Goal: Information Seeking & Learning: Learn about a topic

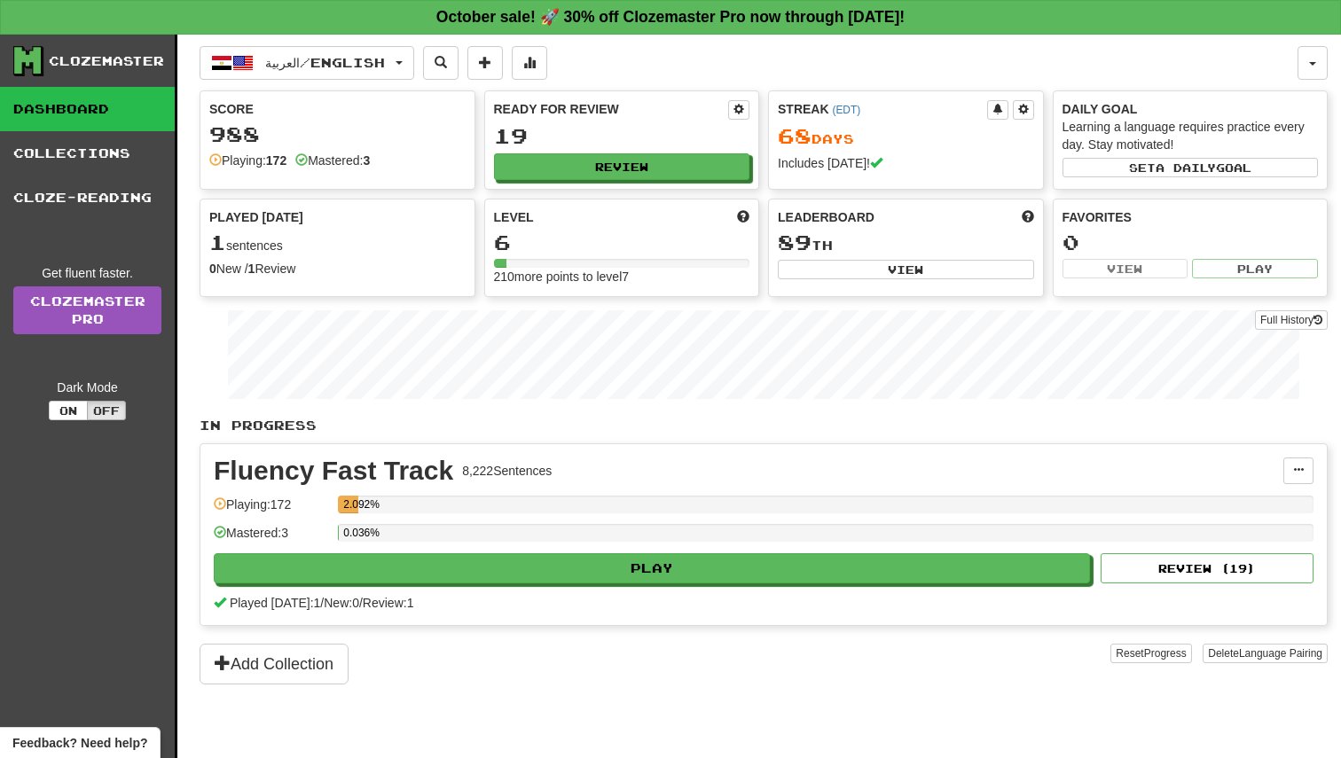
click at [354, 35] on div "العربية / English 한국어 / English Streak: 13 Review: 10 Points today: 4 ภาษาไทย /…" at bounding box center [764, 419] width 1128 height 768
click at [353, 49] on button "العربية / English" at bounding box center [307, 63] width 215 height 34
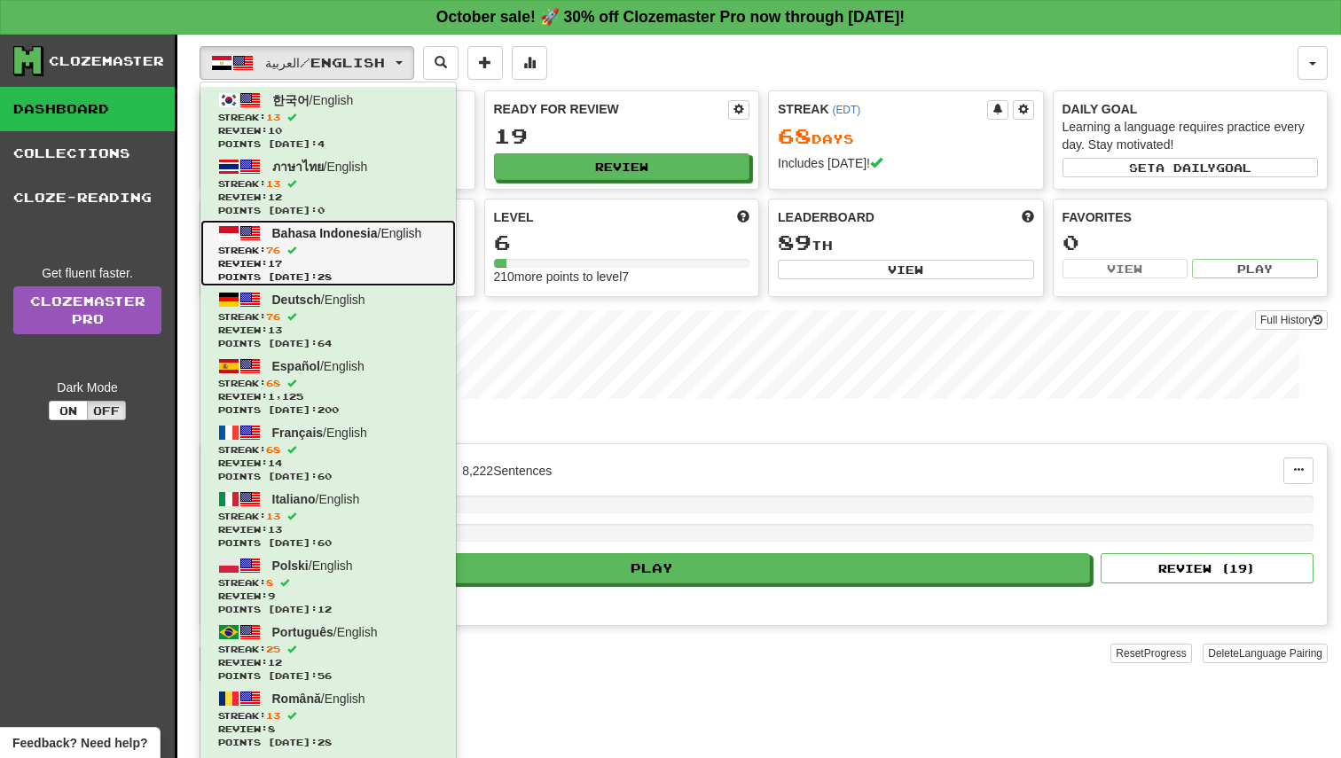
click at [356, 251] on span "Streak: 76" at bounding box center [328, 250] width 220 height 13
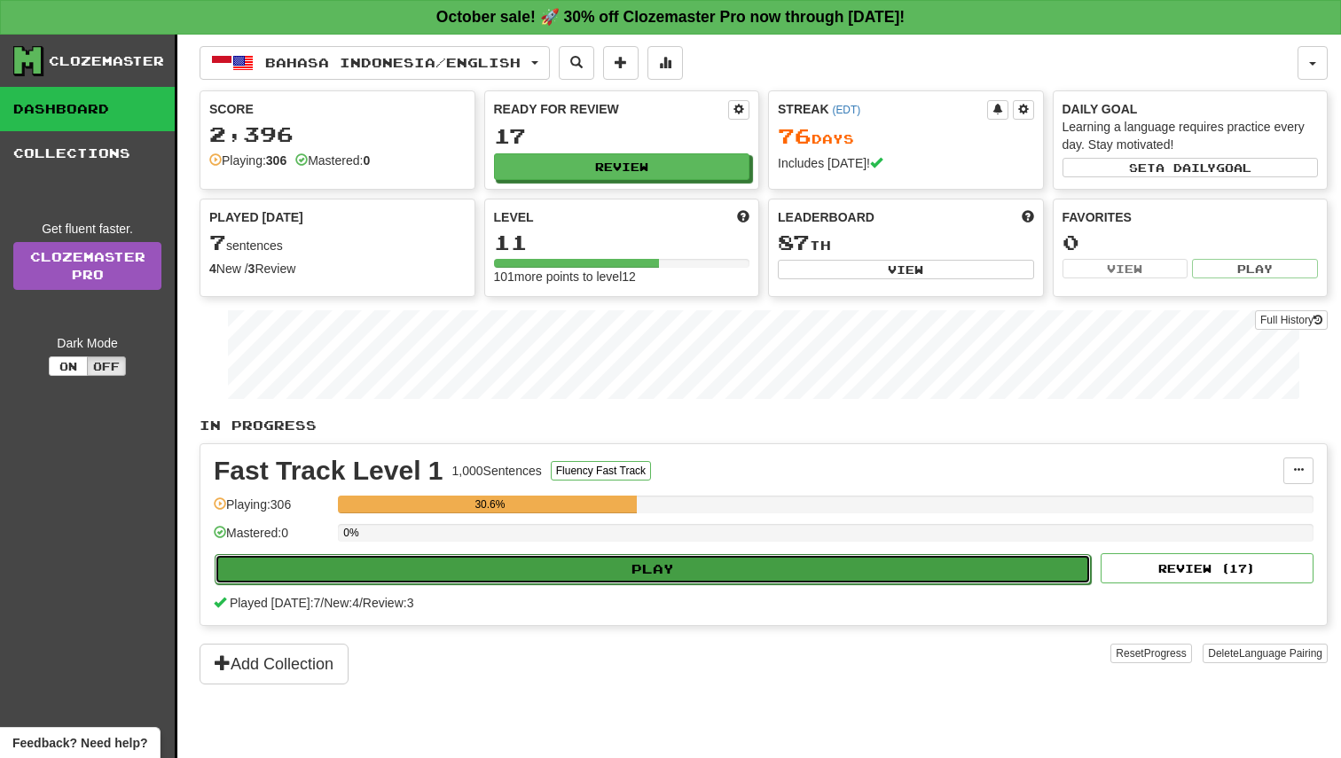
click at [682, 556] on button "Play" at bounding box center [653, 569] width 876 height 30
select select "**"
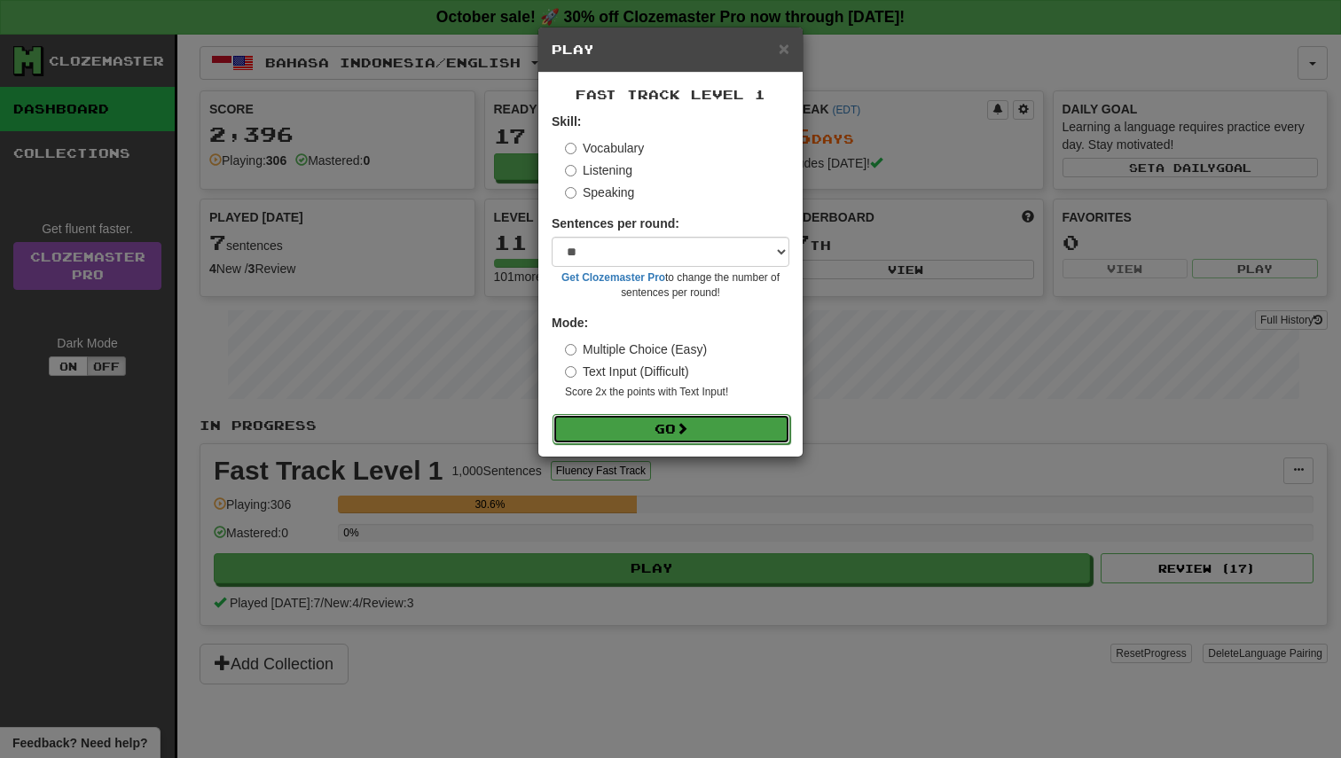
click at [754, 443] on button "Go" at bounding box center [671, 429] width 238 height 30
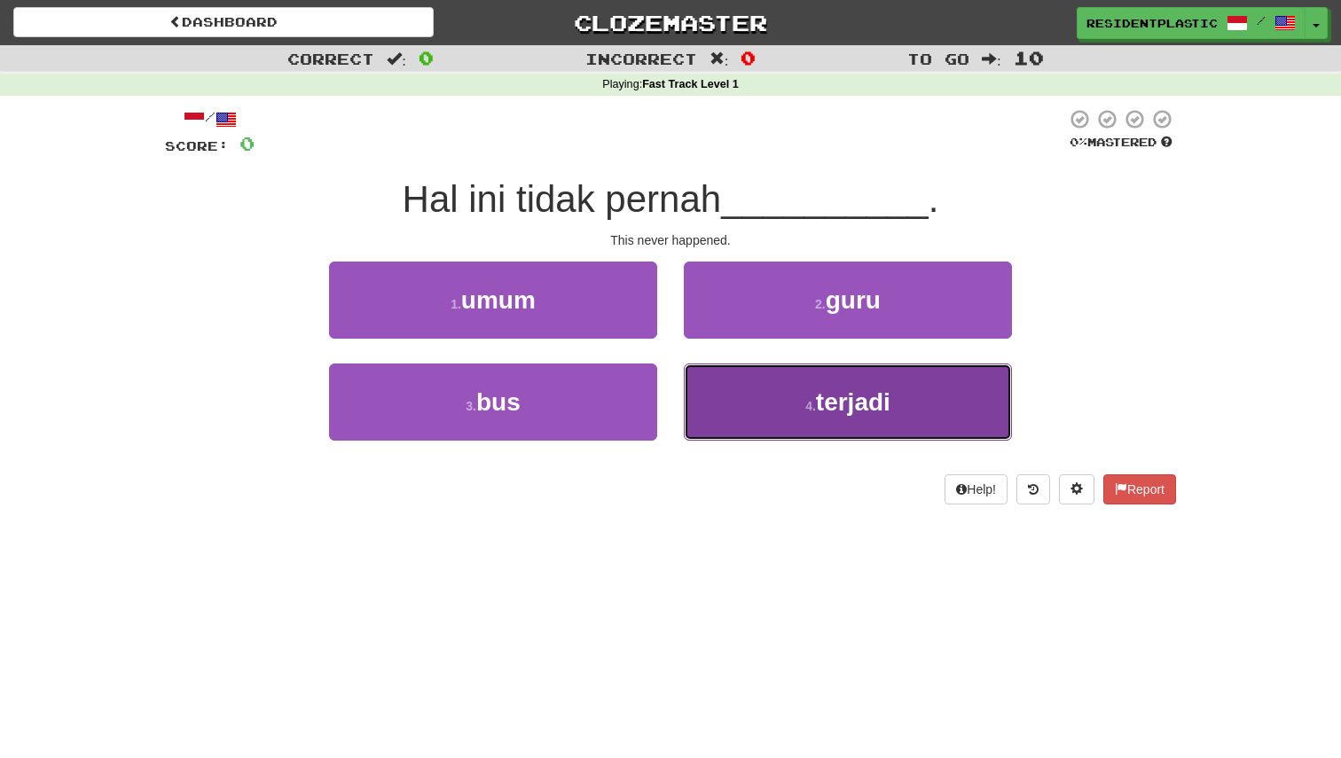
click at [740, 388] on button "4 . terjadi" at bounding box center [848, 402] width 328 height 77
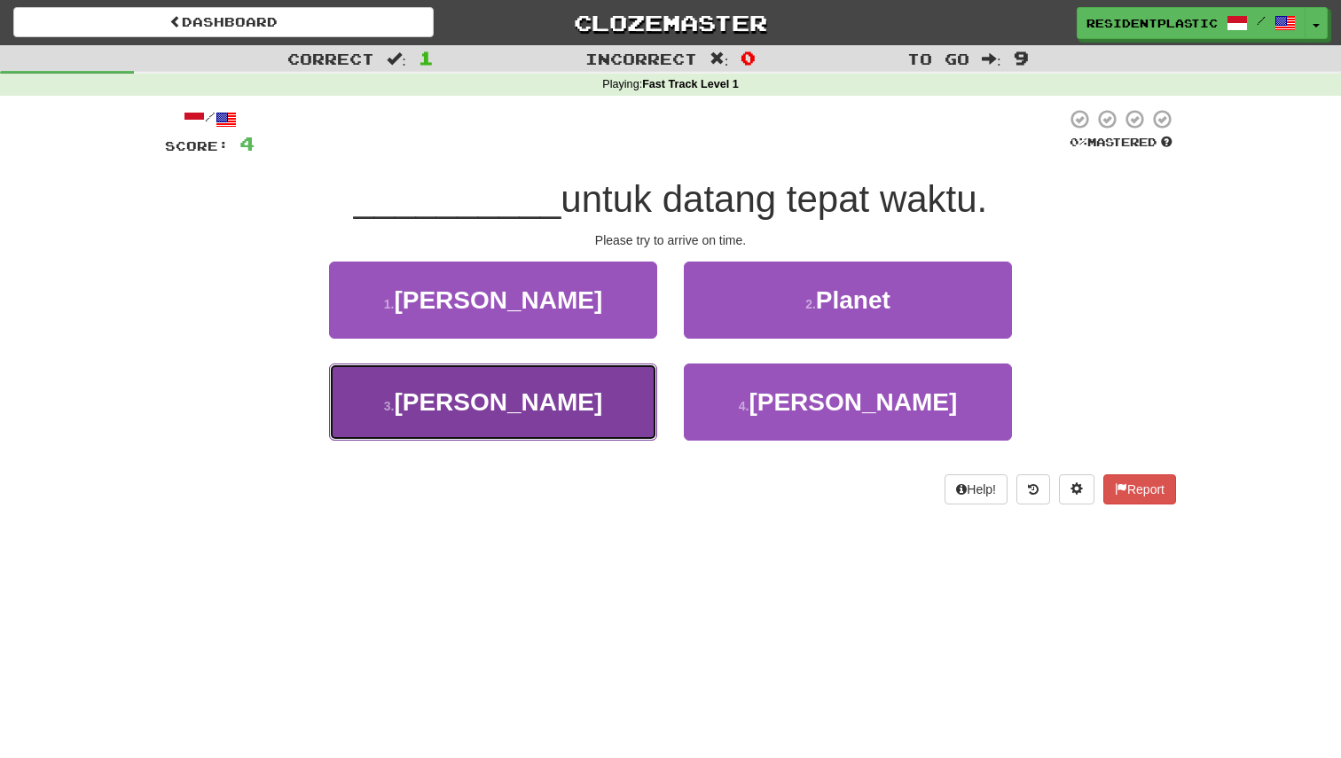
click at [638, 396] on button "3 . Lelah" at bounding box center [493, 402] width 328 height 77
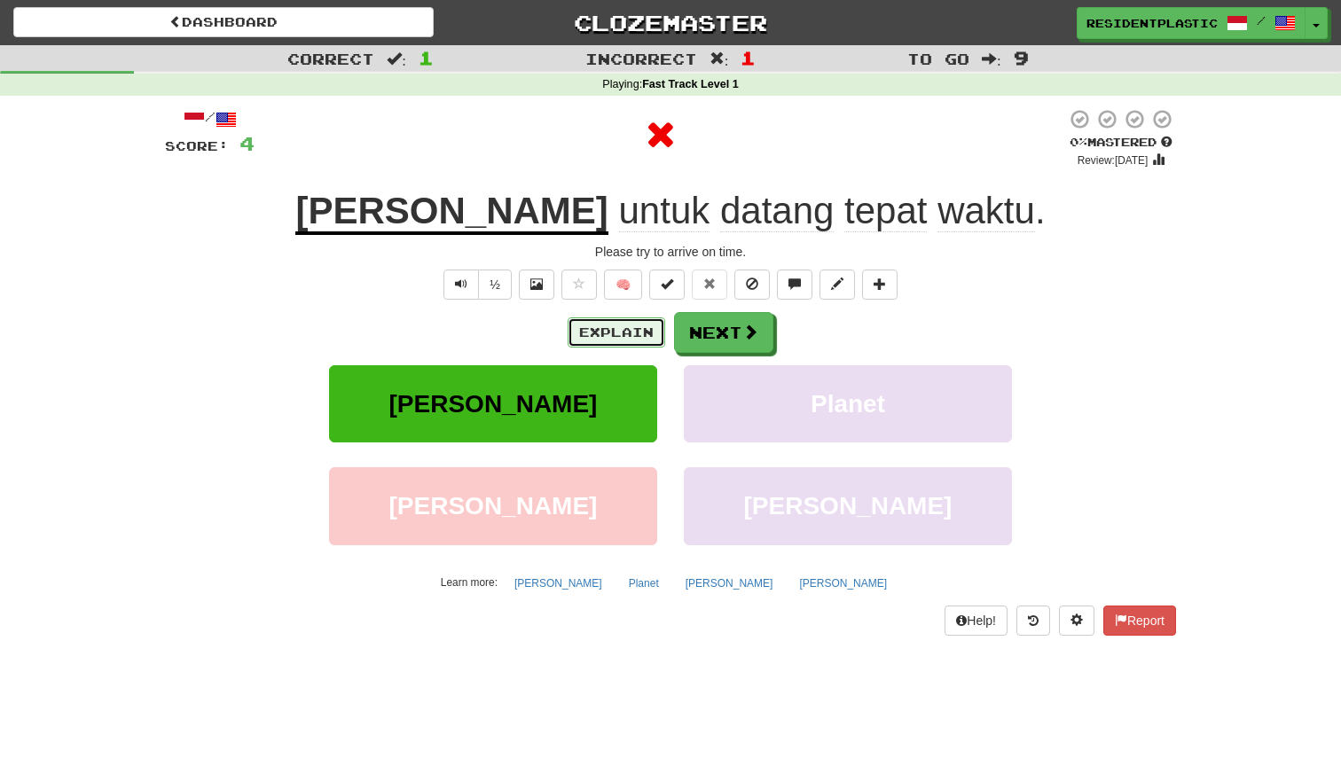
click at [638, 340] on button "Explain" at bounding box center [617, 332] width 98 height 30
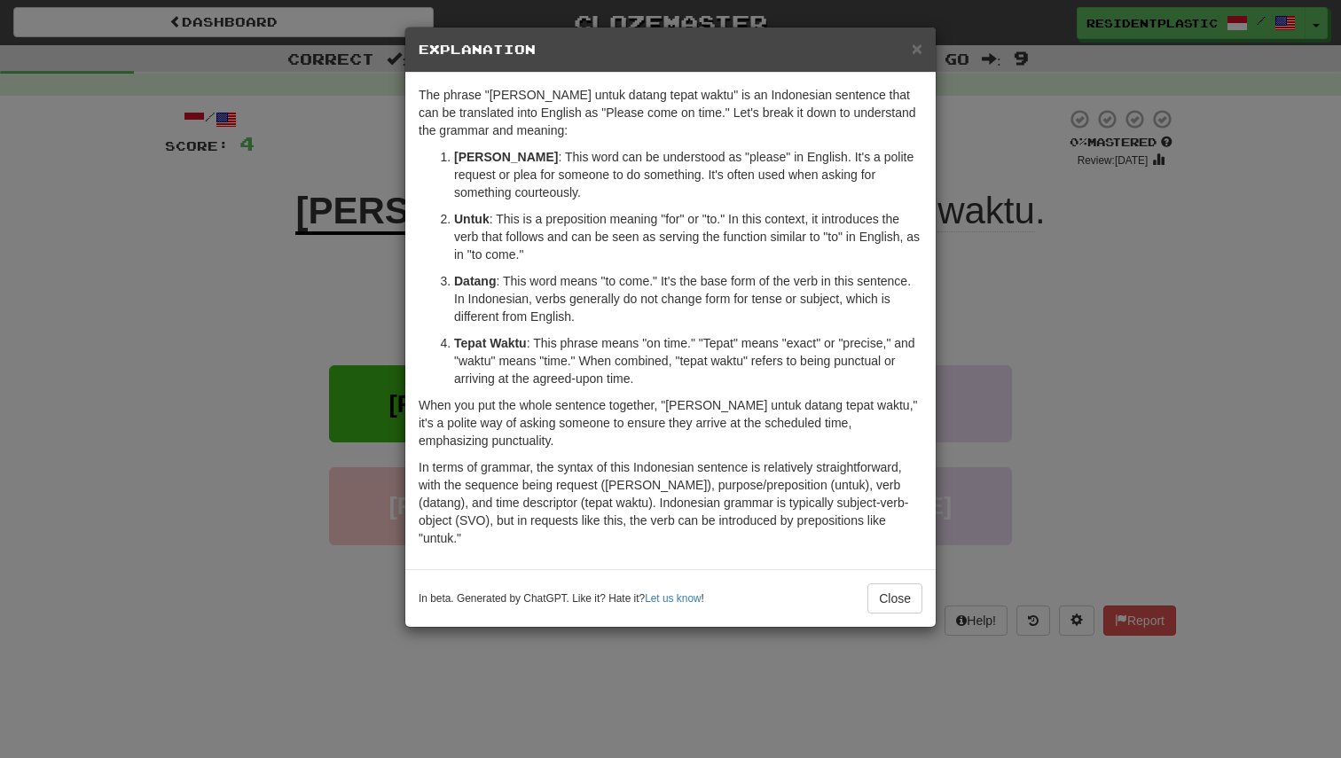
click at [349, 268] on div "× Explanation The phrase "Mohon untuk datang tepat waktu" is an Indonesian sent…" at bounding box center [670, 379] width 1341 height 758
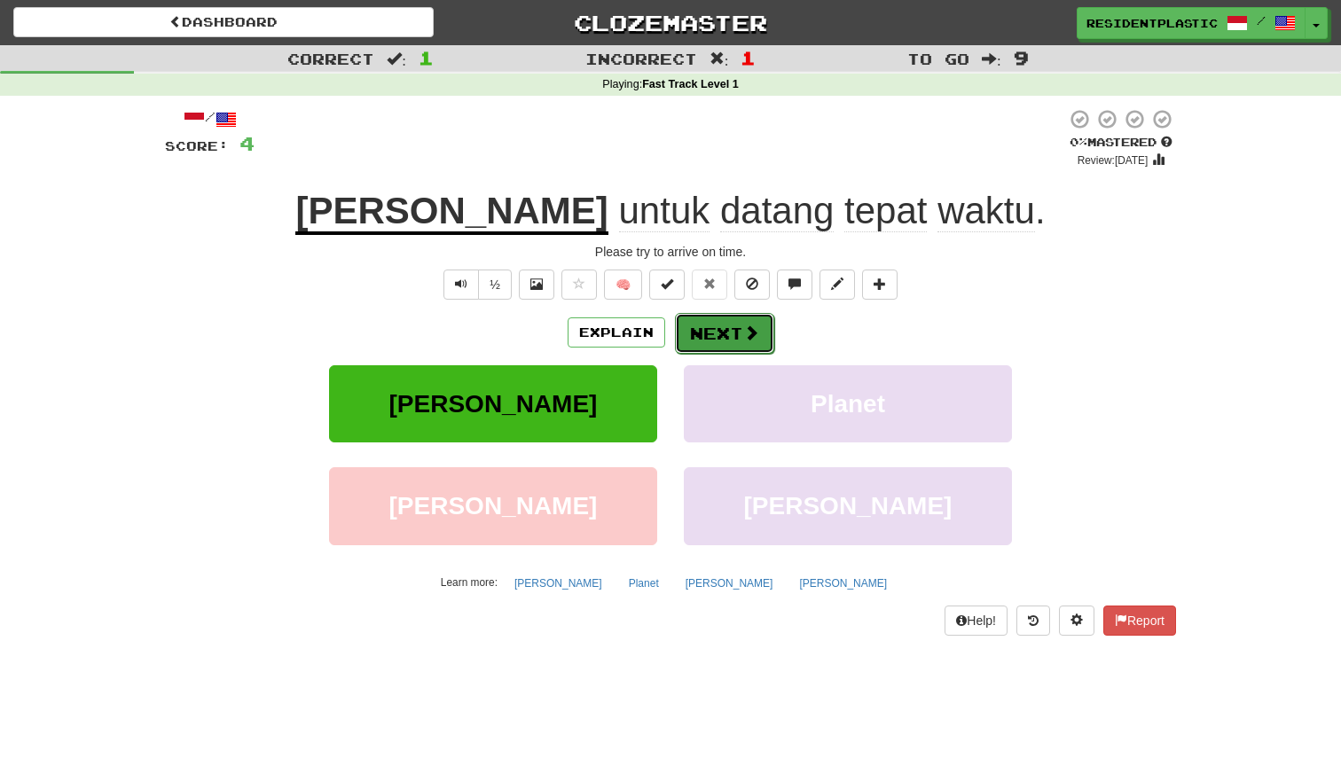
click at [725, 346] on button "Next" at bounding box center [724, 333] width 99 height 41
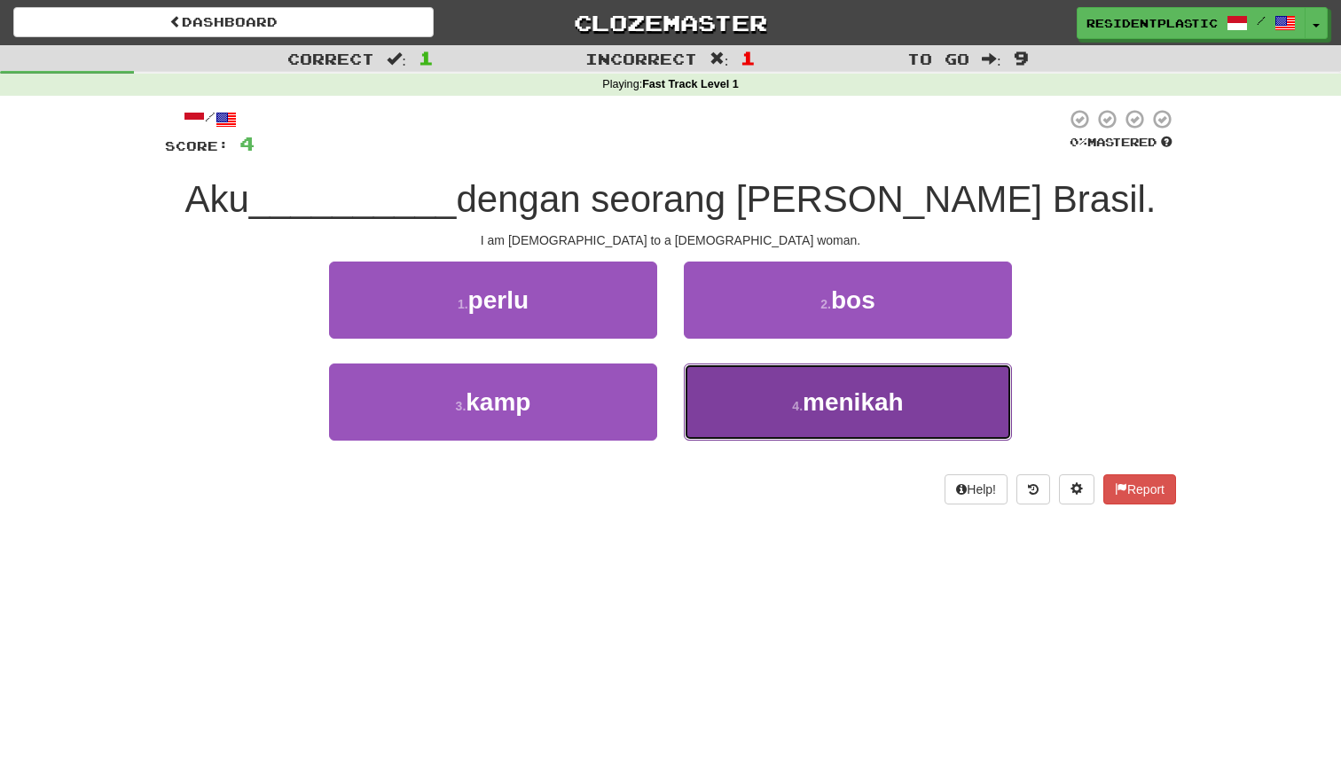
click at [751, 374] on button "4 . menikah" at bounding box center [848, 402] width 328 height 77
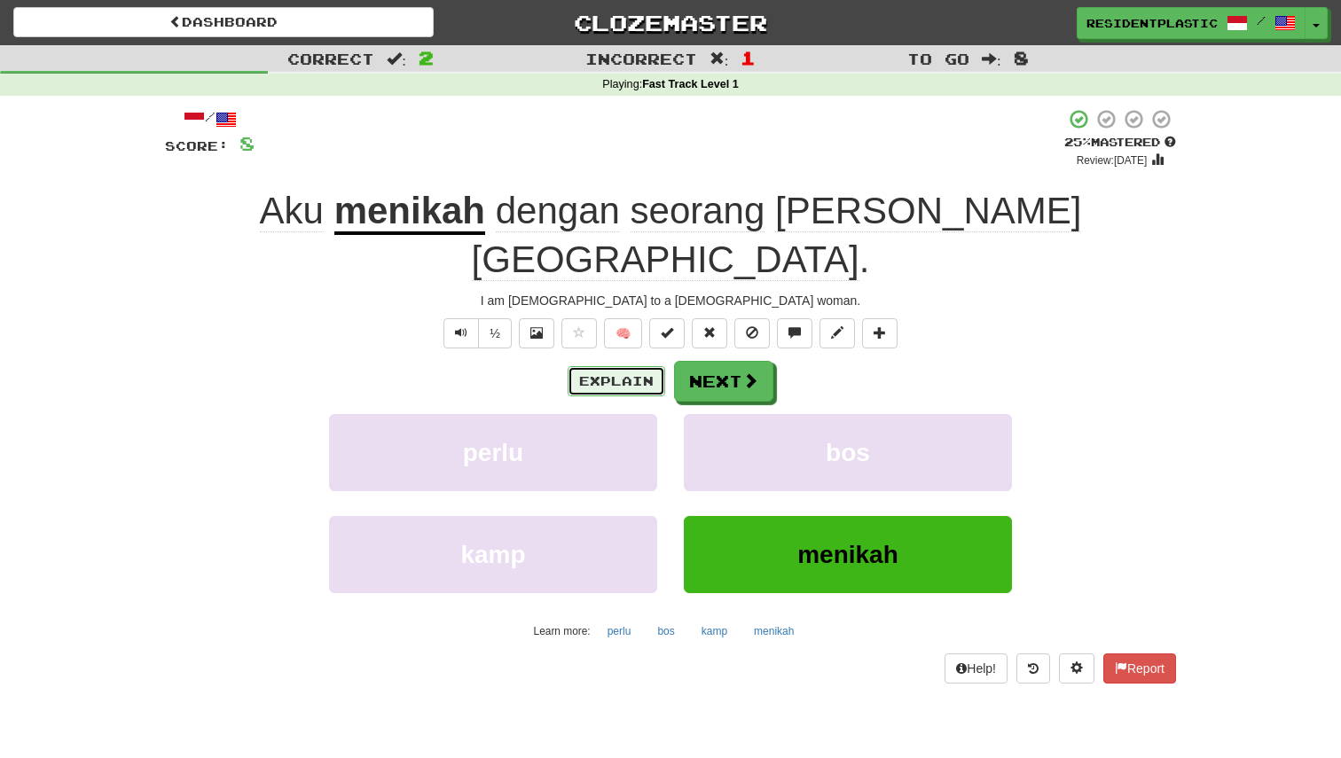
click at [633, 366] on button "Explain" at bounding box center [617, 381] width 98 height 30
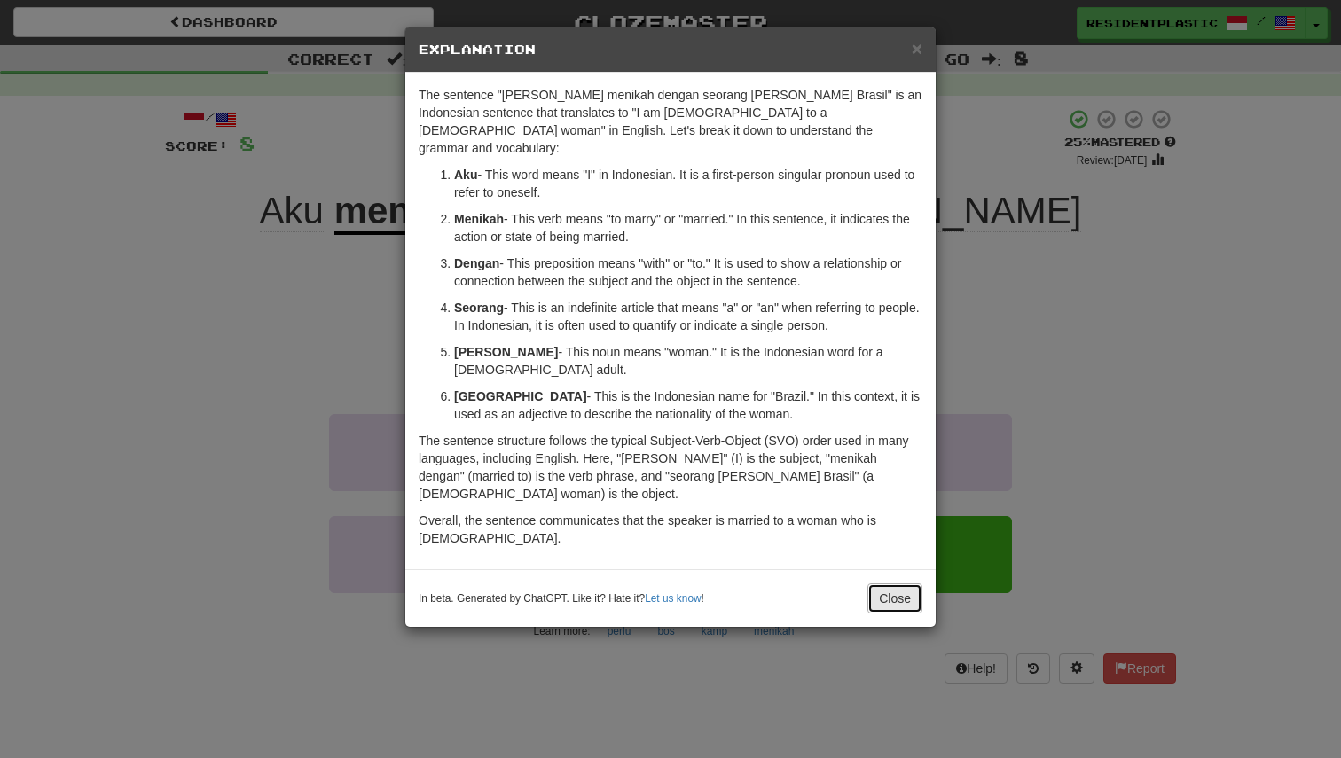
click at [906, 583] on button "Close" at bounding box center [894, 598] width 55 height 30
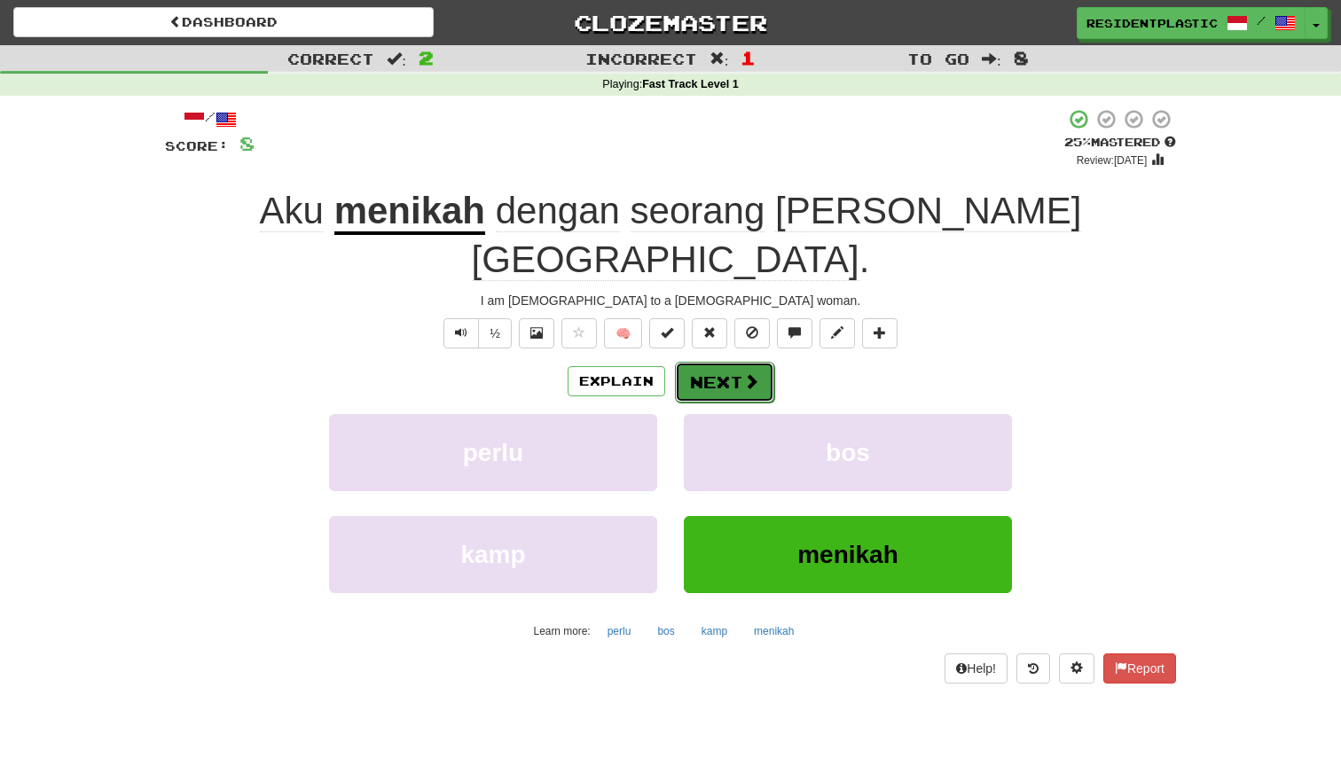
click at [720, 362] on button "Next" at bounding box center [724, 382] width 99 height 41
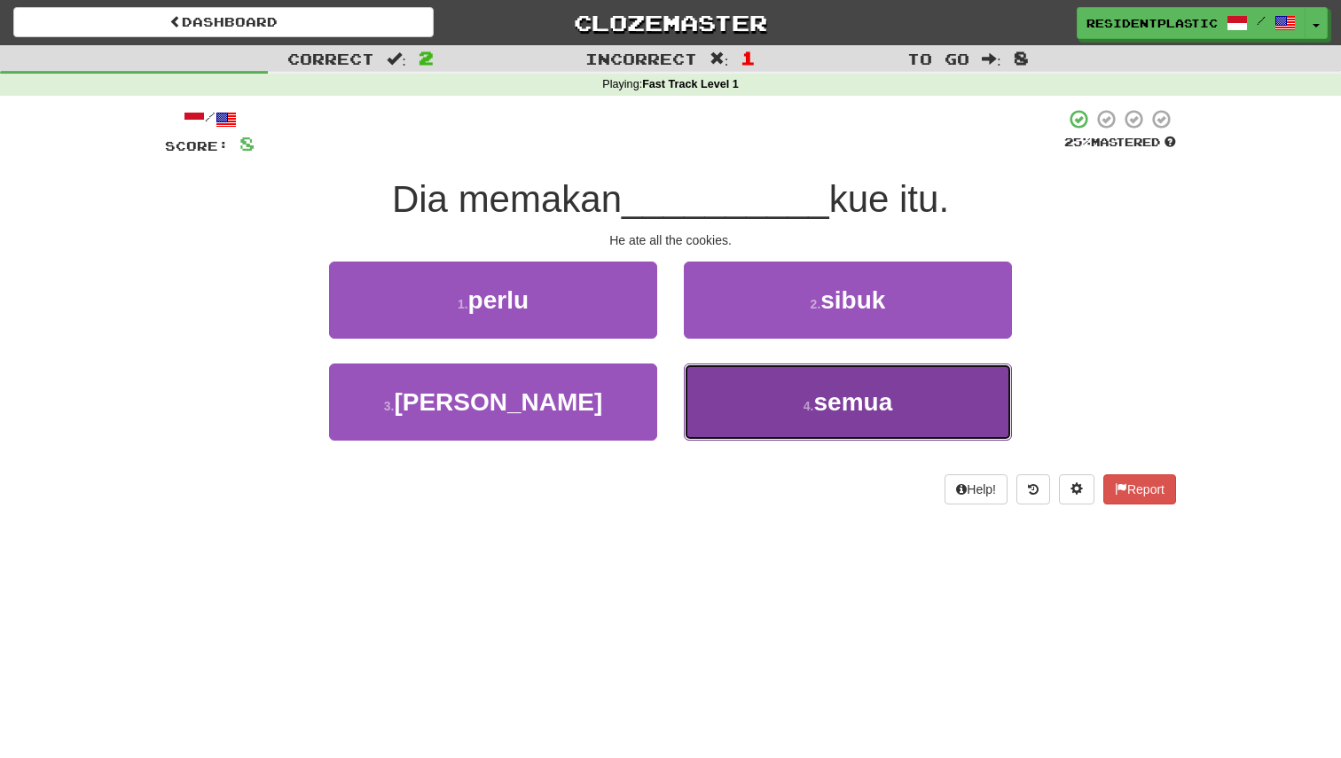
click at [808, 385] on button "4 . semua" at bounding box center [848, 402] width 328 height 77
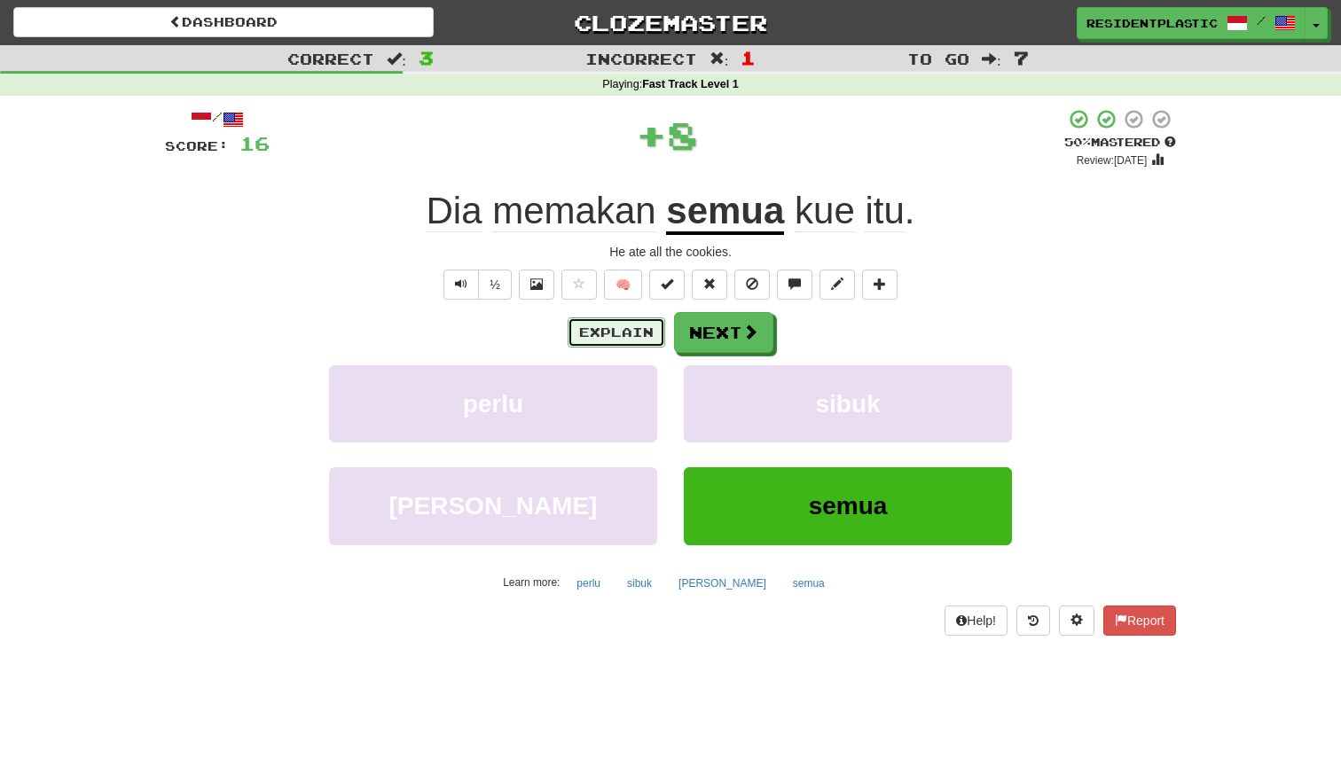
click at [625, 339] on button "Explain" at bounding box center [617, 332] width 98 height 30
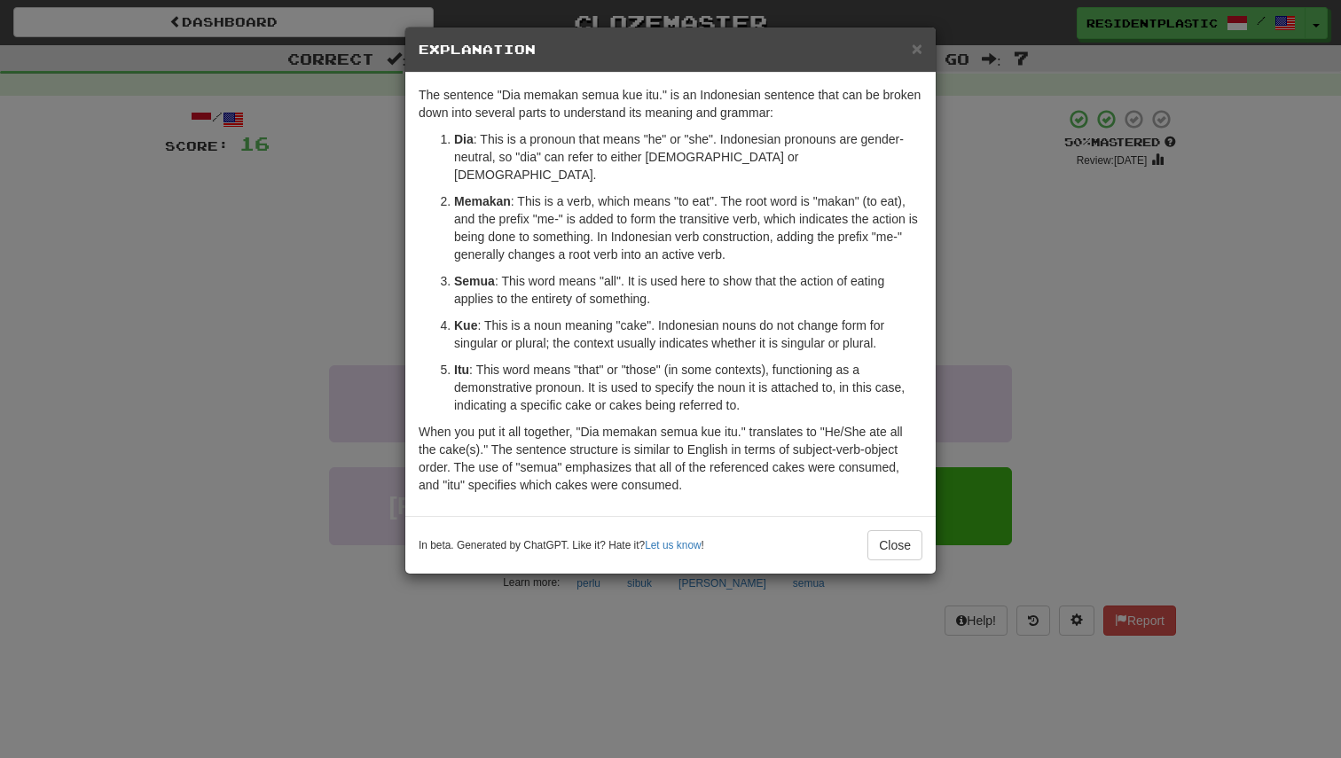
click at [1175, 491] on div "× Explanation The sentence "Dia memakan semua kue itu." is an Indonesian senten…" at bounding box center [670, 379] width 1341 height 758
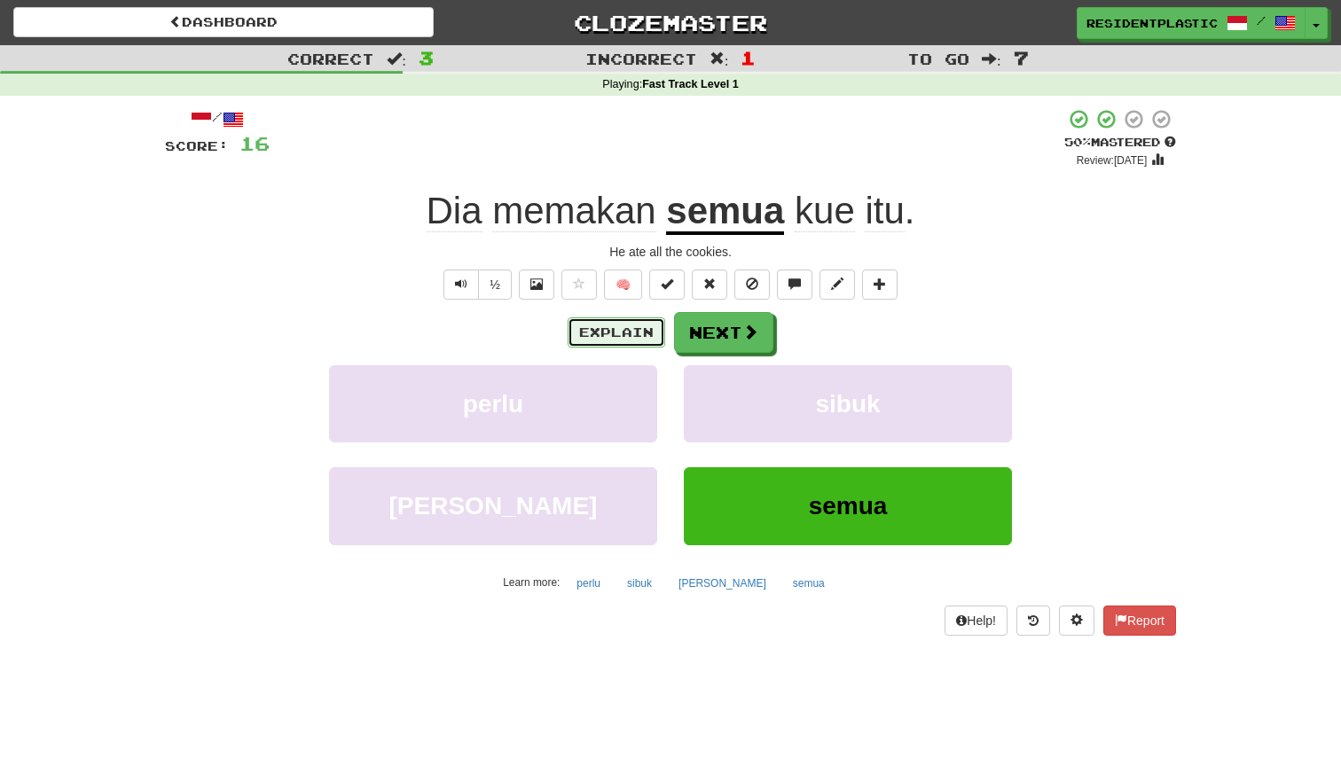
click at [600, 323] on button "Explain" at bounding box center [617, 332] width 98 height 30
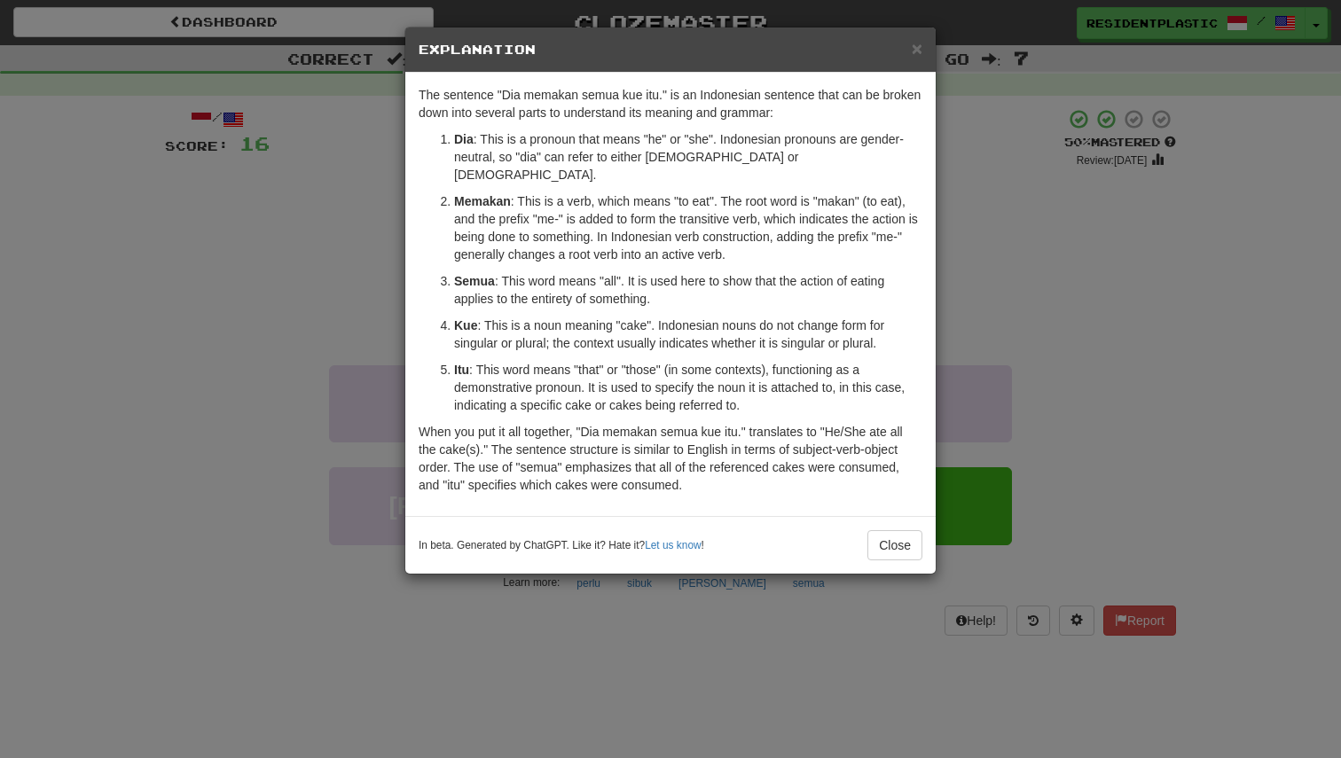
click at [997, 366] on div "× Explanation The sentence "Dia memakan semua kue itu." is an Indonesian senten…" at bounding box center [670, 379] width 1341 height 758
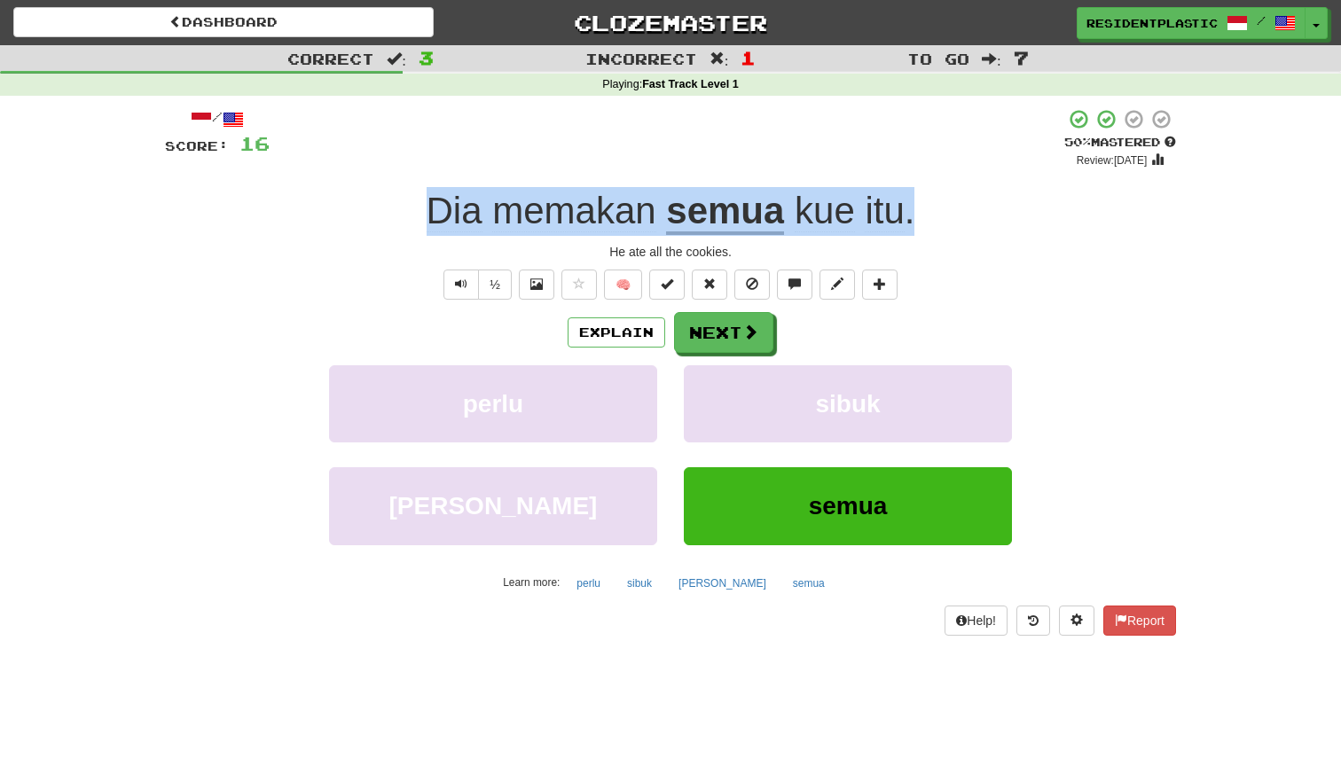
copy div "Dia memakan semua kue itu ."
drag, startPoint x: 983, startPoint y: 213, endPoint x: 432, endPoint y: 202, distance: 551.6
click at [432, 202] on div "Dia memakan semua kue itu ." at bounding box center [670, 211] width 1011 height 49
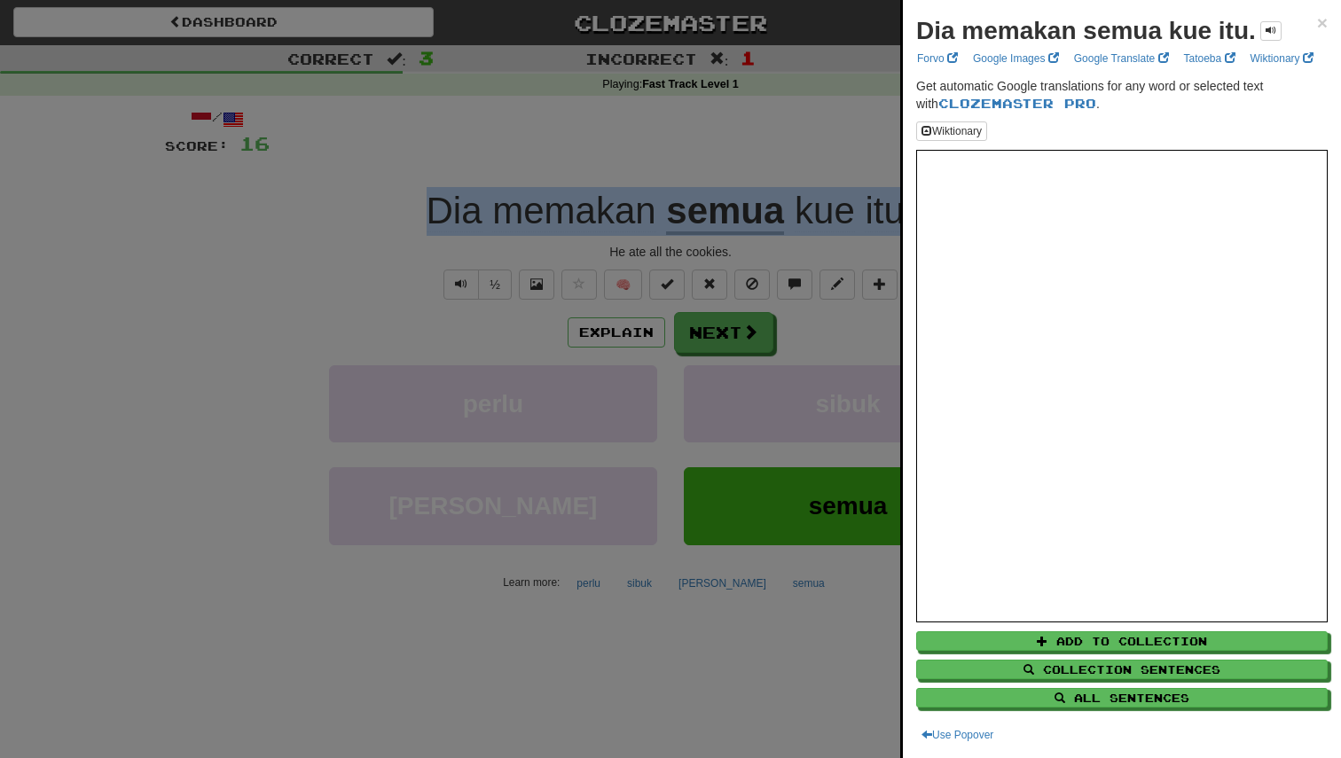
click at [643, 403] on div at bounding box center [670, 379] width 1341 height 758
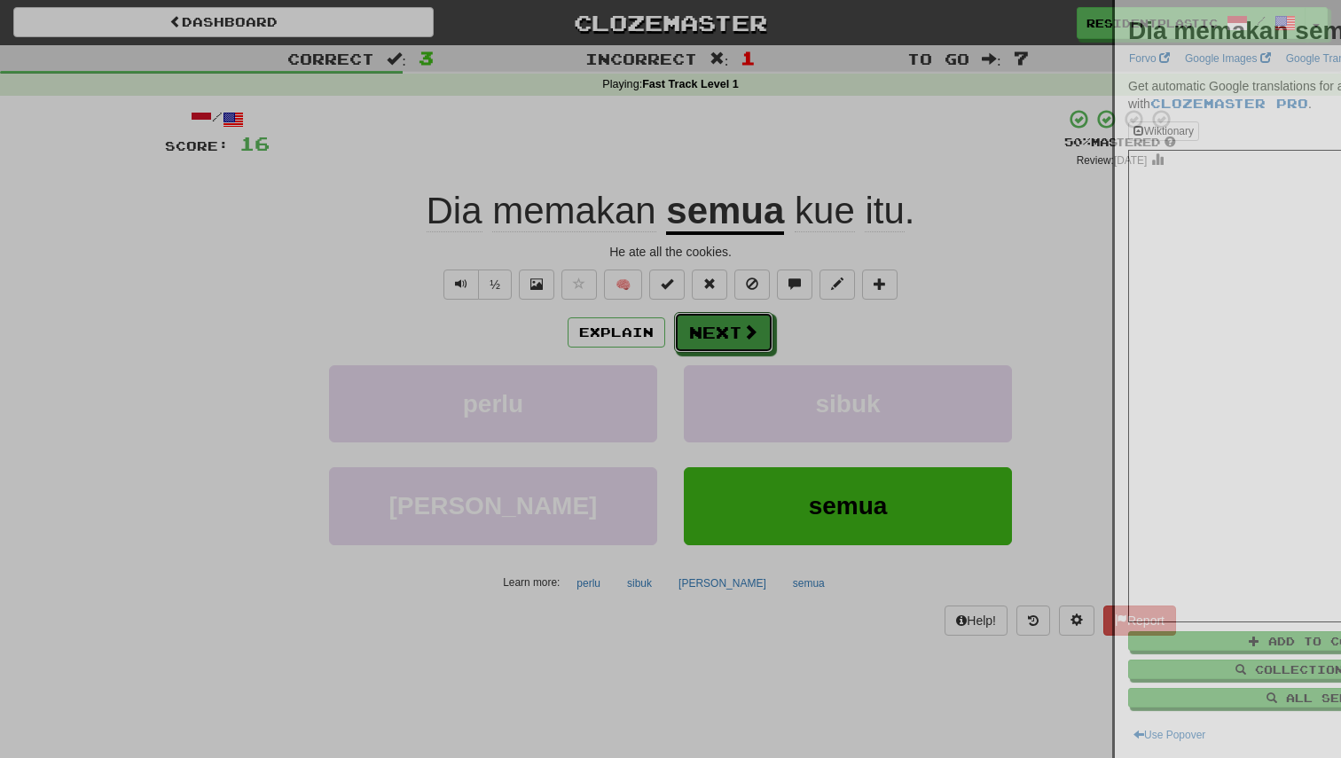
click at [757, 342] on button "Next" at bounding box center [723, 332] width 99 height 41
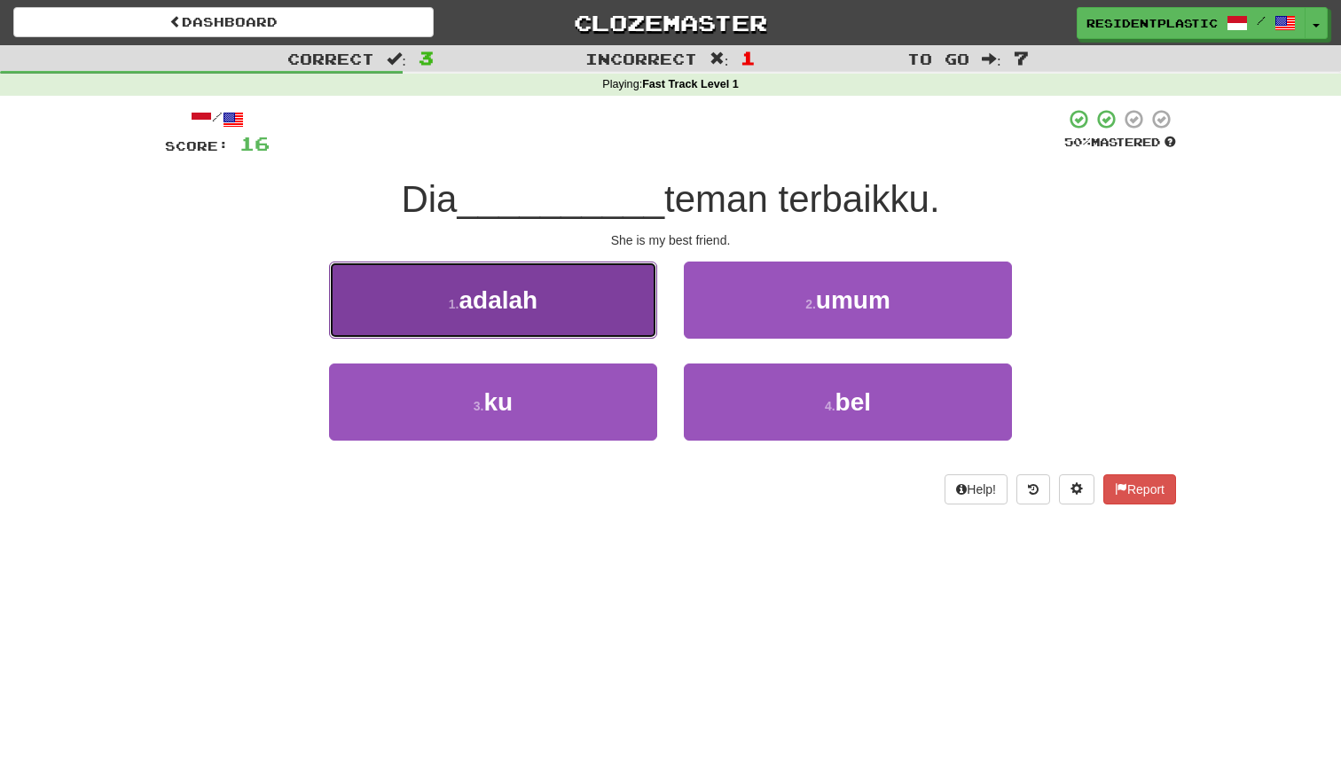
click at [593, 308] on button "1 . adalah" at bounding box center [493, 300] width 328 height 77
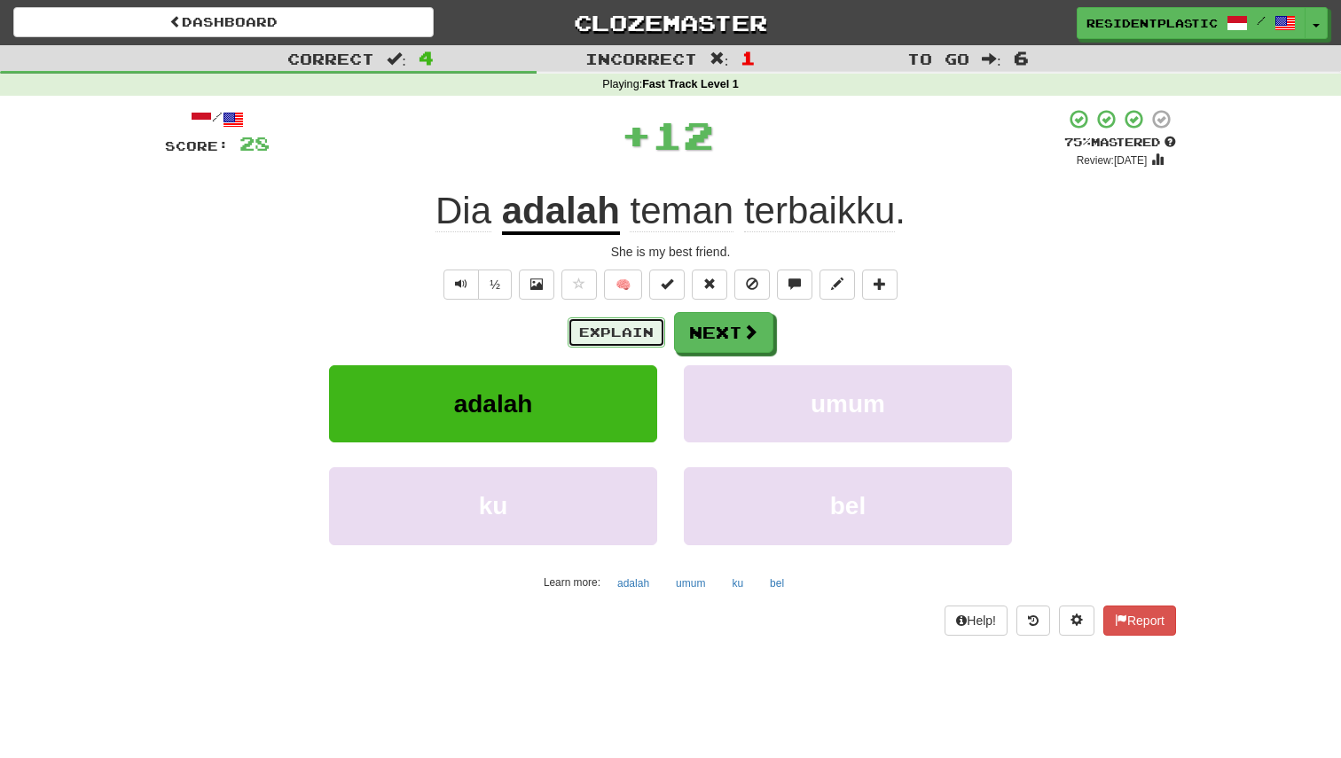
click at [621, 329] on button "Explain" at bounding box center [617, 332] width 98 height 30
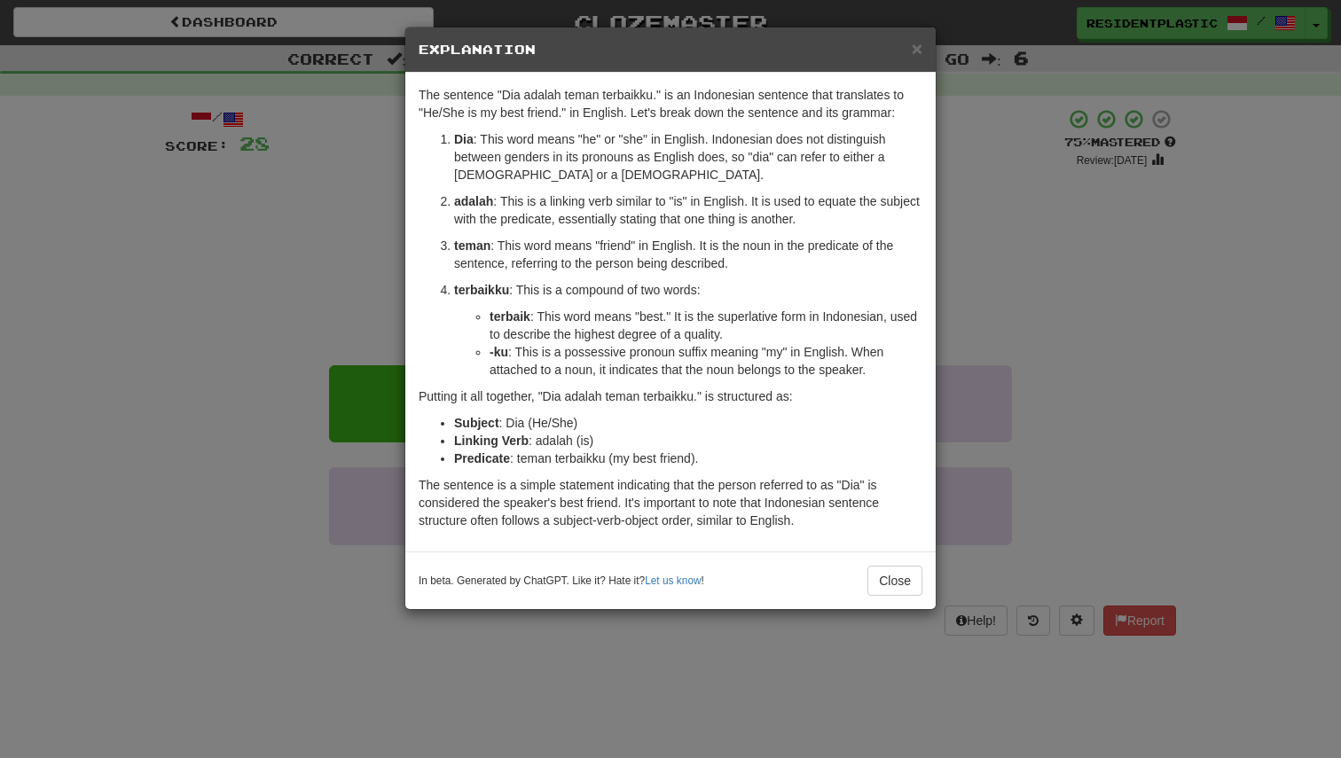
click at [1002, 354] on div "× Explanation The sentence "Dia adalah teman terbaikku." is an Indonesian sente…" at bounding box center [670, 379] width 1341 height 758
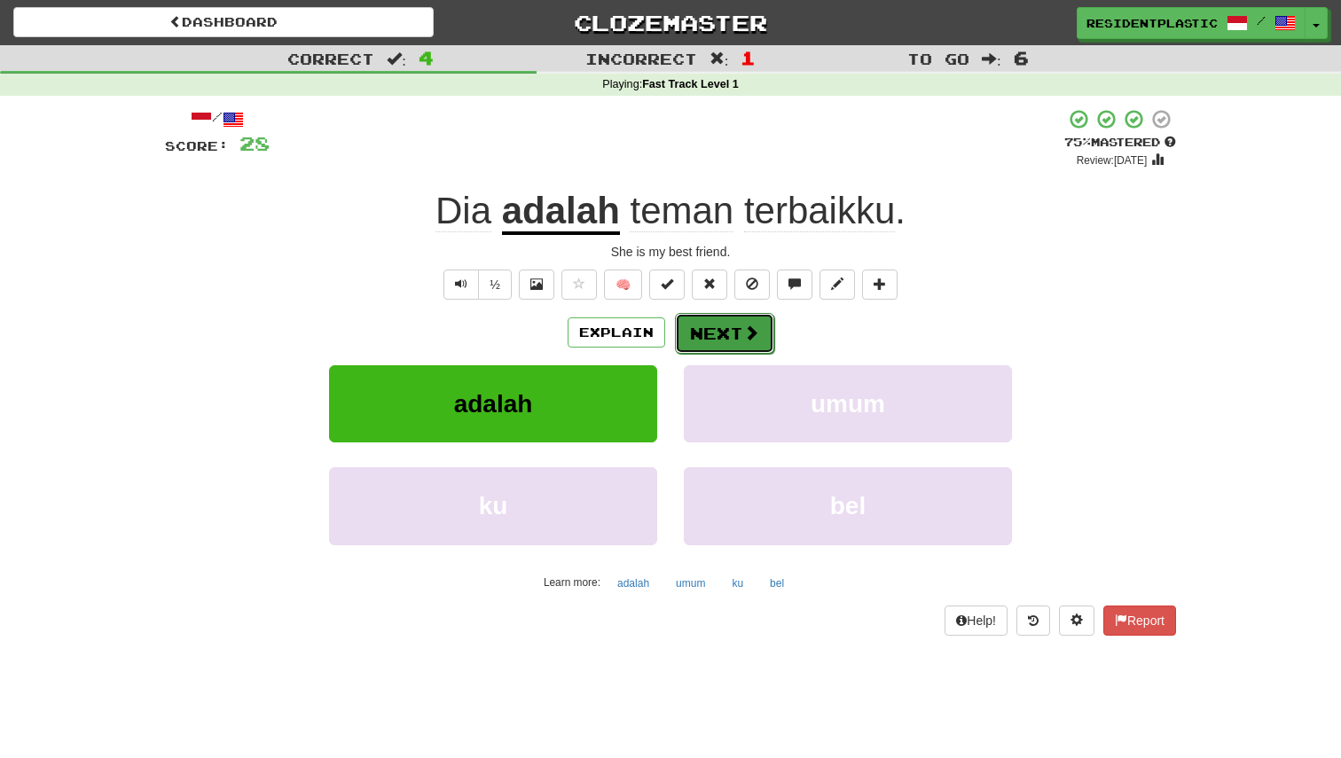
click at [708, 323] on button "Next" at bounding box center [724, 333] width 99 height 41
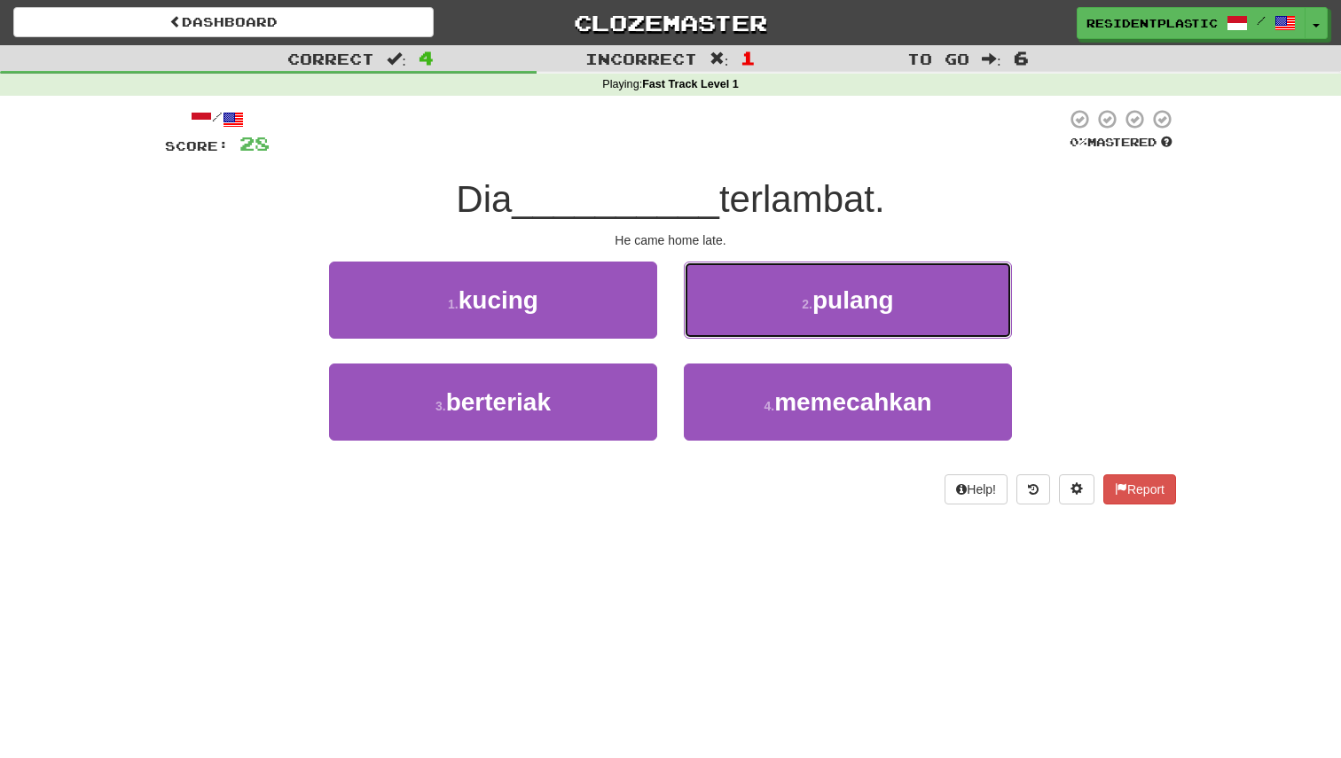
click at [708, 323] on button "2 . pulang" at bounding box center [848, 300] width 328 height 77
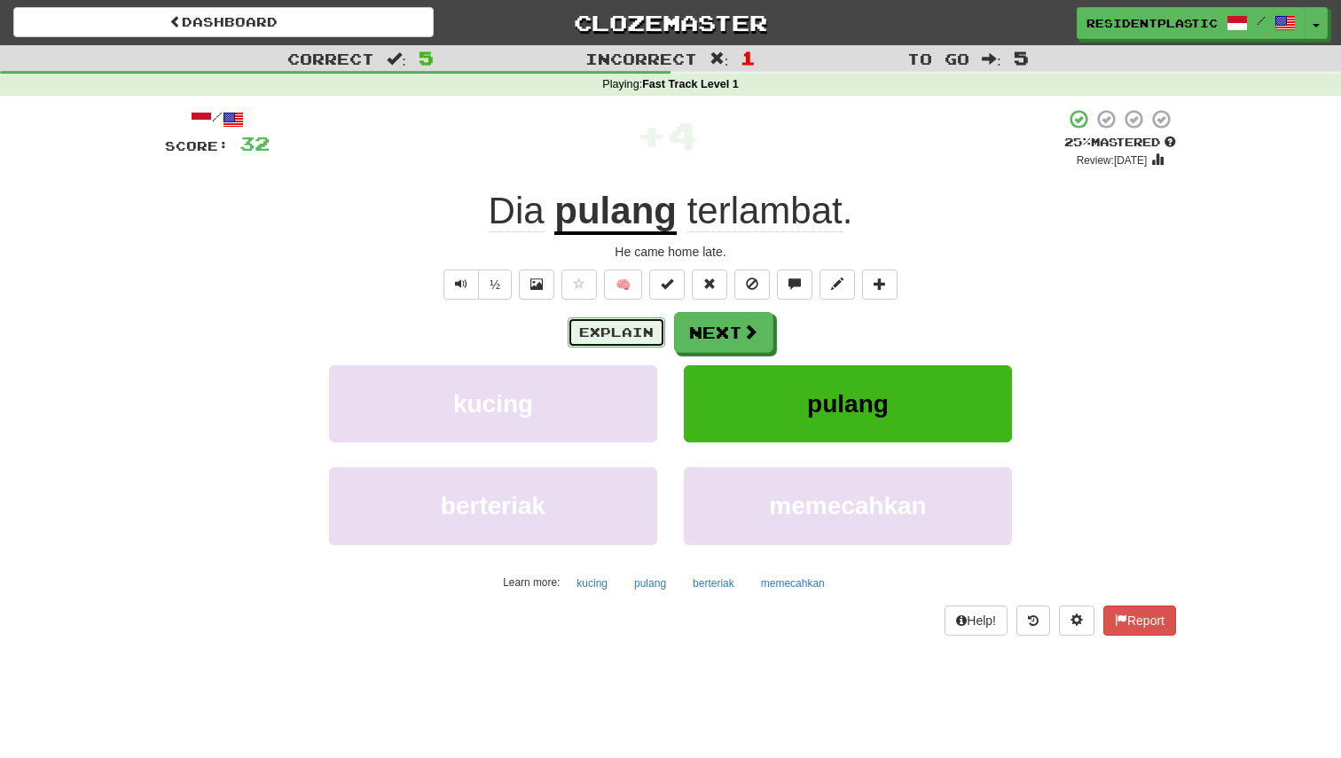
click at [639, 333] on button "Explain" at bounding box center [617, 332] width 98 height 30
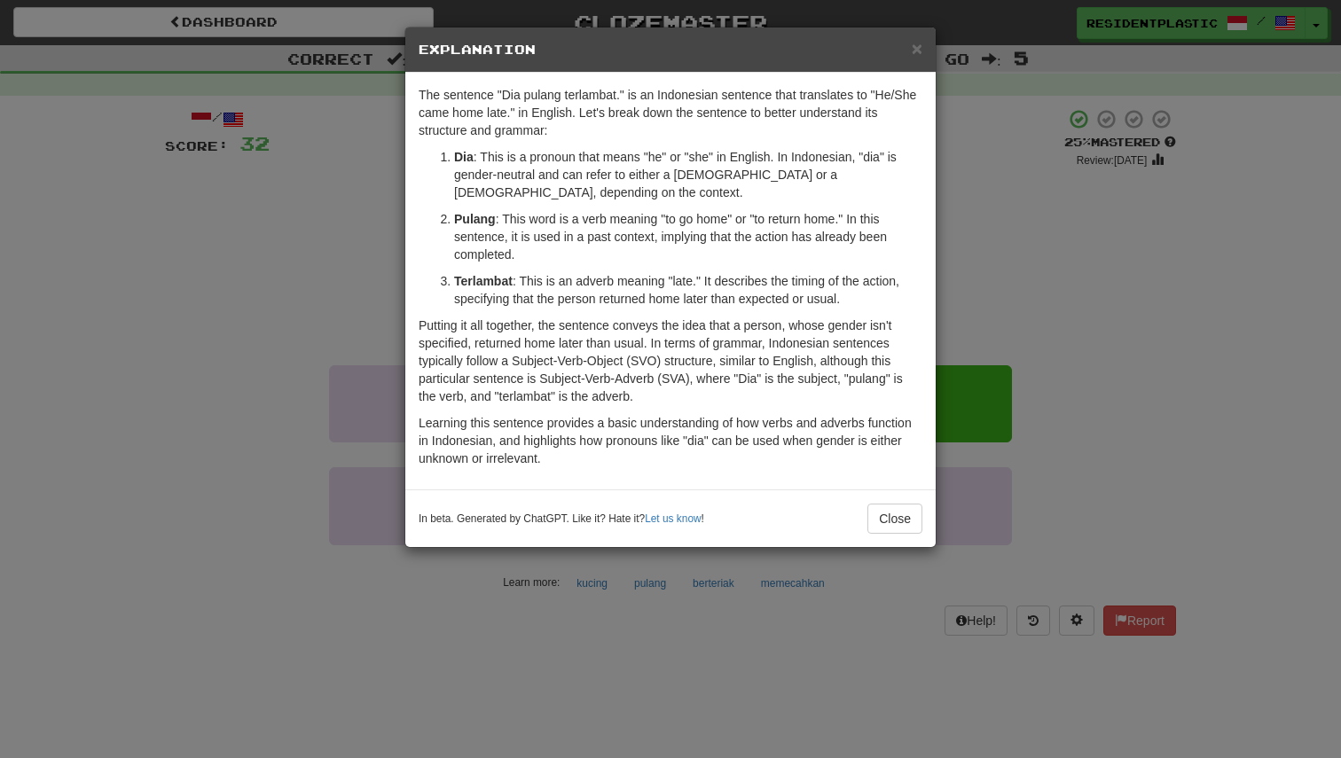
click at [1067, 298] on div "× Explanation The sentence "Dia pulang terlambat." is an Indonesian sentence th…" at bounding box center [670, 379] width 1341 height 758
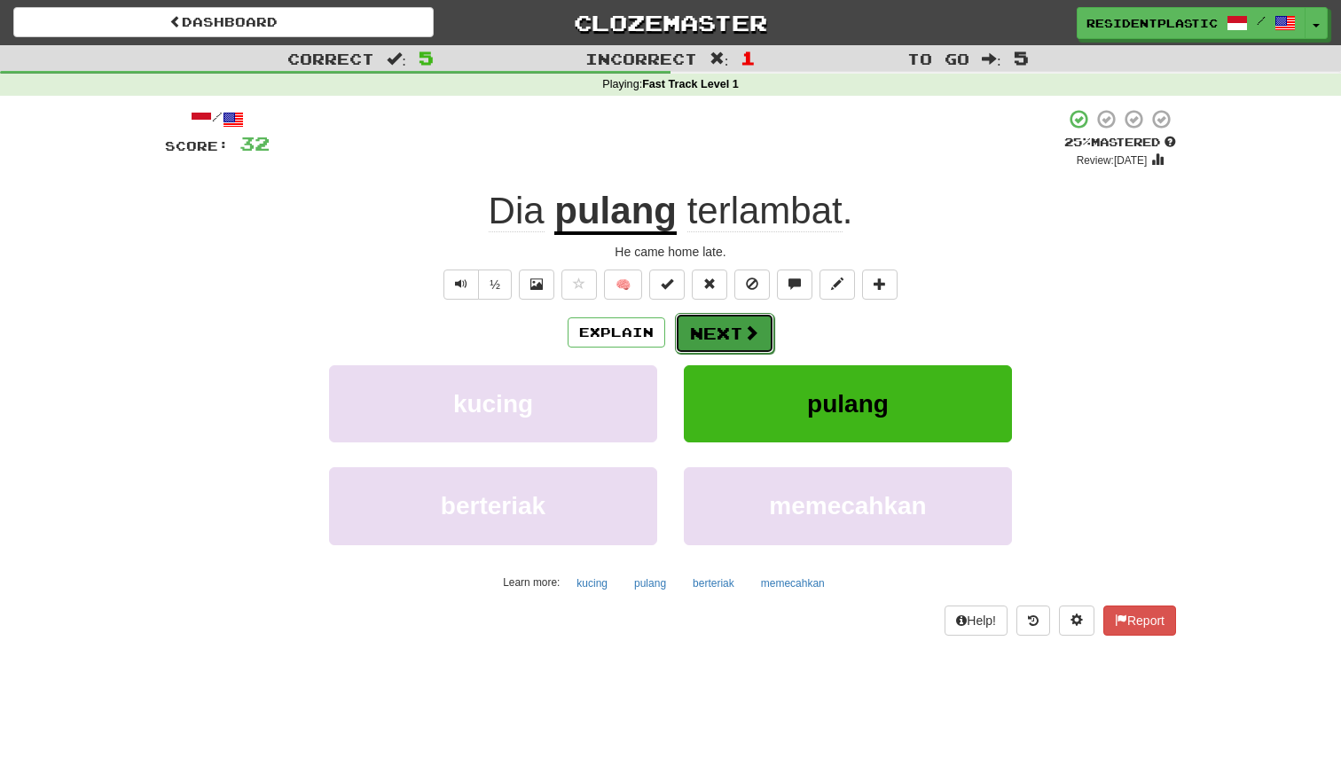
click at [732, 331] on button "Next" at bounding box center [724, 333] width 99 height 41
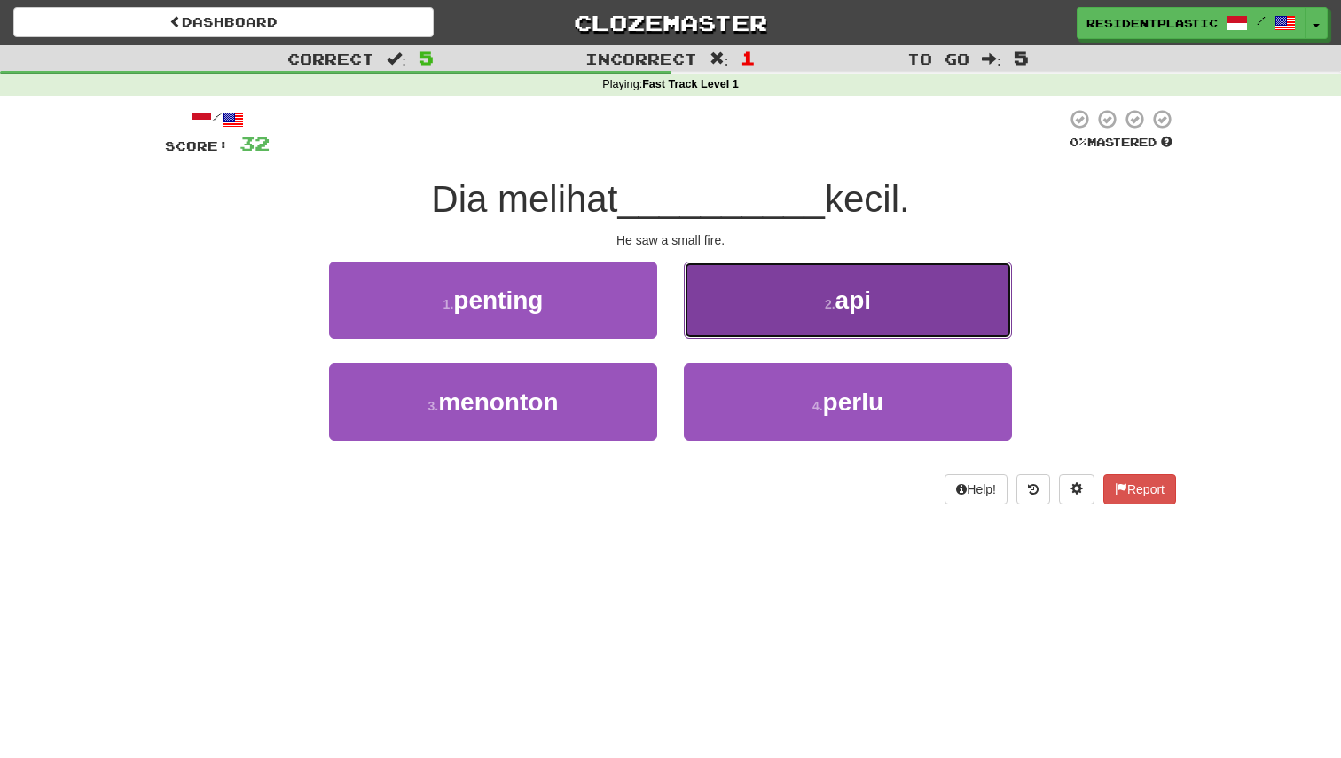
click at [764, 316] on button "2 . api" at bounding box center [848, 300] width 328 height 77
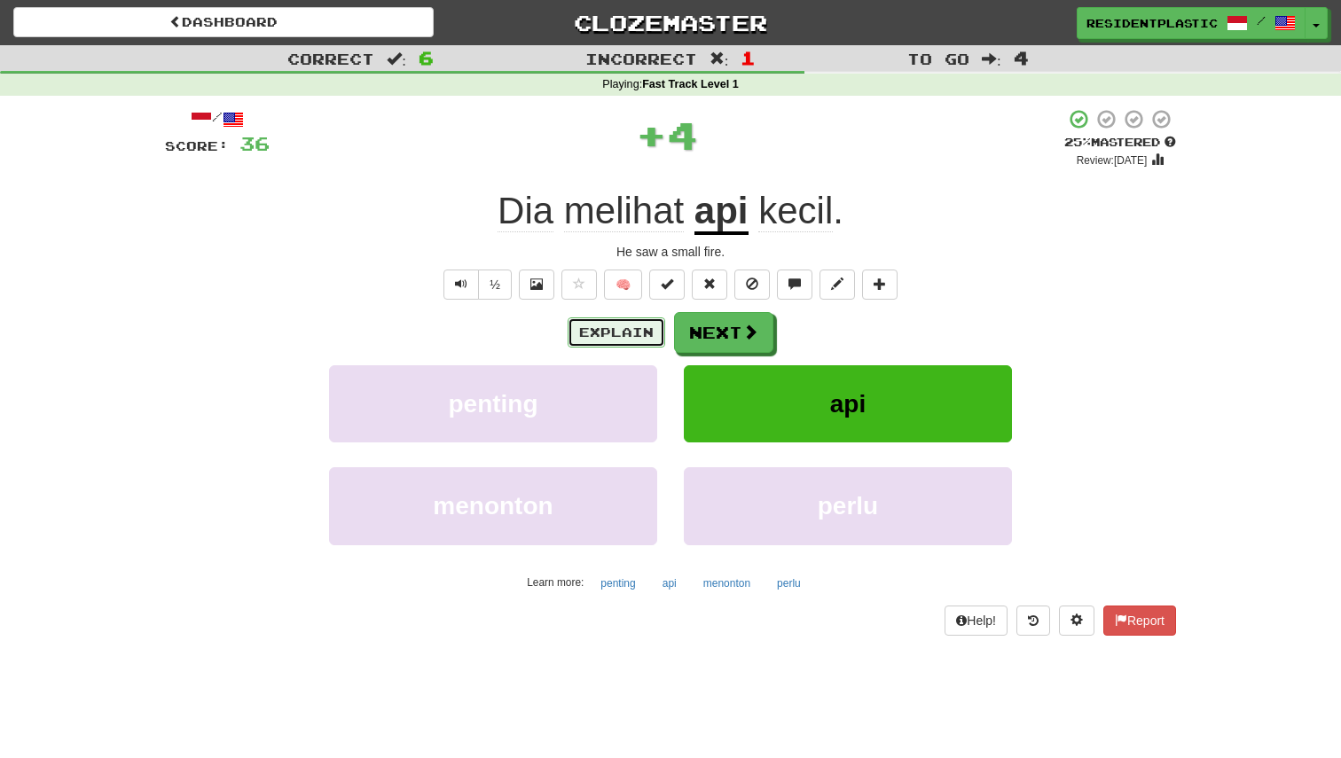
click at [628, 336] on button "Explain" at bounding box center [617, 332] width 98 height 30
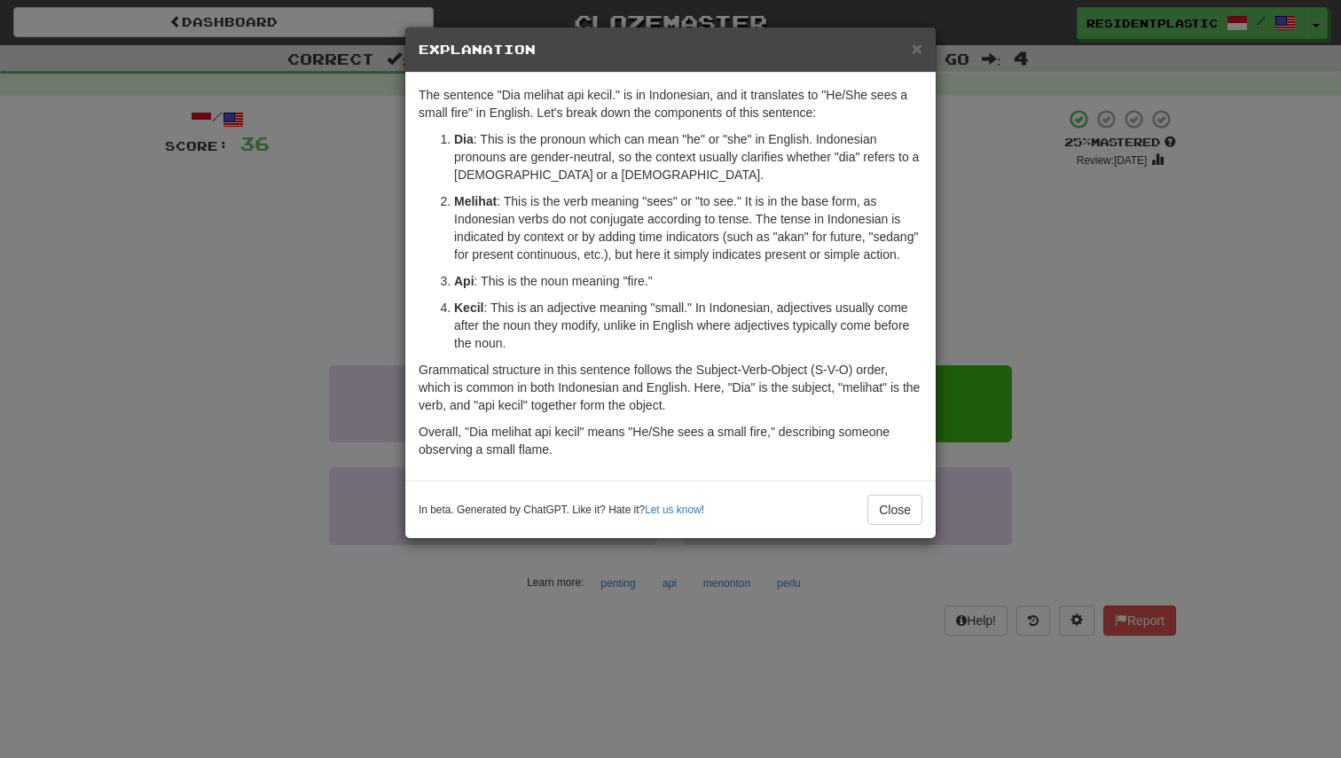
click at [1116, 466] on div "× Explanation The sentence "Dia melihat api kecil." is in Indonesian, and it tr…" at bounding box center [670, 379] width 1341 height 758
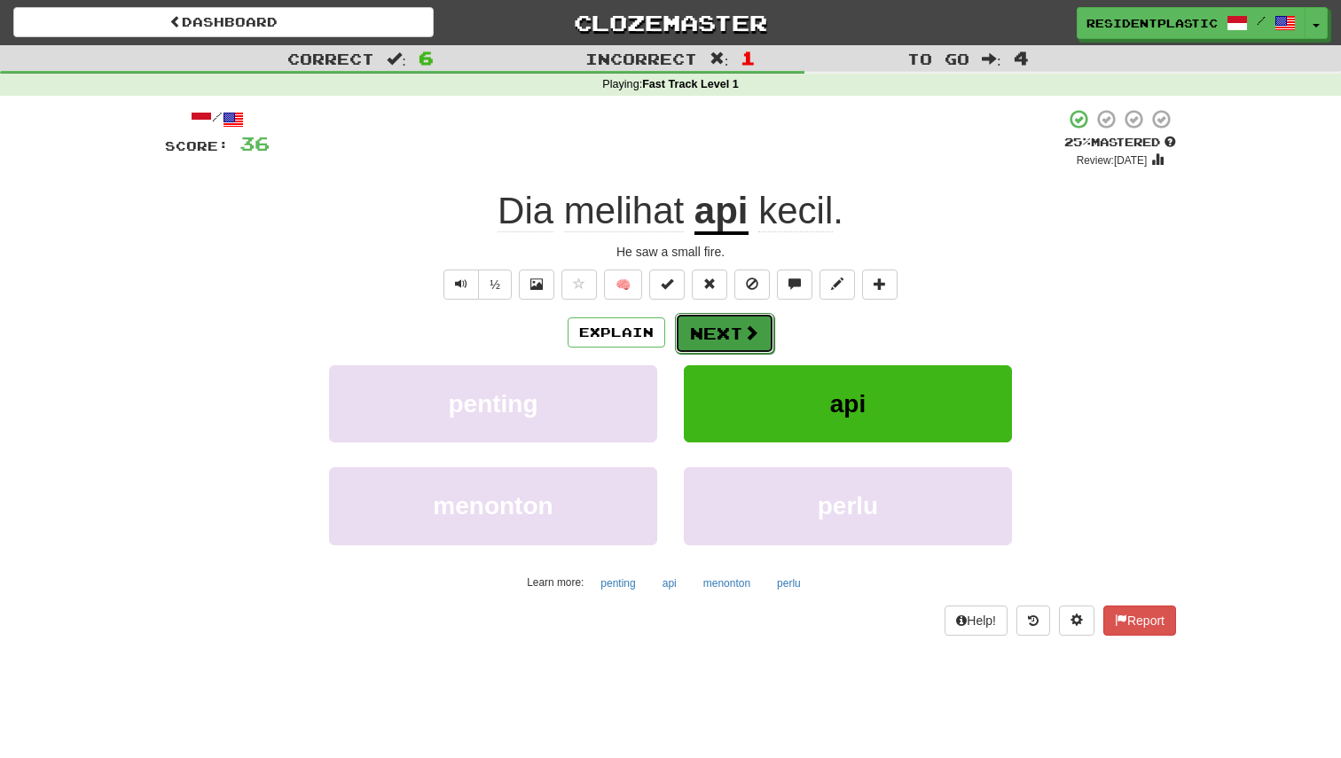
click at [743, 335] on span at bounding box center [751, 333] width 16 height 16
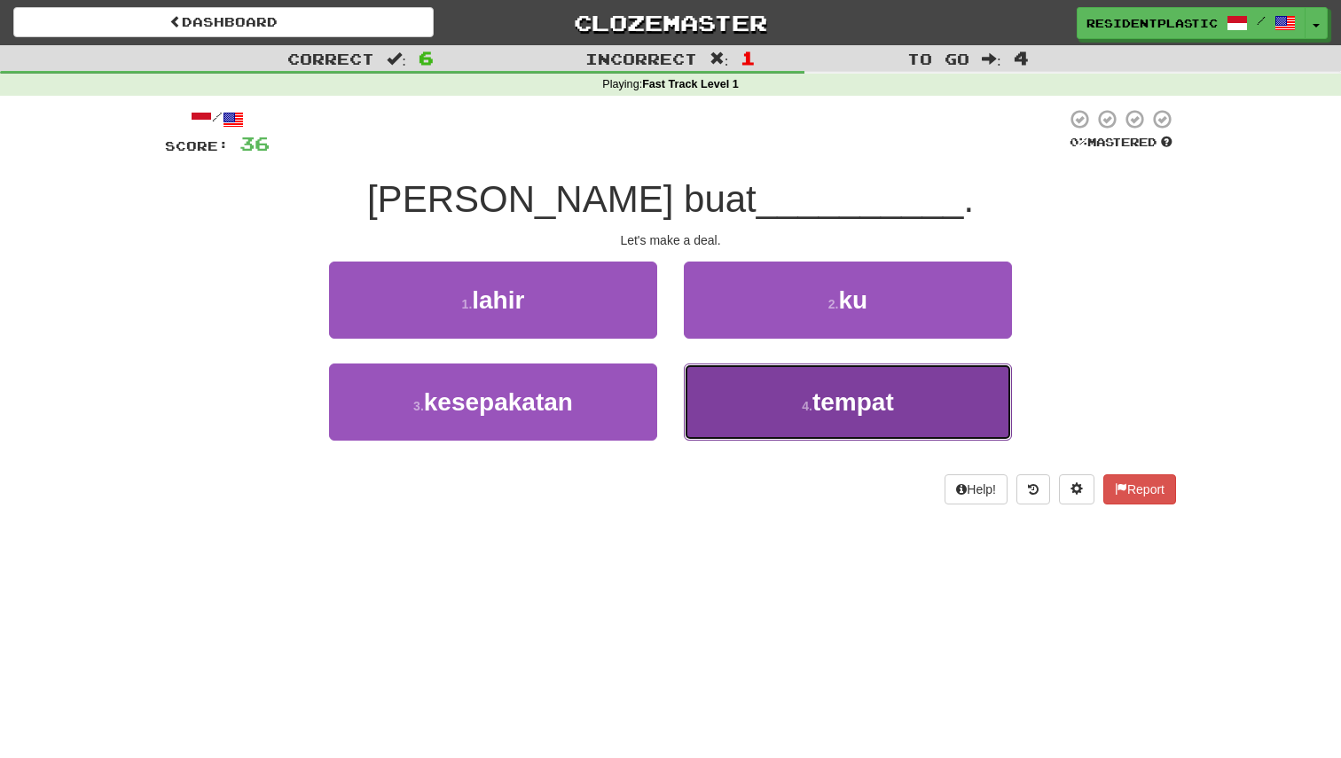
click at [771, 397] on button "4 . tempat" at bounding box center [848, 402] width 328 height 77
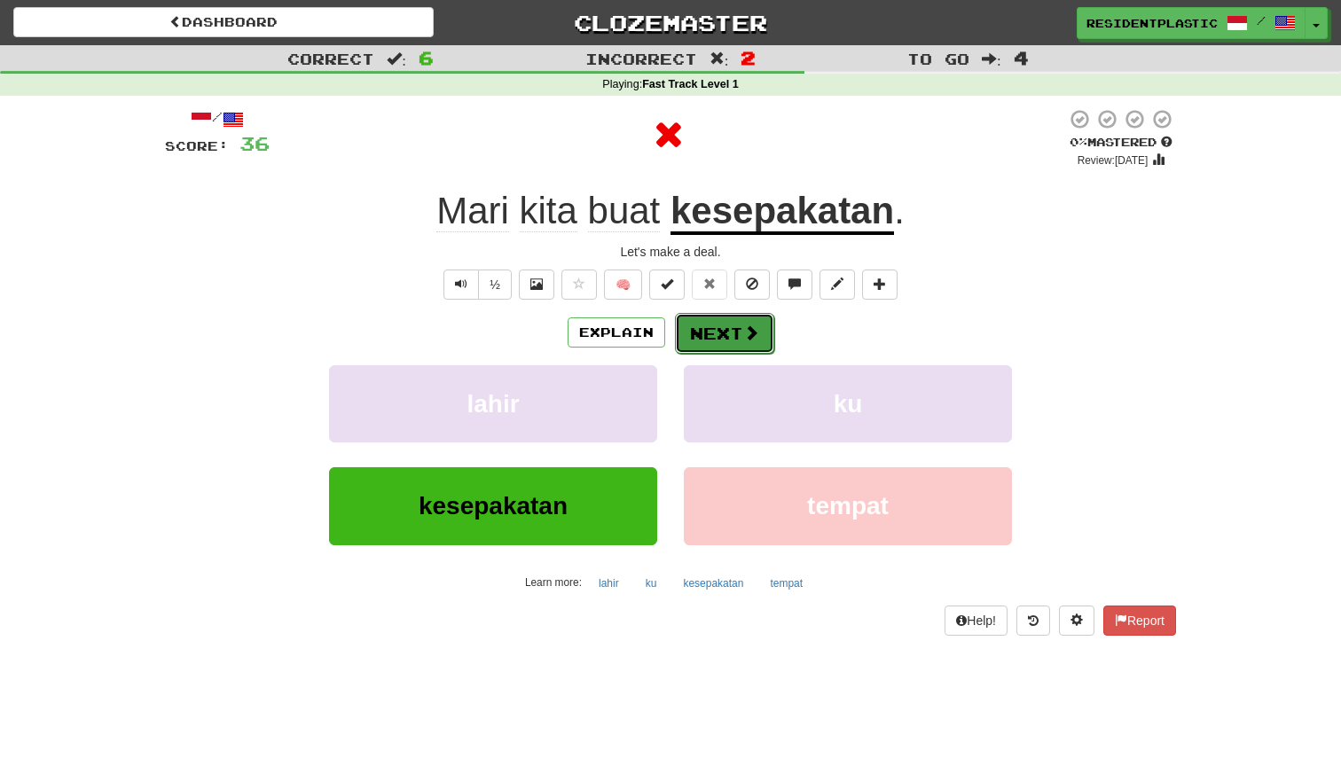
click at [688, 333] on button "Next" at bounding box center [724, 333] width 99 height 41
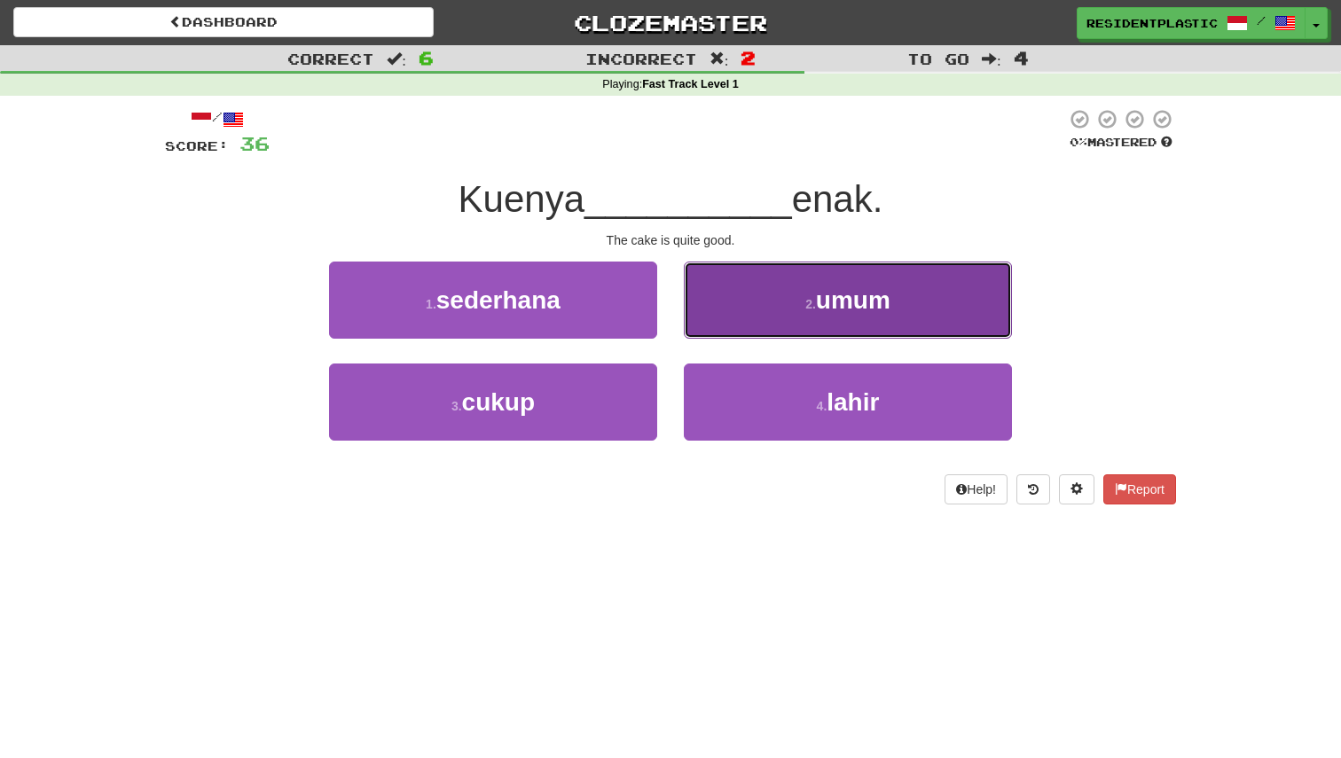
click at [754, 321] on button "2 . umum" at bounding box center [848, 300] width 328 height 77
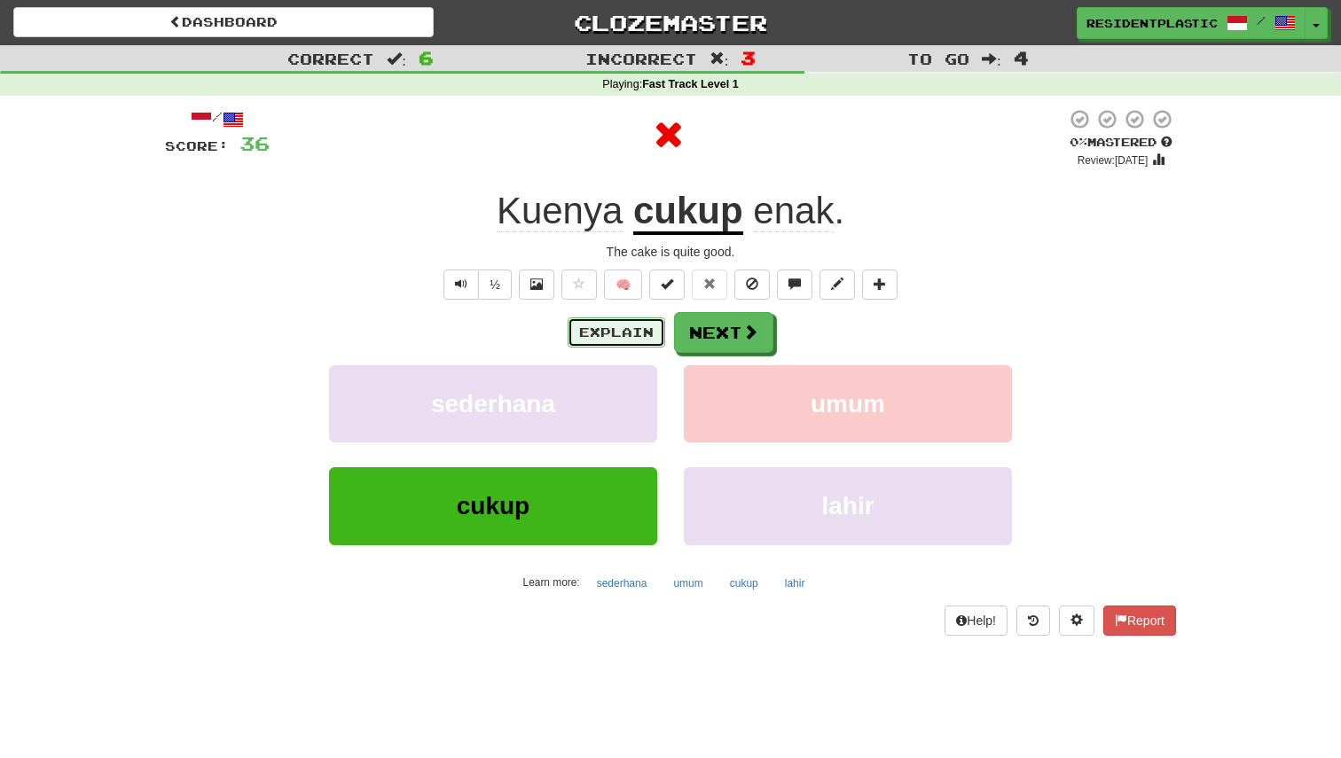
click at [620, 322] on button "Explain" at bounding box center [617, 332] width 98 height 30
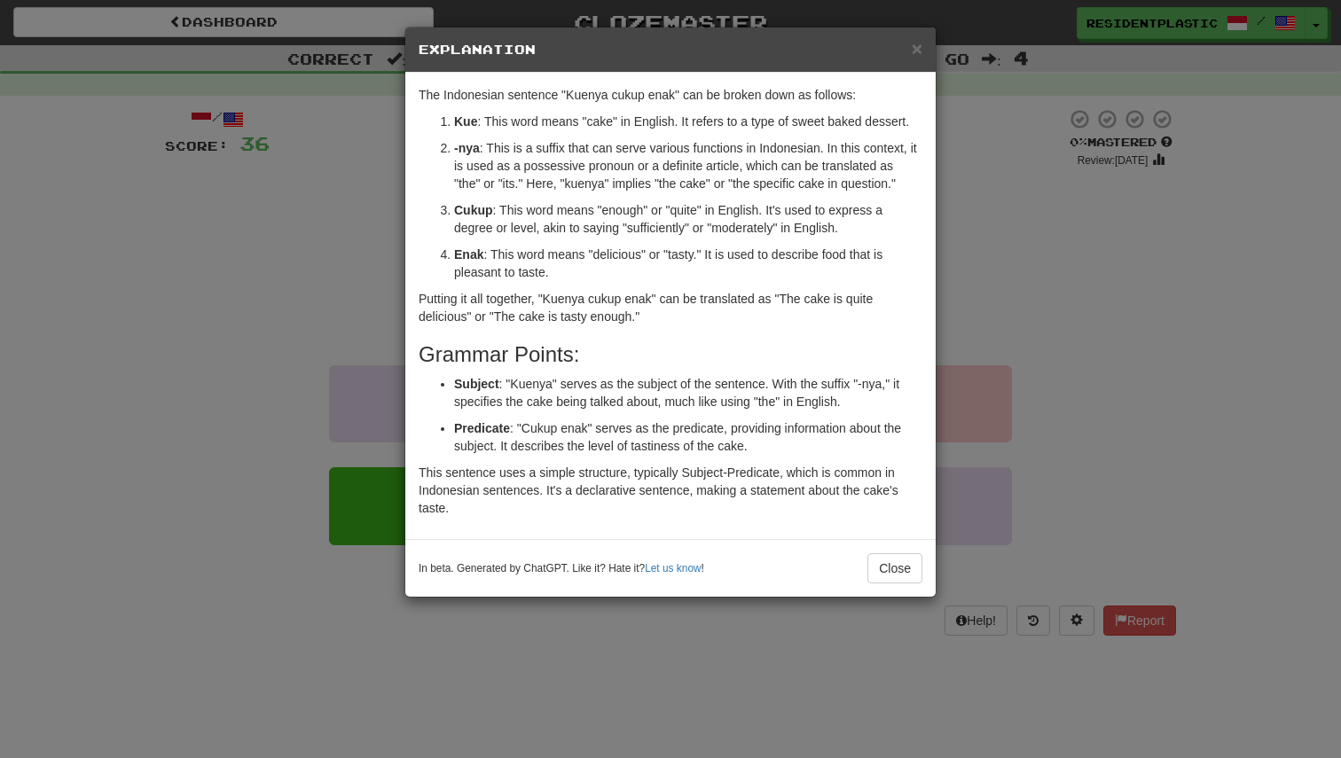
click at [1038, 348] on div "× Explanation The Indonesian sentence "Kuenya cukup enak" can be broken down as…" at bounding box center [670, 379] width 1341 height 758
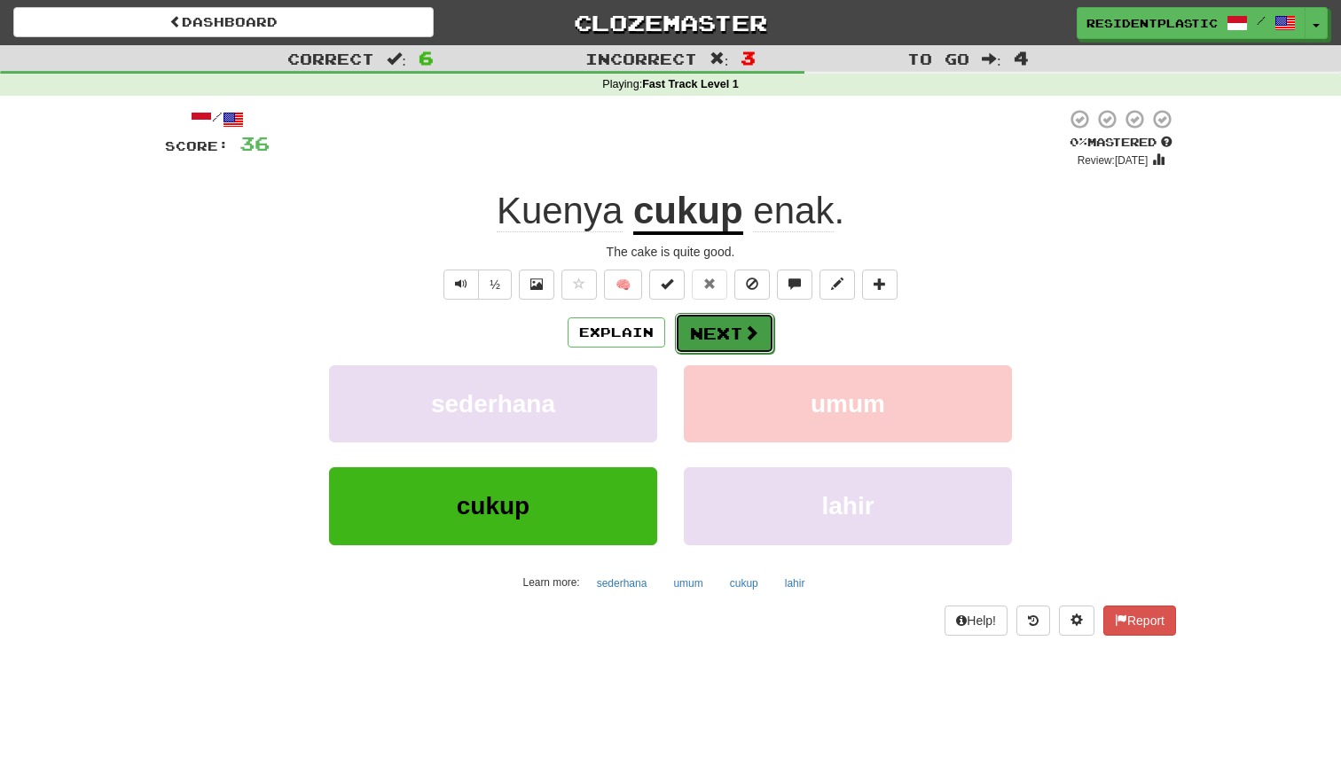
click at [701, 348] on button "Next" at bounding box center [724, 333] width 99 height 41
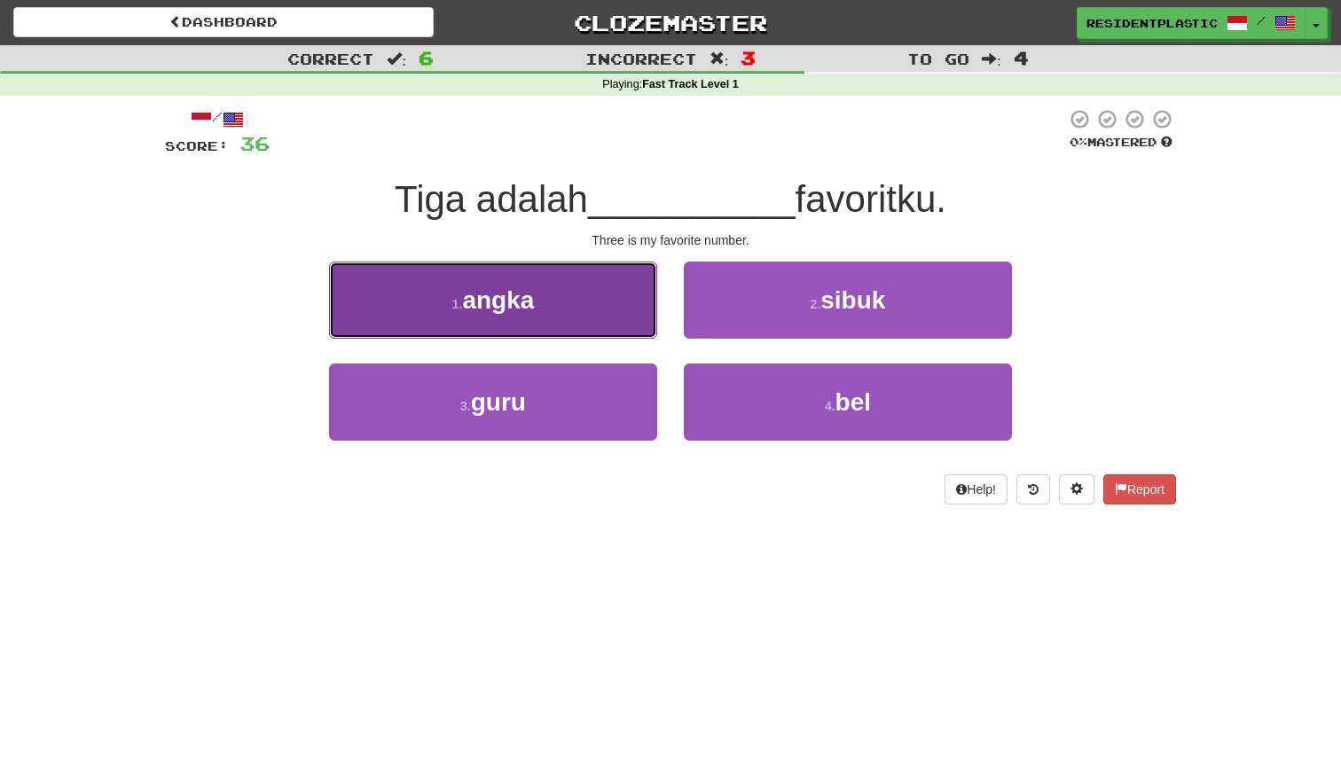
click at [557, 279] on button "1 . angka" at bounding box center [493, 300] width 328 height 77
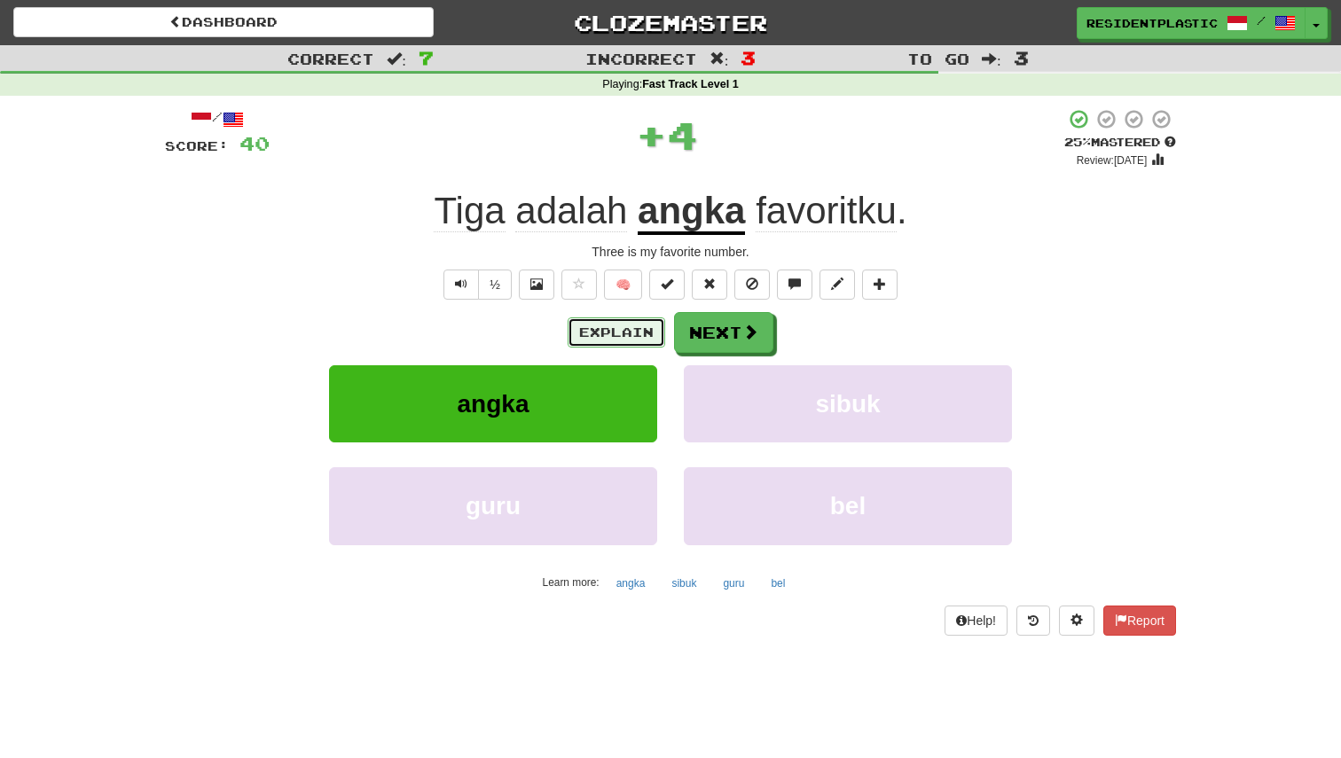
click at [605, 340] on button "Explain" at bounding box center [617, 332] width 98 height 30
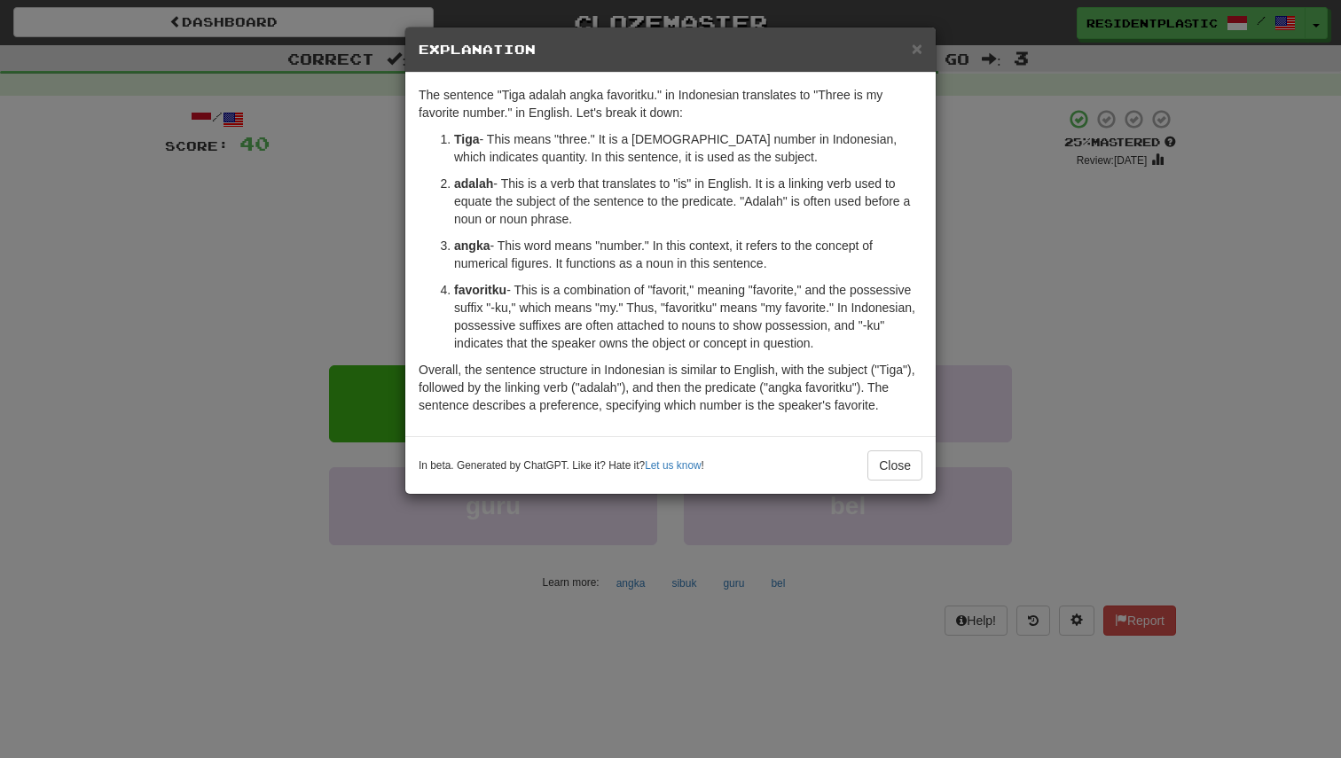
click at [1063, 341] on div "× Explanation The sentence "Tiga adalah angka favoritku." in Indonesian transla…" at bounding box center [670, 379] width 1341 height 758
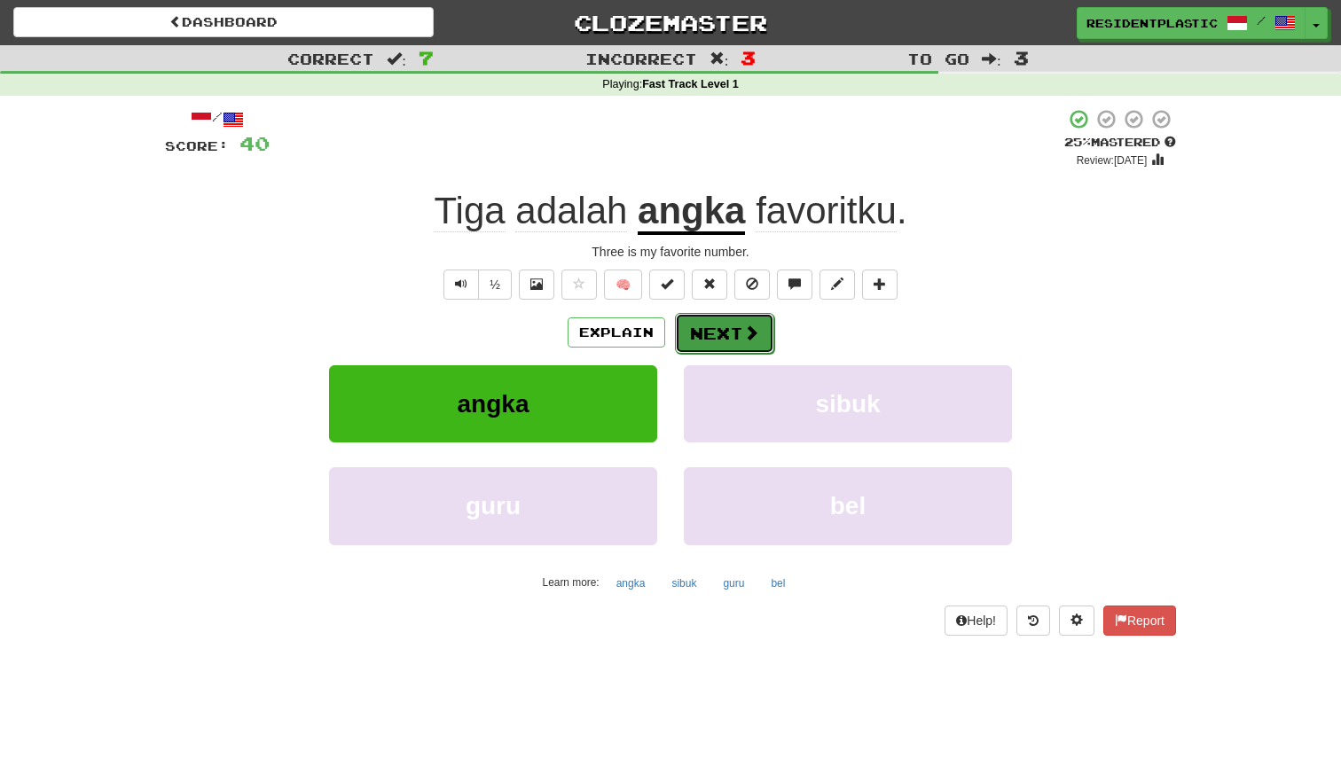
click at [704, 339] on button "Next" at bounding box center [724, 333] width 99 height 41
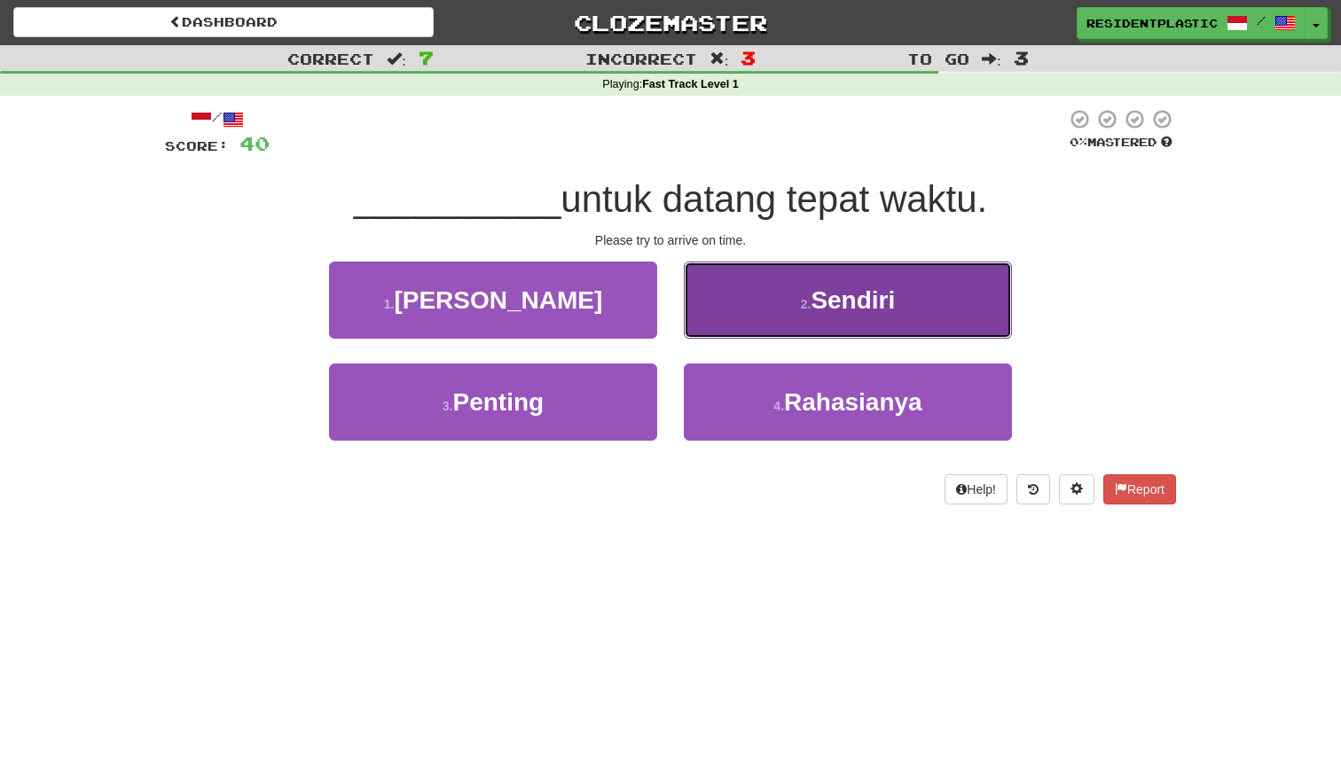
click at [721, 309] on button "2 . Sendiri" at bounding box center [848, 300] width 328 height 77
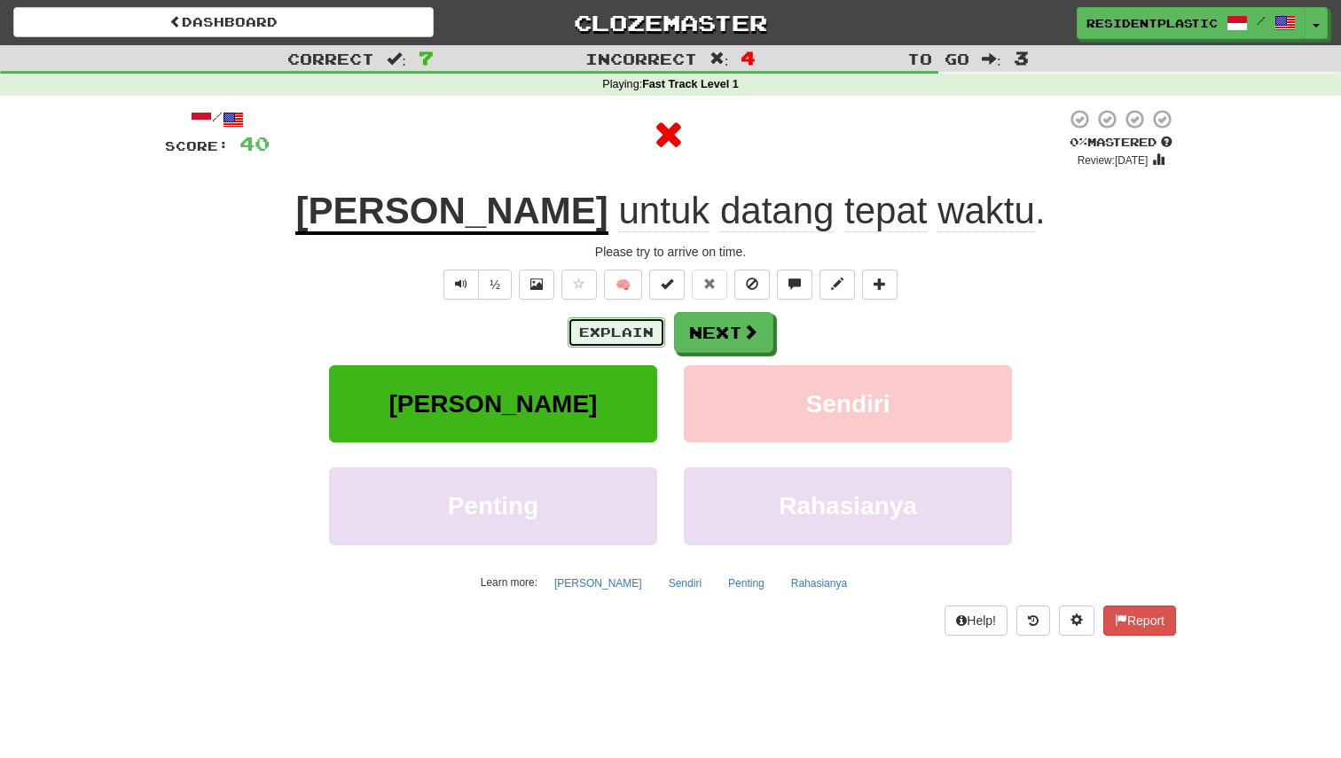
click at [619, 328] on button "Explain" at bounding box center [617, 332] width 98 height 30
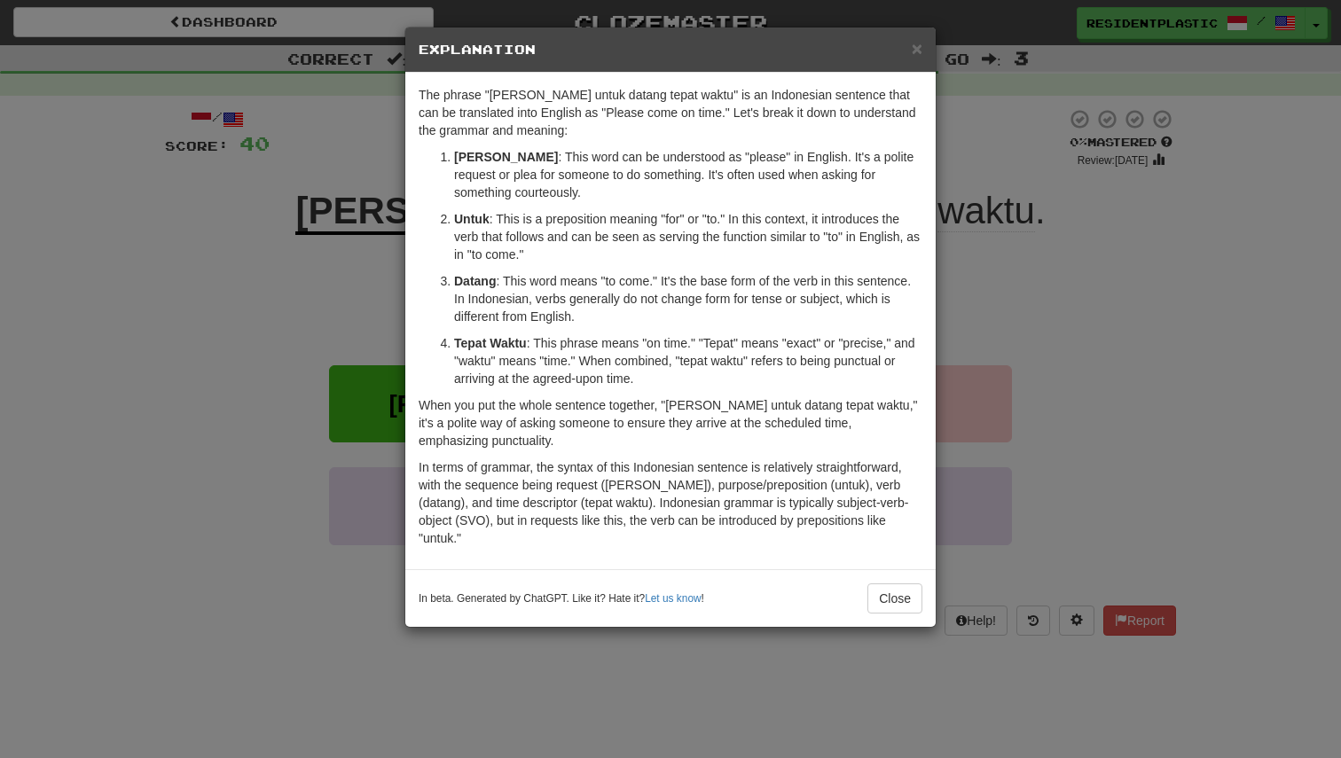
click at [1116, 334] on div "× Explanation The phrase "Mohon untuk datang tepat waktu" is an Indonesian sent…" at bounding box center [670, 379] width 1341 height 758
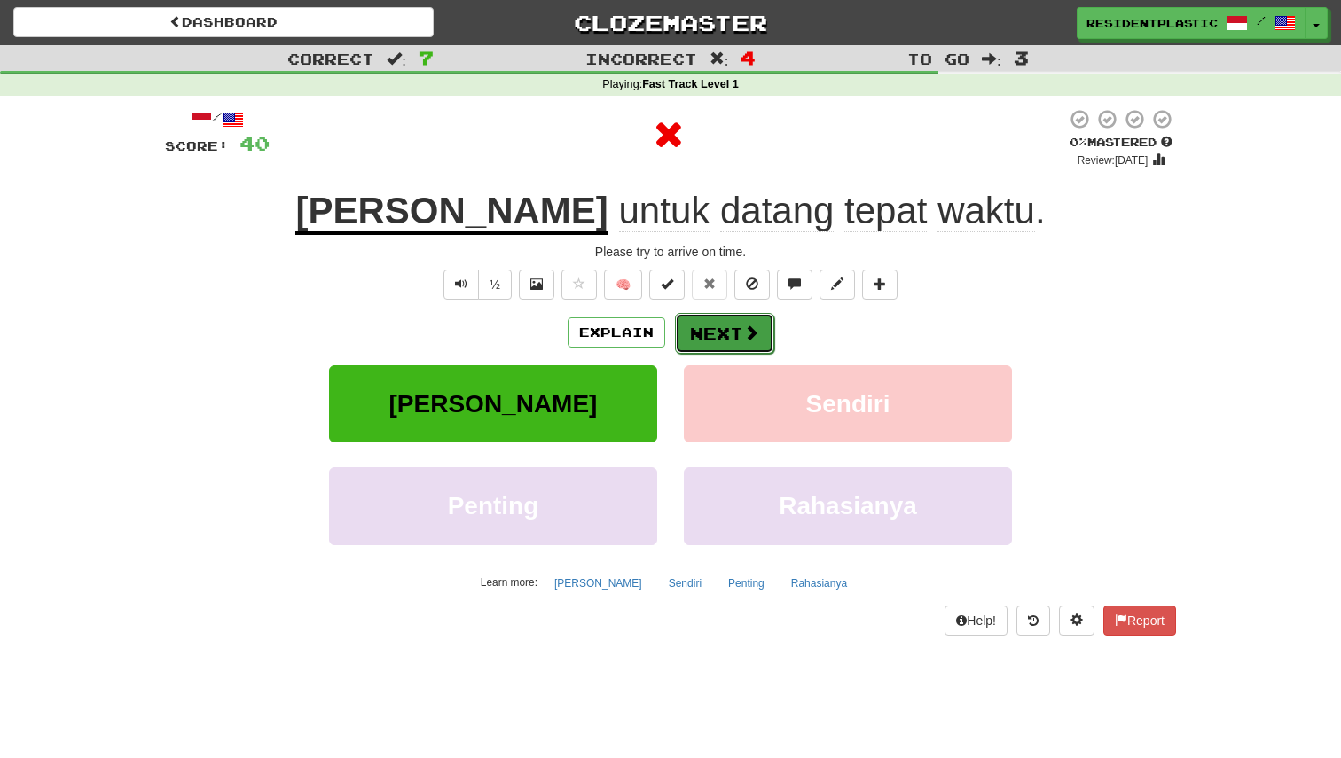
click at [710, 325] on button "Next" at bounding box center [724, 333] width 99 height 41
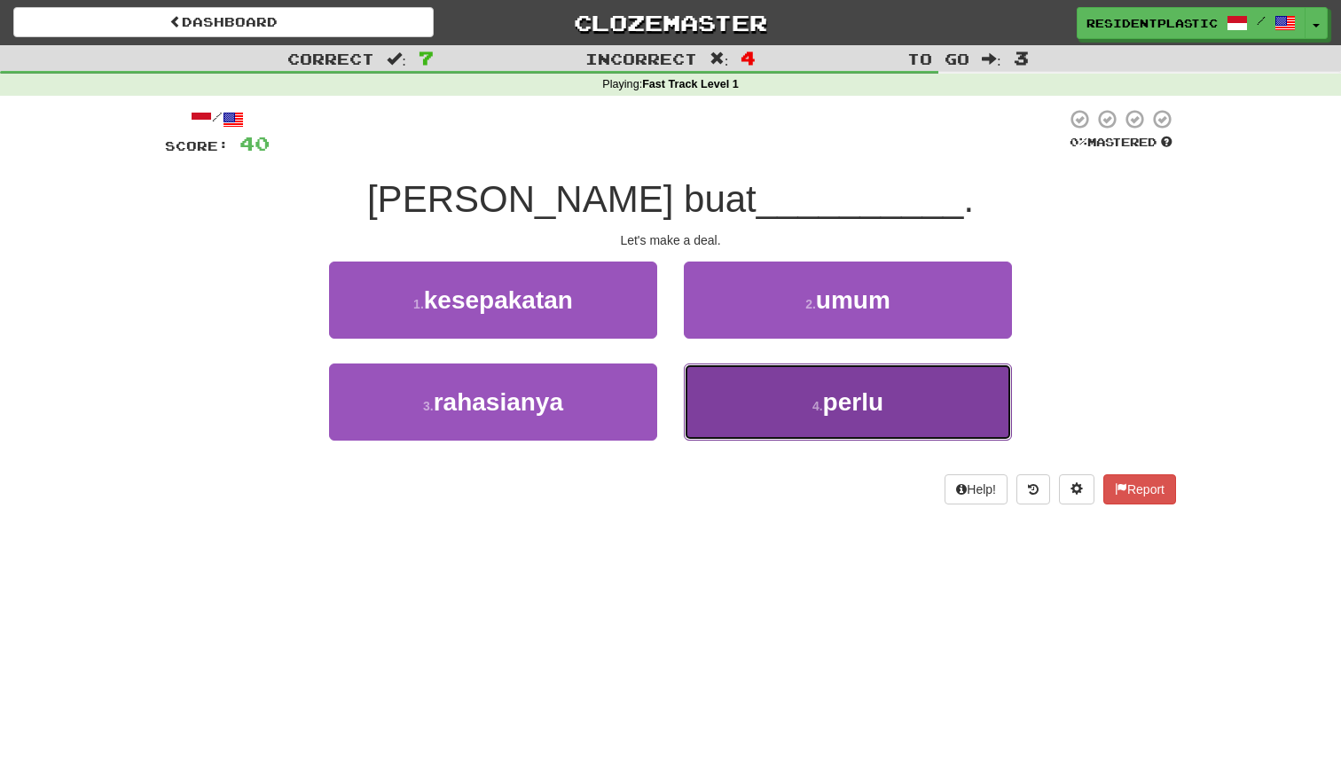
click at [815, 429] on button "4 . perlu" at bounding box center [848, 402] width 328 height 77
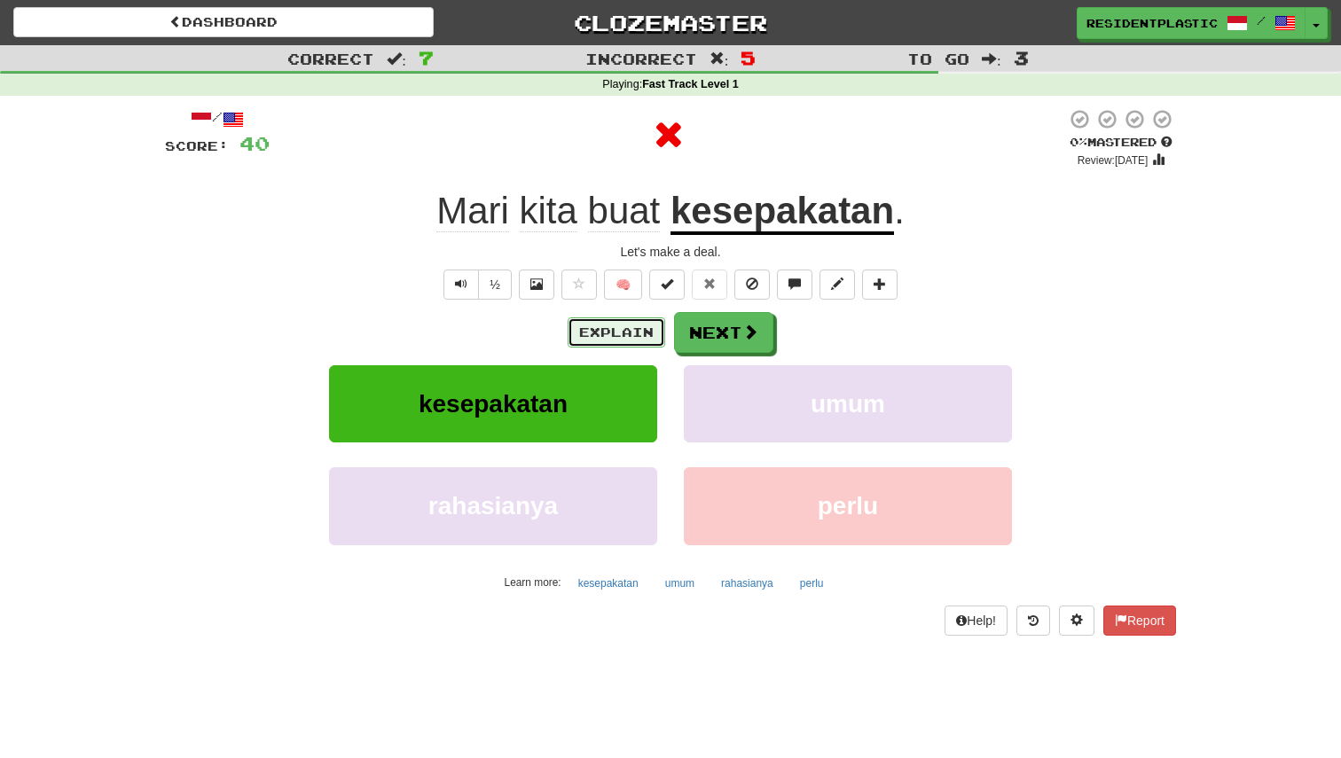
click at [612, 328] on button "Explain" at bounding box center [617, 332] width 98 height 30
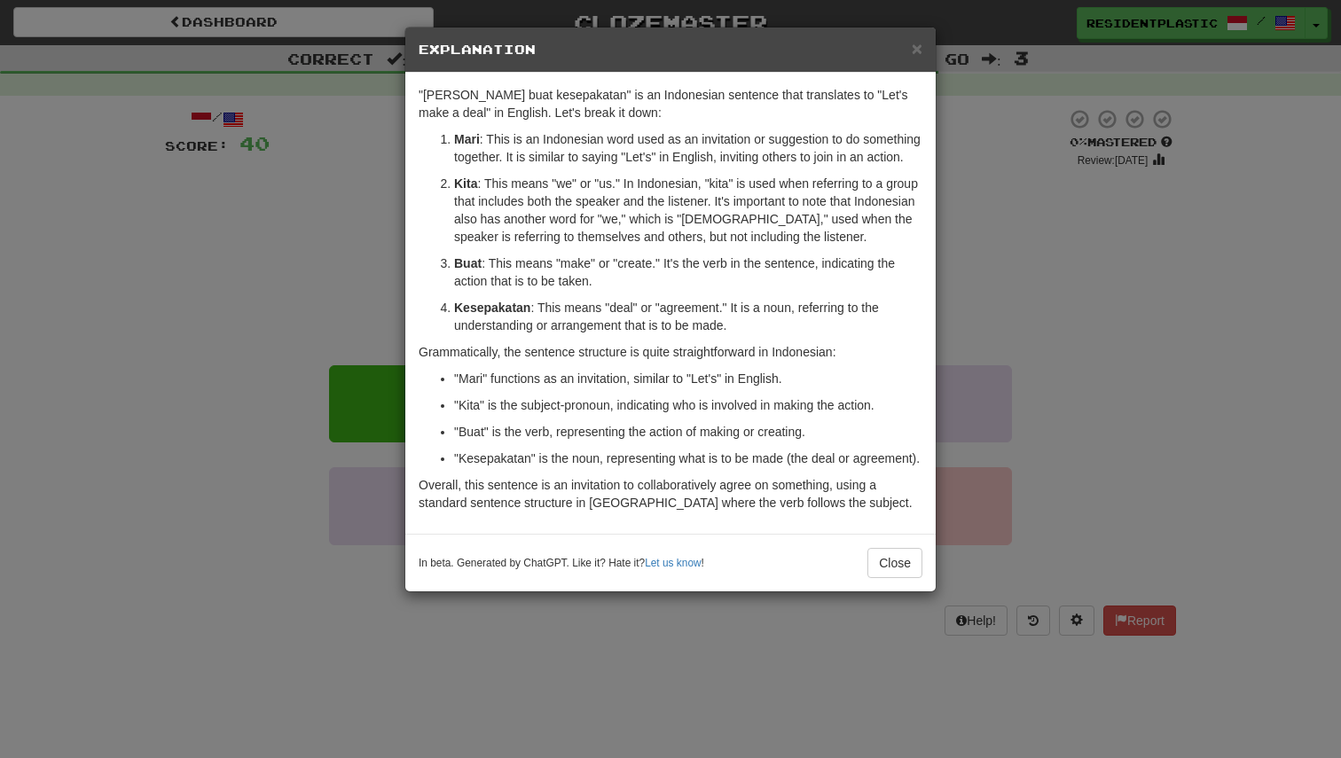
click at [981, 412] on div "× Explanation "Mari kita buat kesepakatan" is an Indonesian sentence that trans…" at bounding box center [670, 379] width 1341 height 758
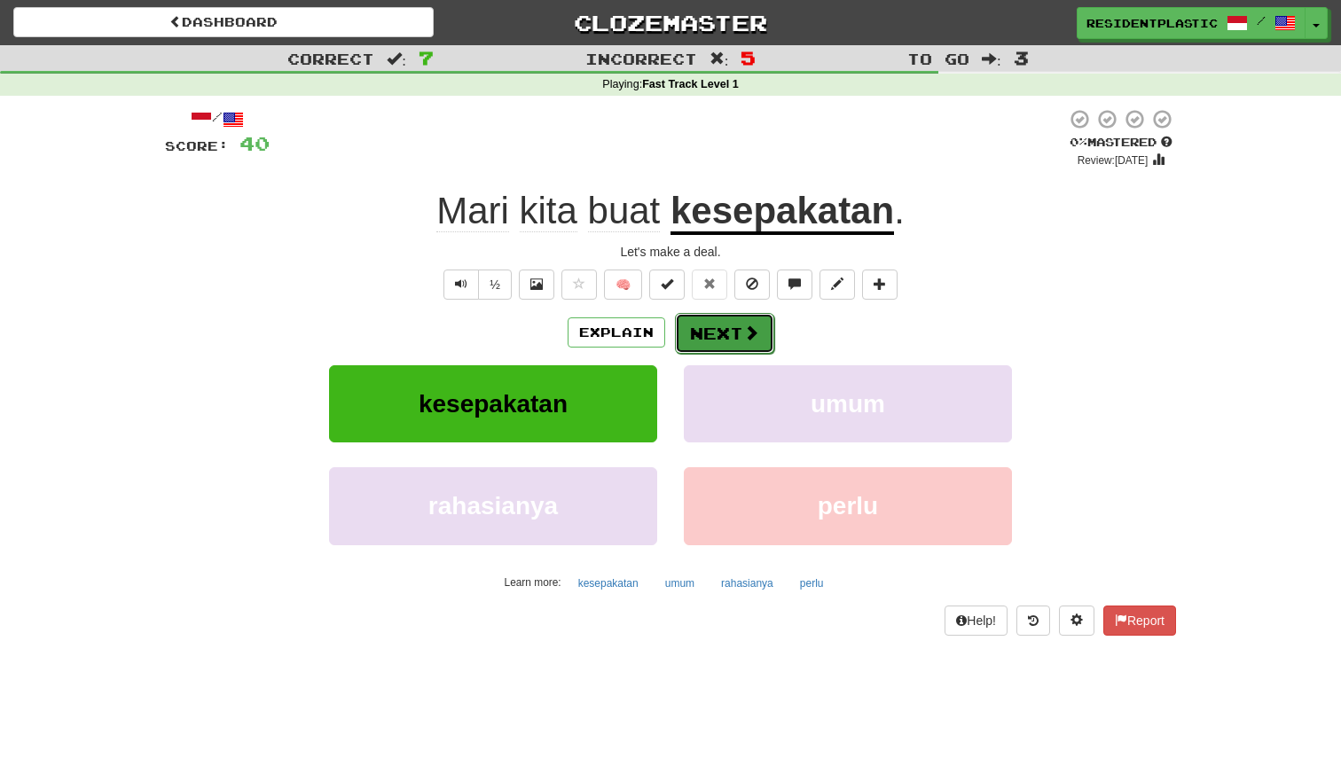
click at [752, 330] on span at bounding box center [751, 333] width 16 height 16
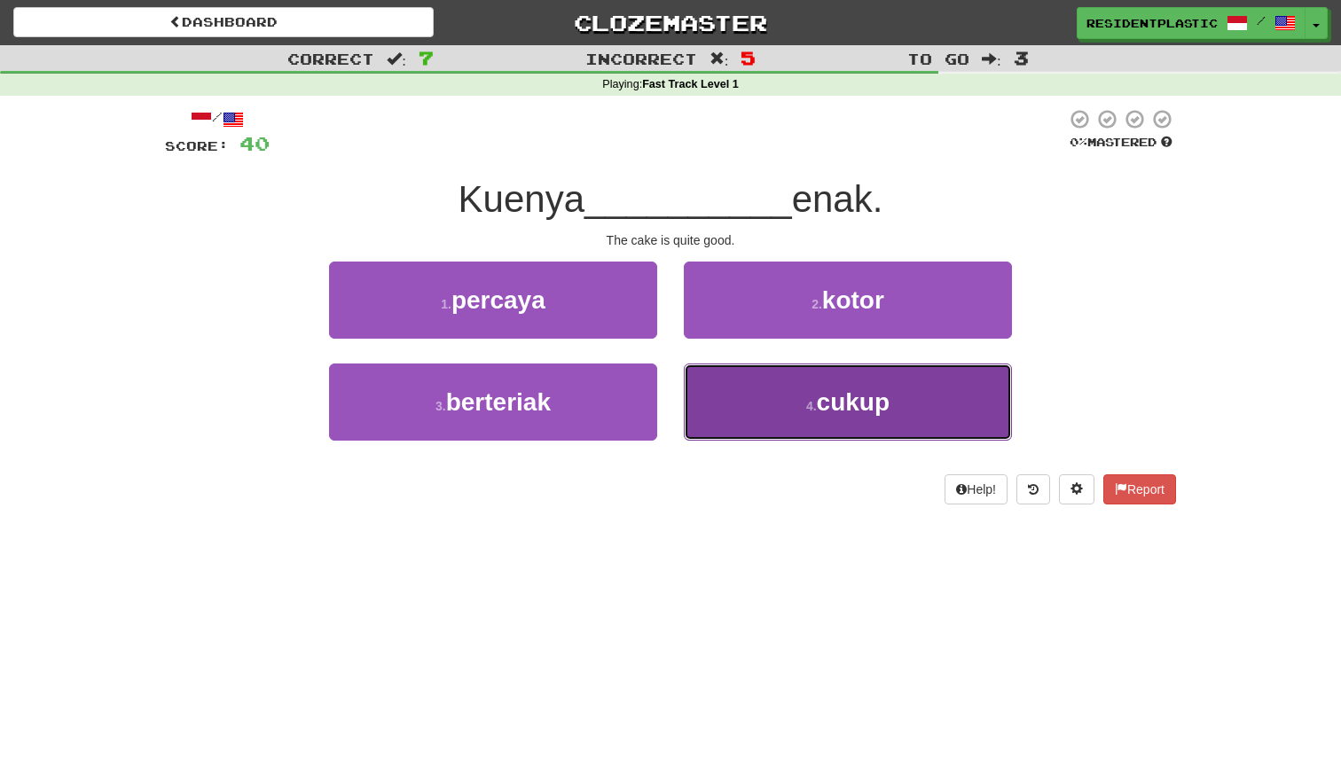
click at [752, 388] on button "4 . cukup" at bounding box center [848, 402] width 328 height 77
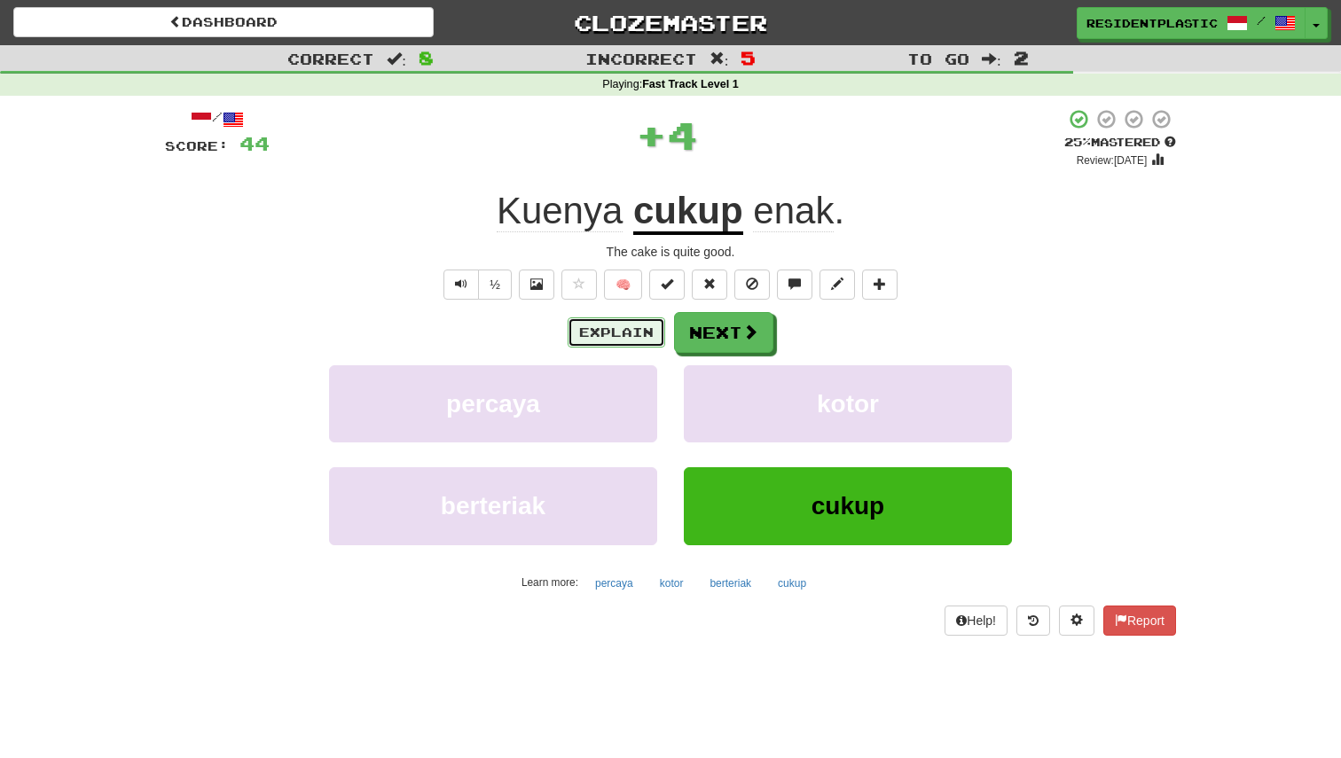
click at [657, 334] on button "Explain" at bounding box center [617, 332] width 98 height 30
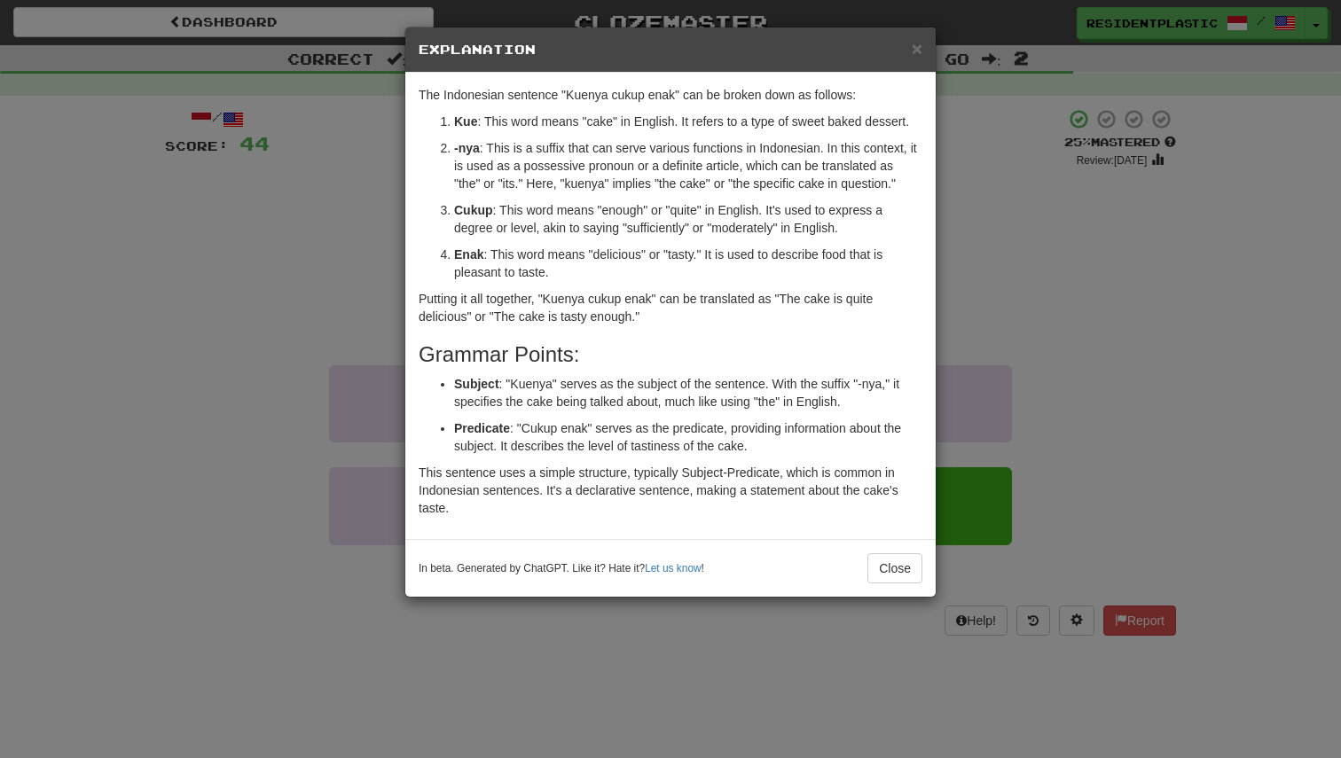
click at [1061, 379] on div "× Explanation The Indonesian sentence "Kuenya cukup enak" can be broken down as…" at bounding box center [670, 379] width 1341 height 758
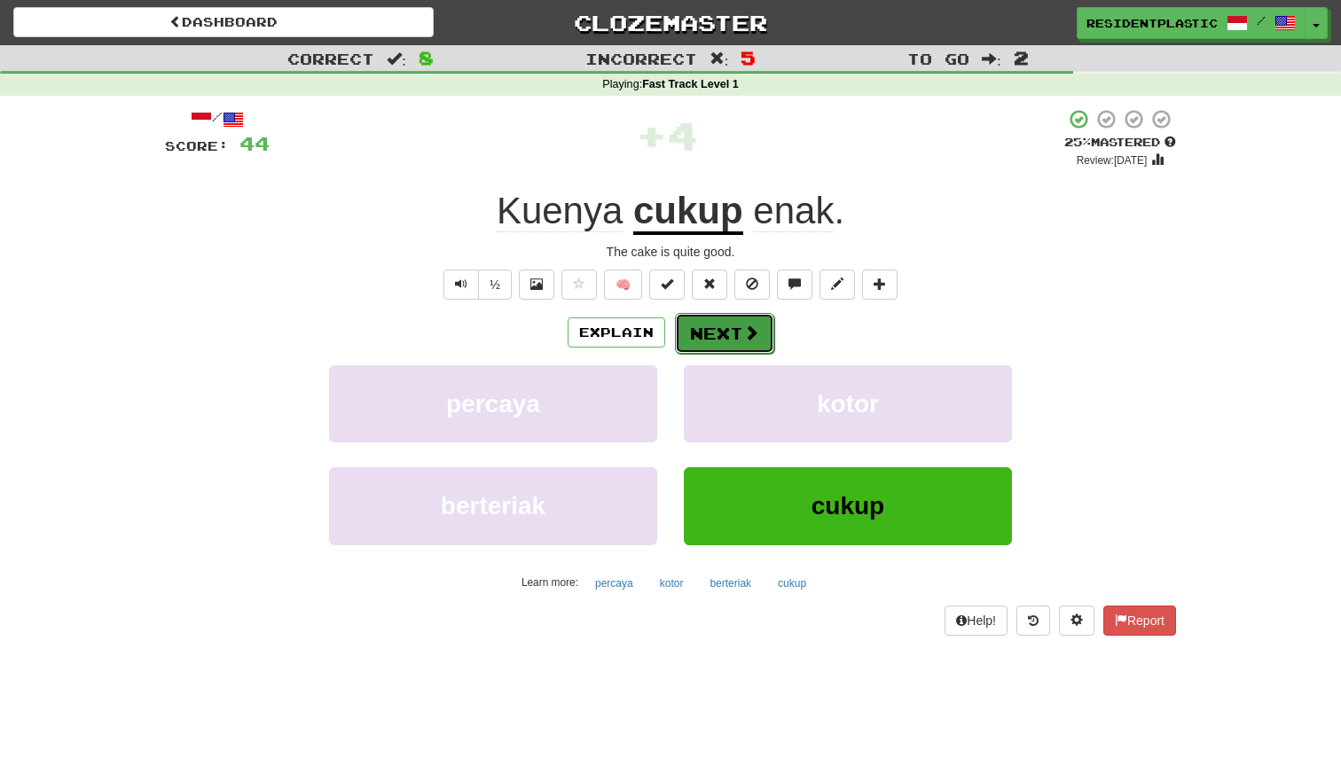
click at [716, 325] on button "Next" at bounding box center [724, 333] width 99 height 41
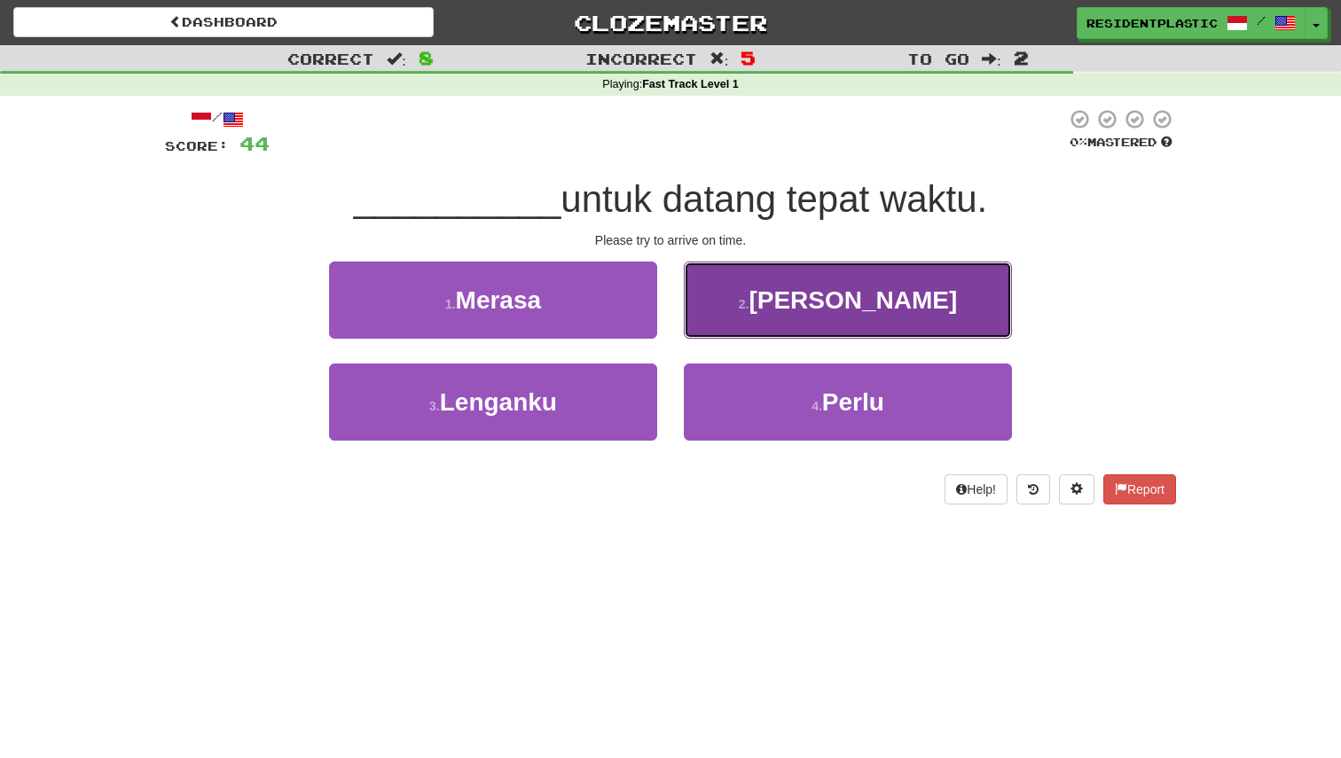
click at [722, 333] on button "2 . Mohon" at bounding box center [848, 300] width 328 height 77
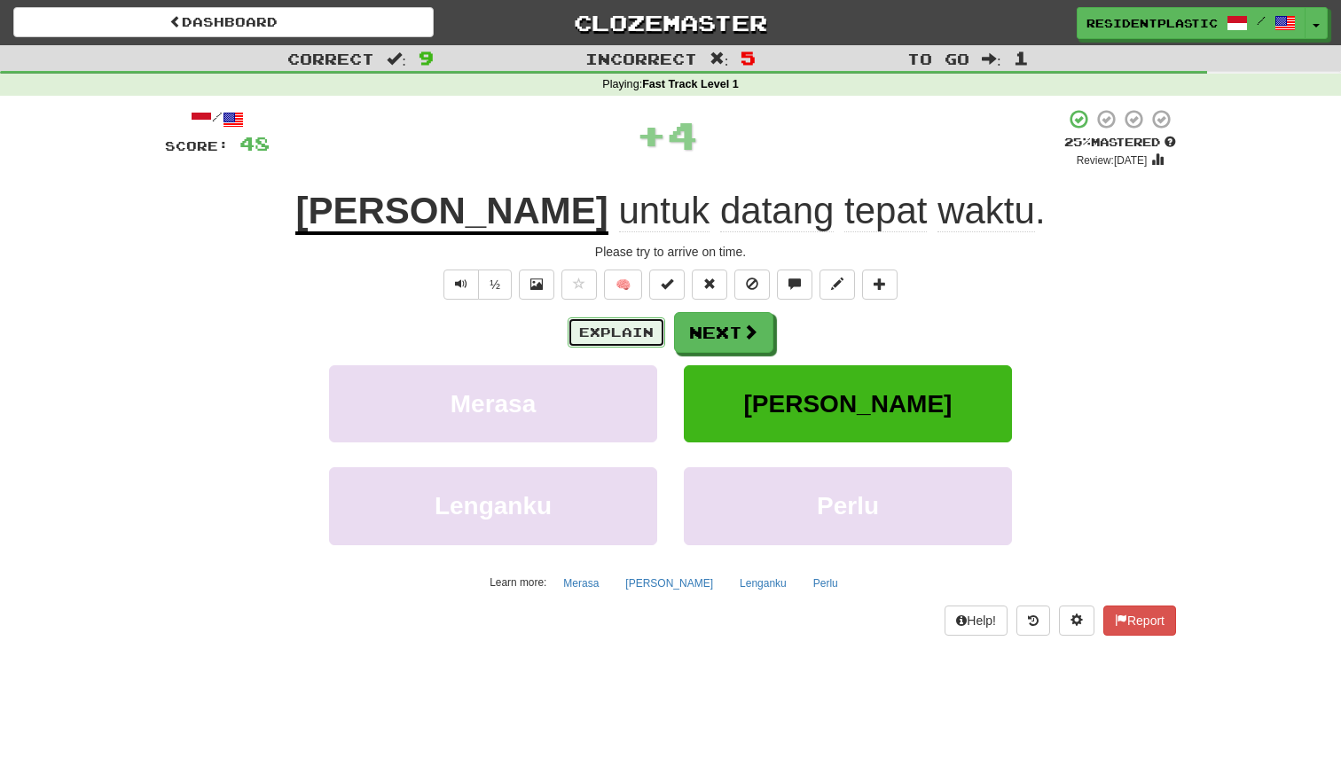
click at [635, 336] on button "Explain" at bounding box center [617, 332] width 98 height 30
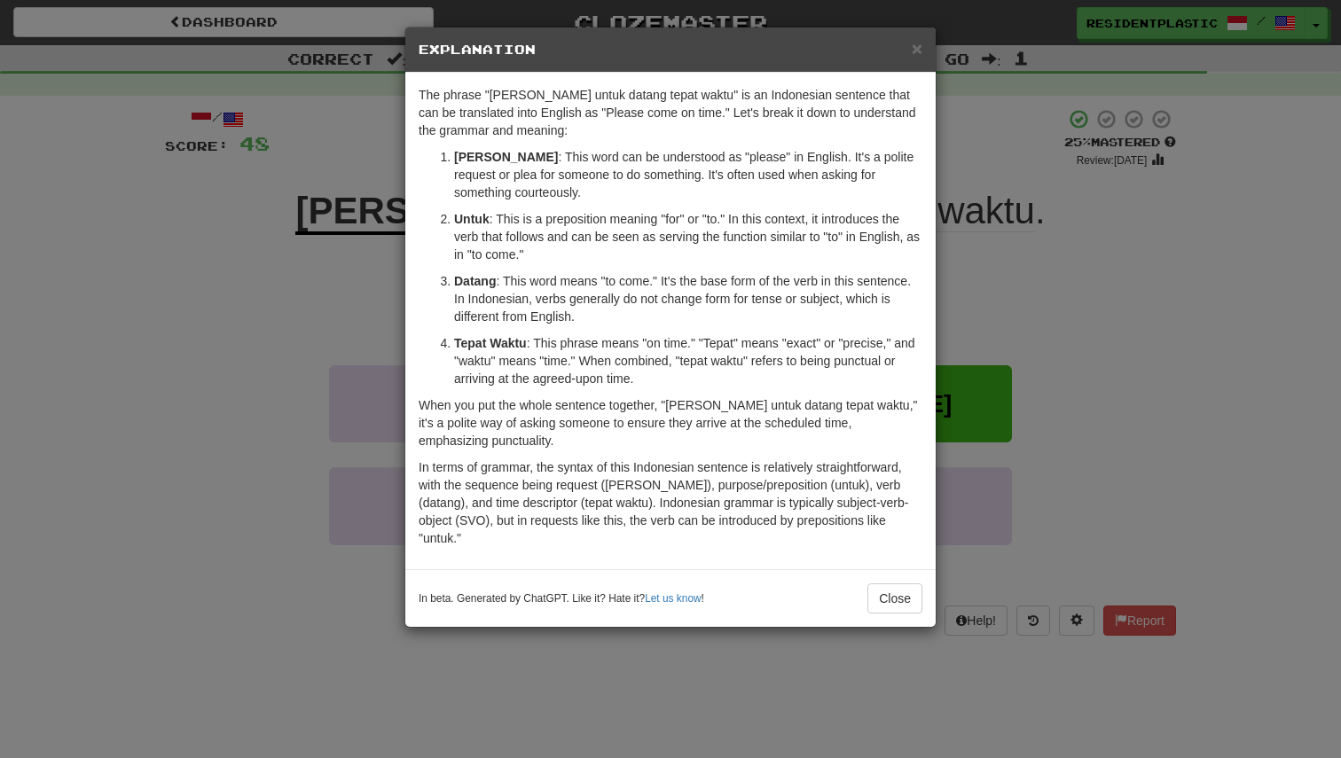
click at [1079, 369] on div "× Explanation The phrase "Mohon untuk datang tepat waktu" is an Indonesian sent…" at bounding box center [670, 379] width 1341 height 758
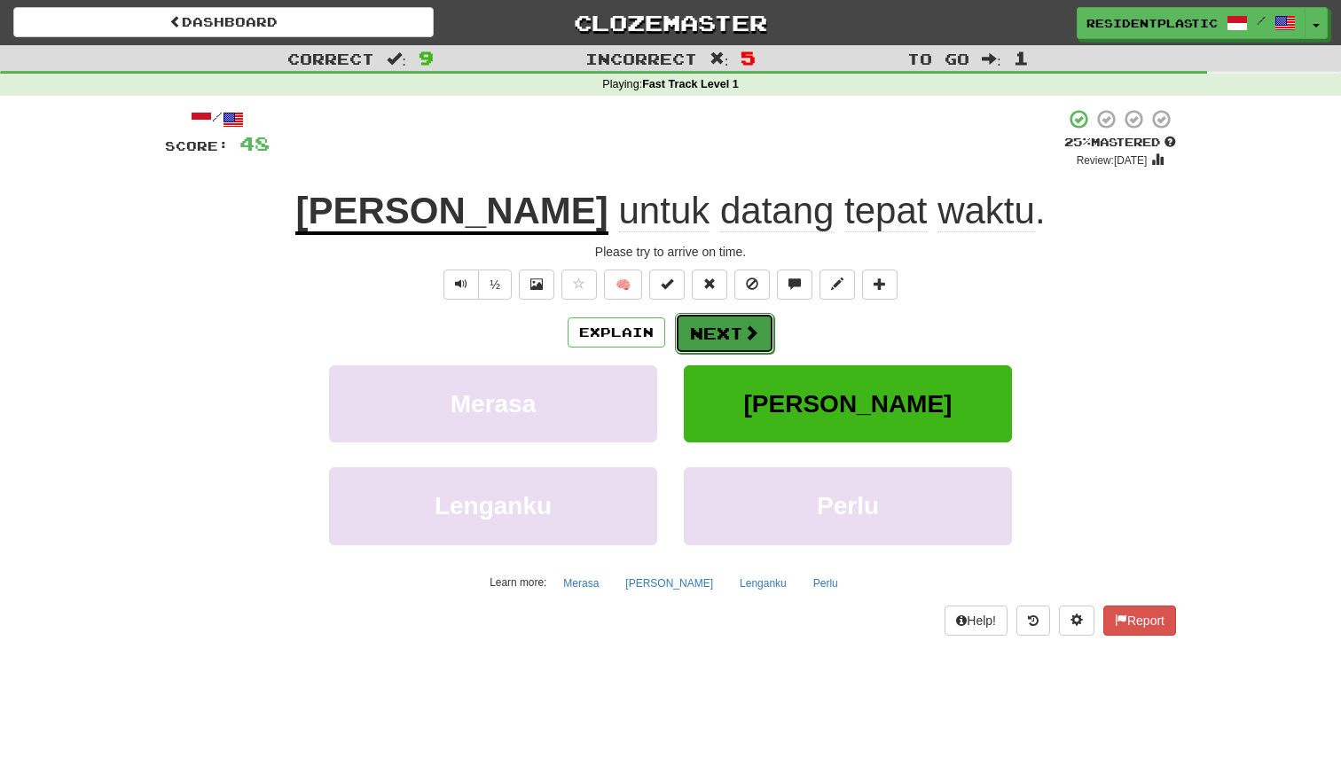
click at [736, 328] on button "Next" at bounding box center [724, 333] width 99 height 41
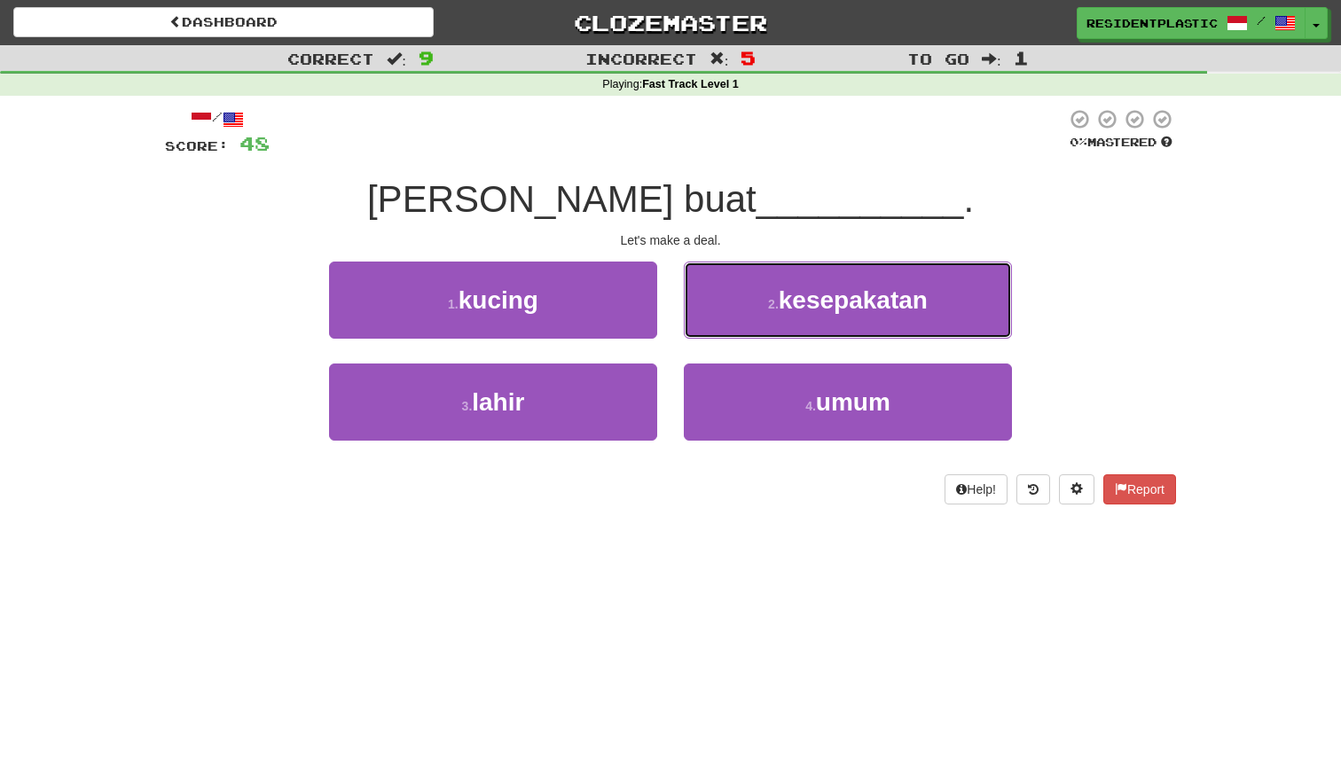
click at [736, 328] on button "2 . kesepakatan" at bounding box center [848, 300] width 328 height 77
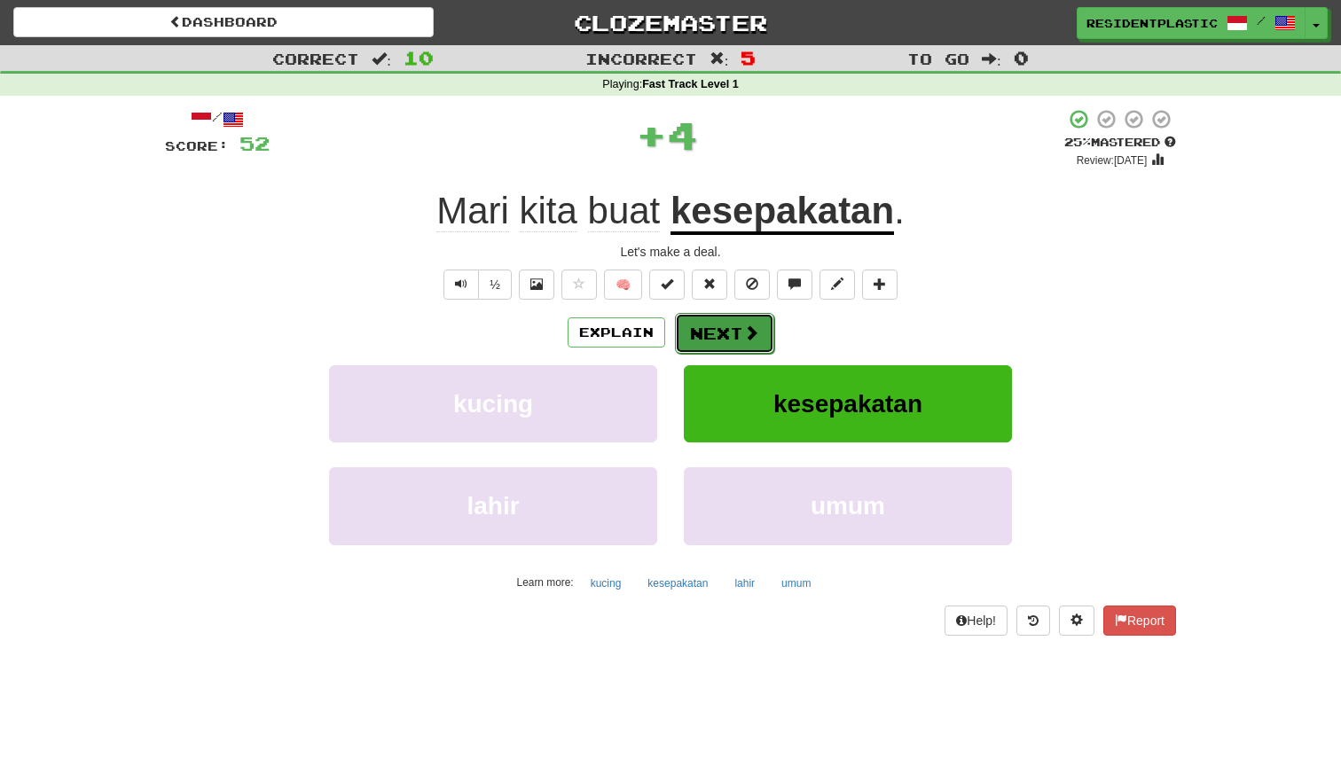
click at [731, 346] on button "Next" at bounding box center [724, 333] width 99 height 41
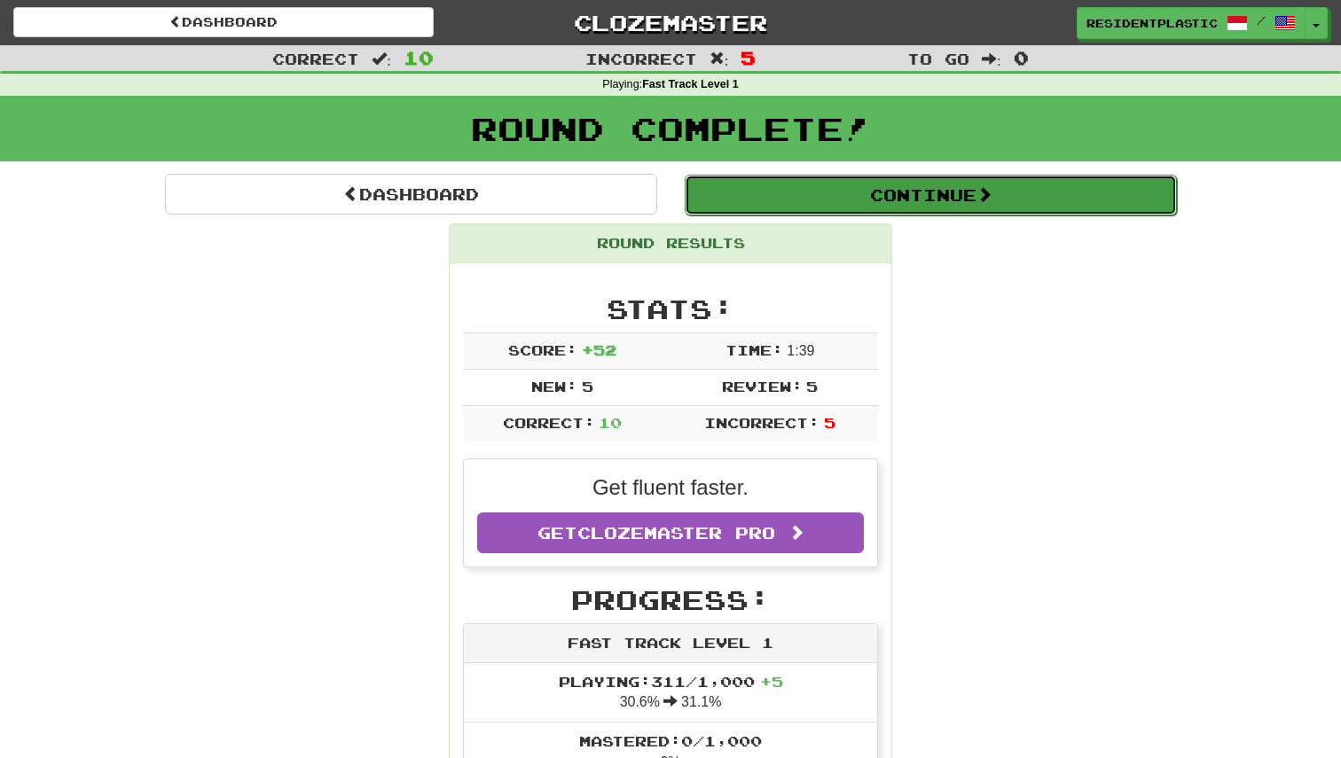
click at [755, 208] on button "Continue" at bounding box center [931, 195] width 492 height 41
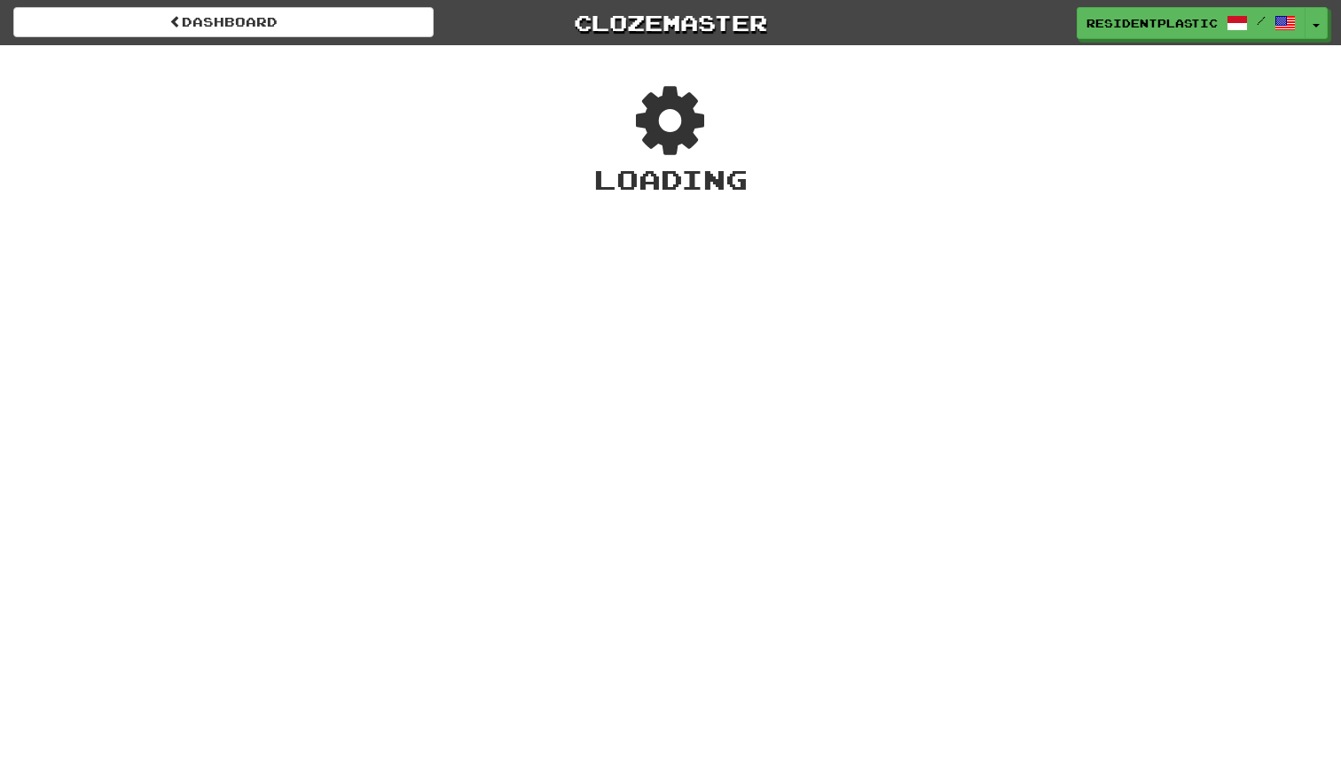
click at [755, 208] on div "Dashboard Clozemaster ResidentPlastic / Toggle Dropdown Dashboard Leaderboard A…" at bounding box center [670, 379] width 1341 height 758
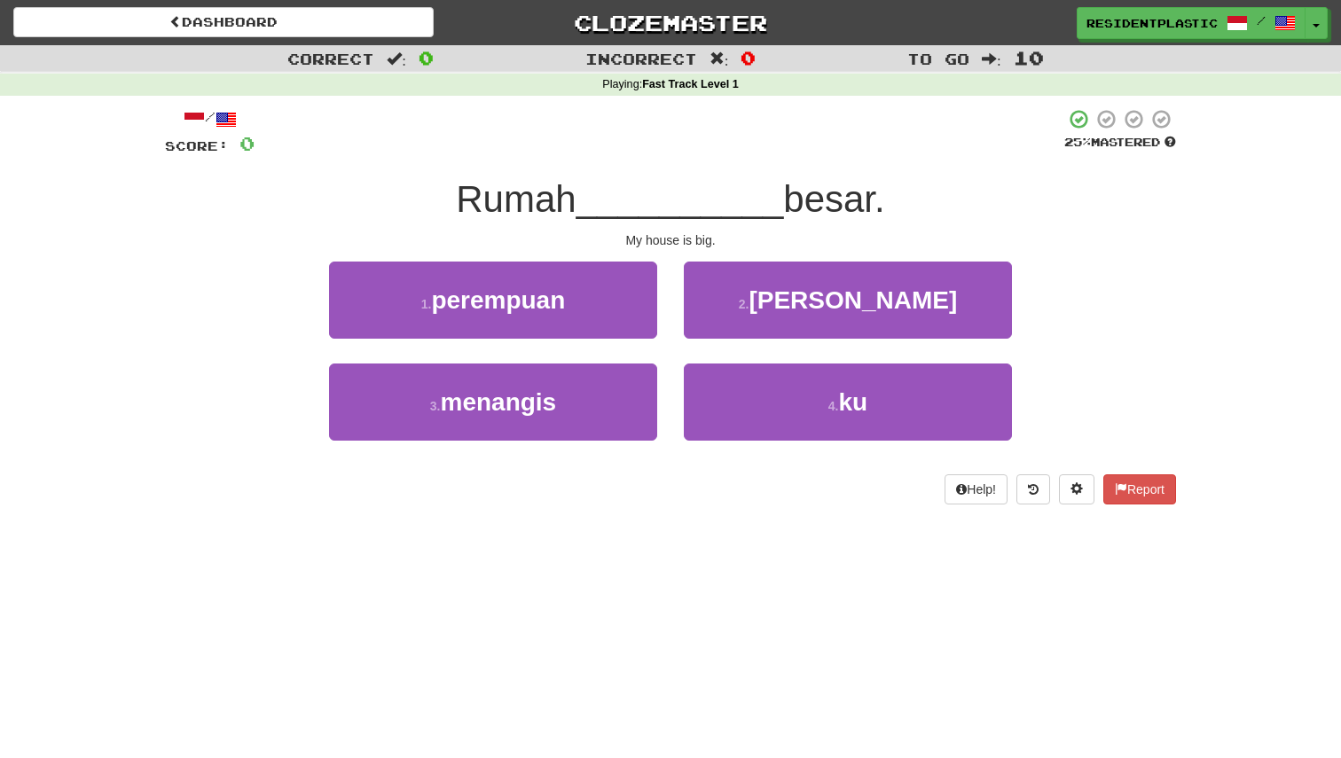
click at [333, 0] on div "Dashboard Clozemaster ResidentPlastic / Toggle Dropdown Dashboard Leaderboard A…" at bounding box center [670, 19] width 1341 height 39
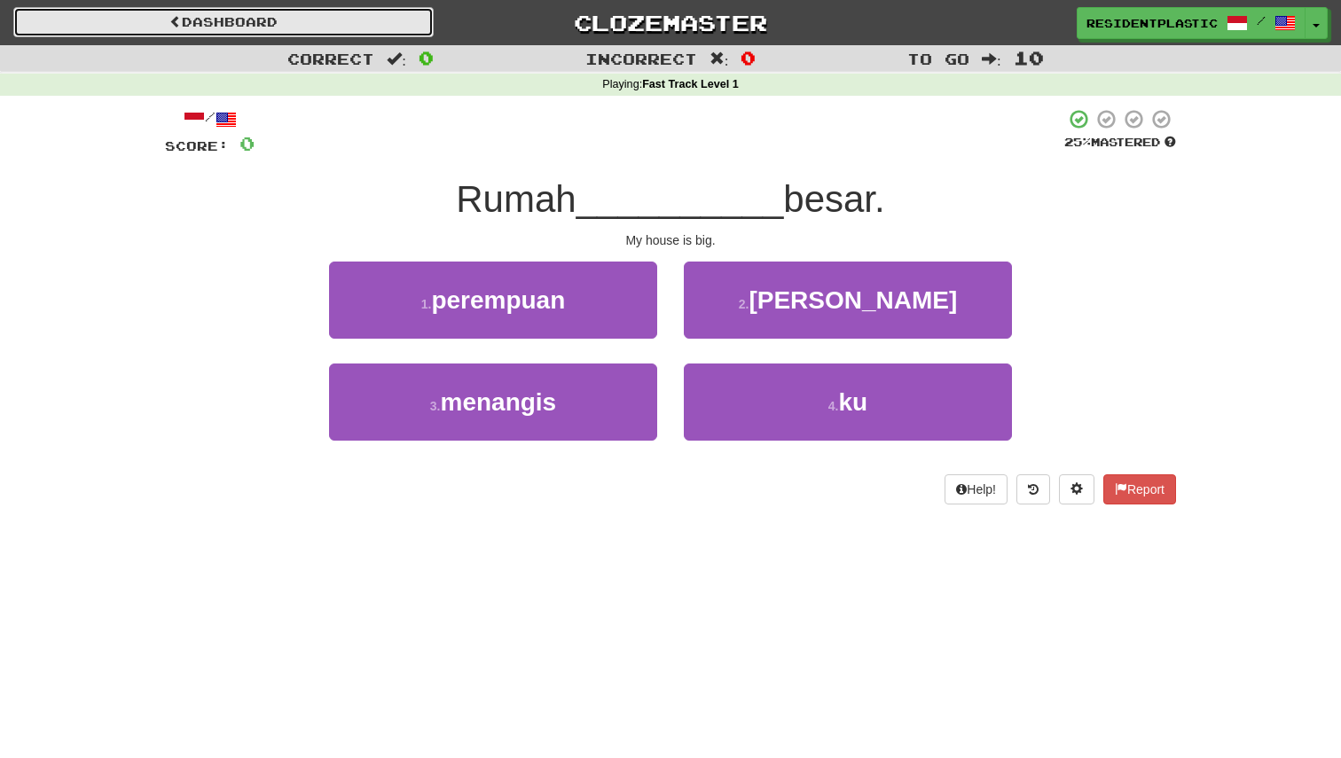
click at [333, 14] on link "Dashboard" at bounding box center [223, 22] width 420 height 30
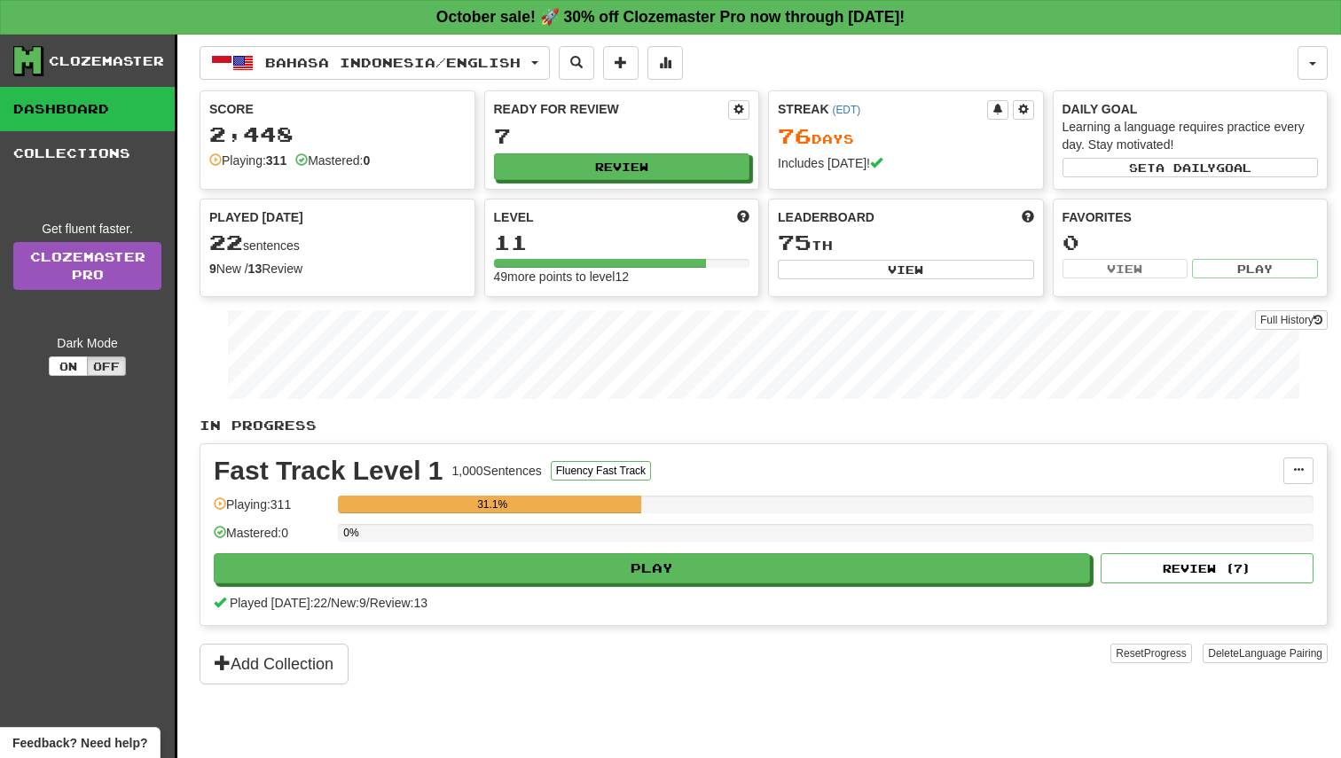
click at [330, 43] on div "Bahasa Indonesia / English 한국어 / English Streak: 13 Review: 10 Points today: 4 …" at bounding box center [764, 419] width 1128 height 768
click at [329, 51] on button "Bahasa Indonesia / English" at bounding box center [375, 63] width 350 height 34
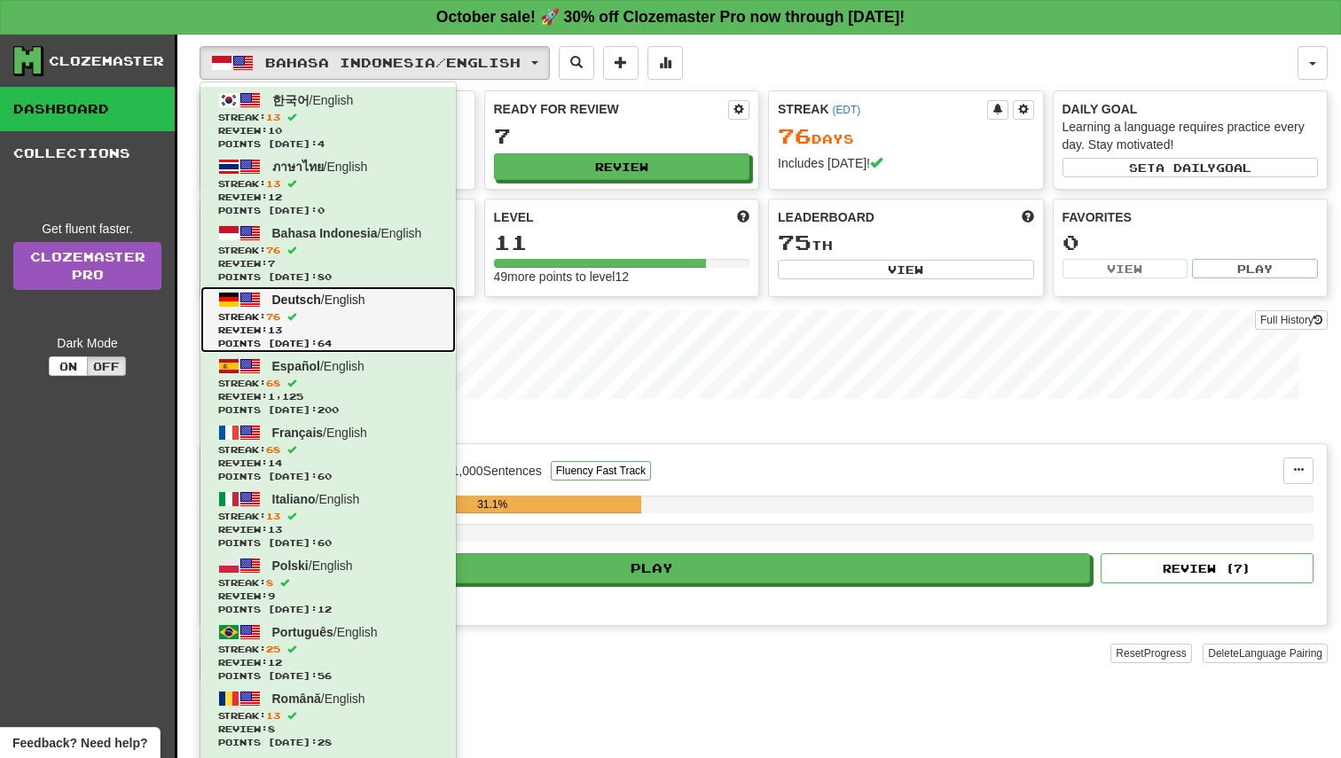
click at [326, 308] on link "Deutsch / English Streak: 76 Review: 13 Points today: 64" at bounding box center [327, 319] width 255 height 67
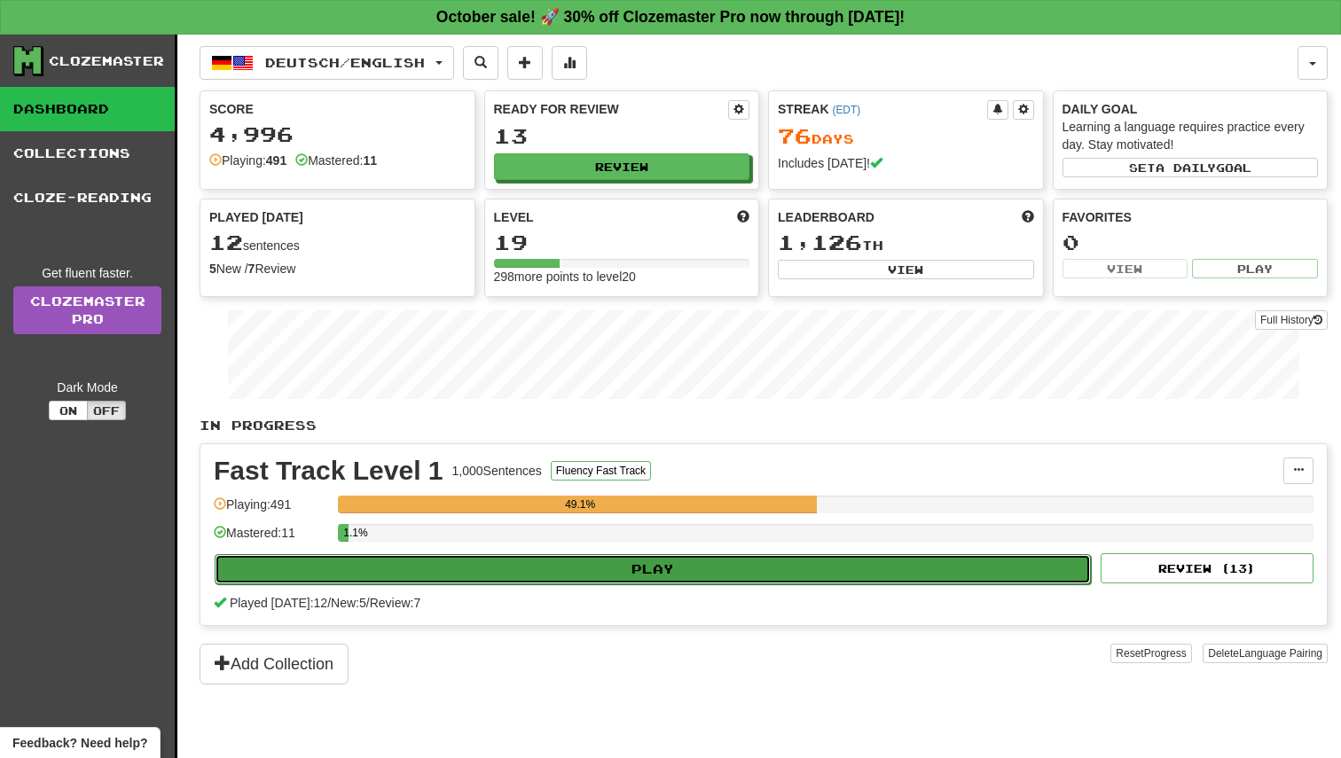
click at [746, 561] on button "Play" at bounding box center [653, 569] width 876 height 30
select select "**"
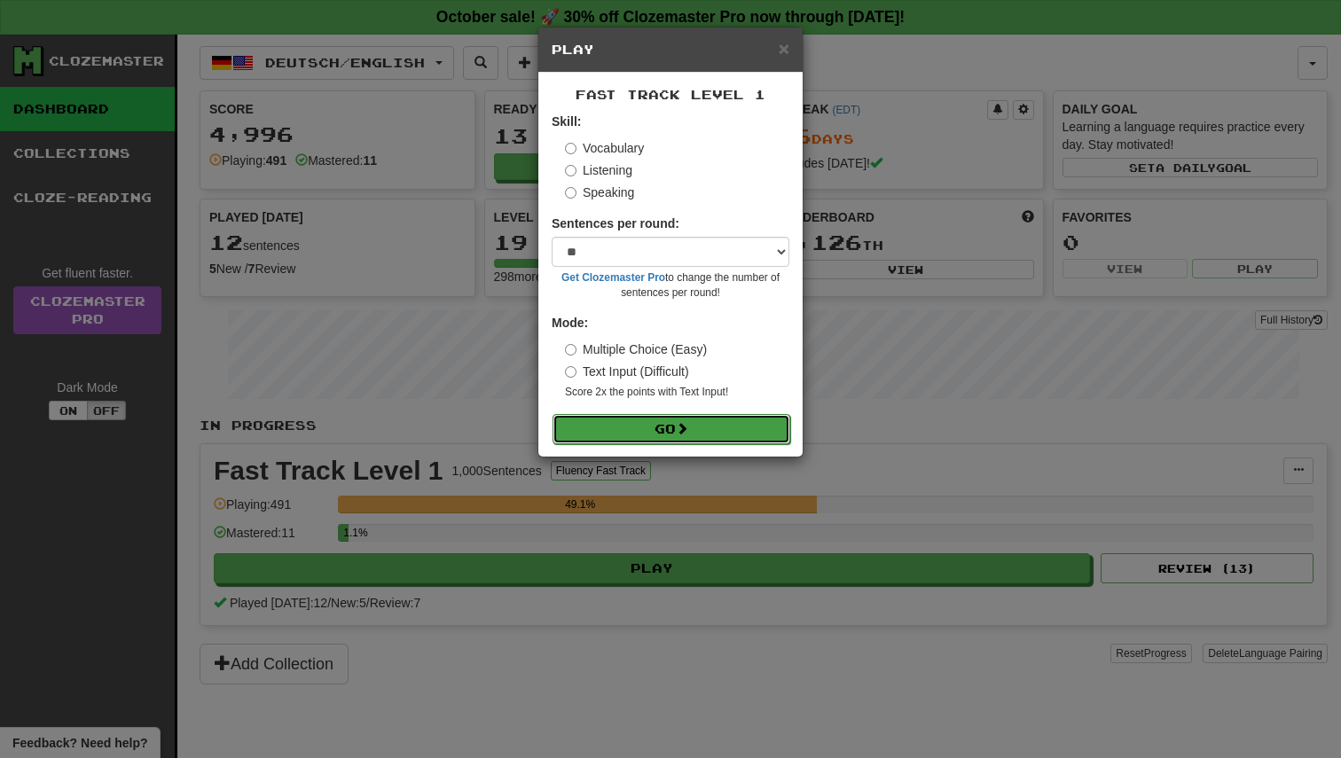
click at [708, 434] on button "Go" at bounding box center [671, 429] width 238 height 30
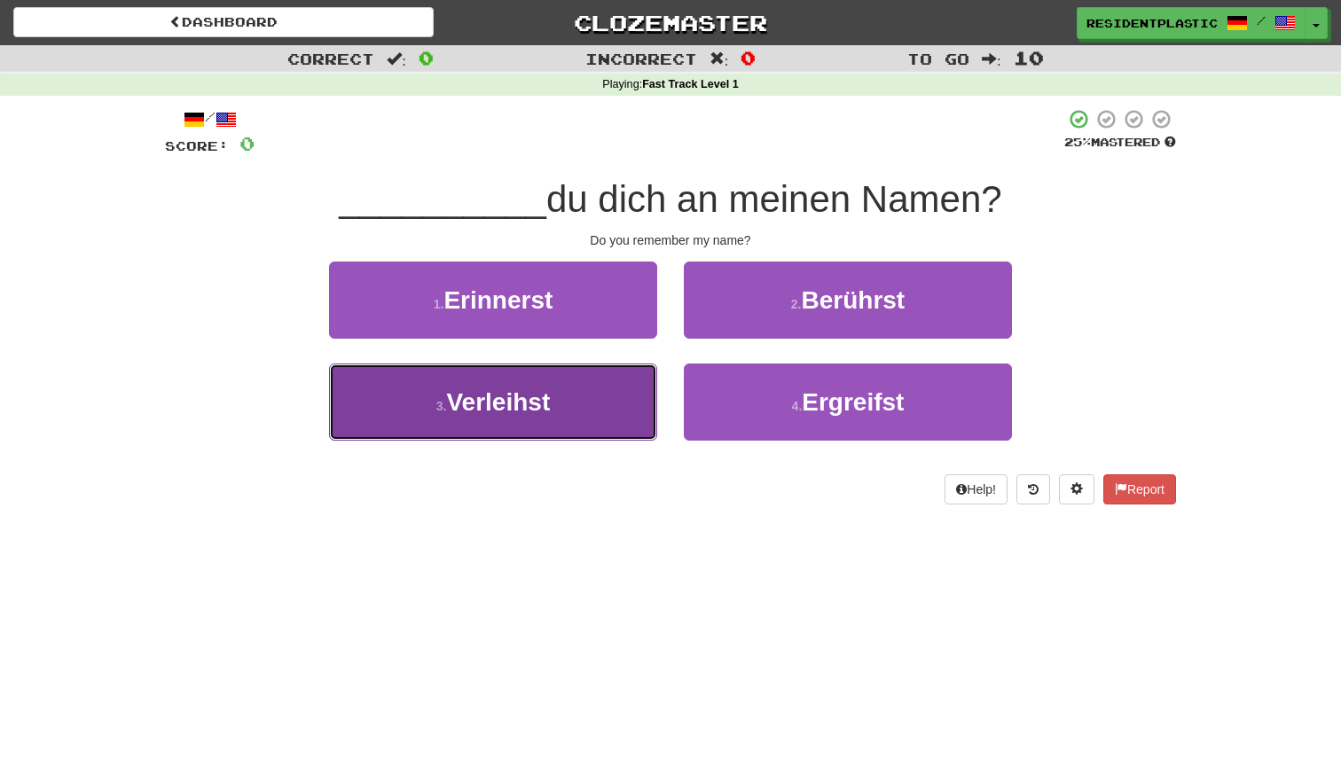
click at [629, 403] on button "3 . Verleihst" at bounding box center [493, 402] width 328 height 77
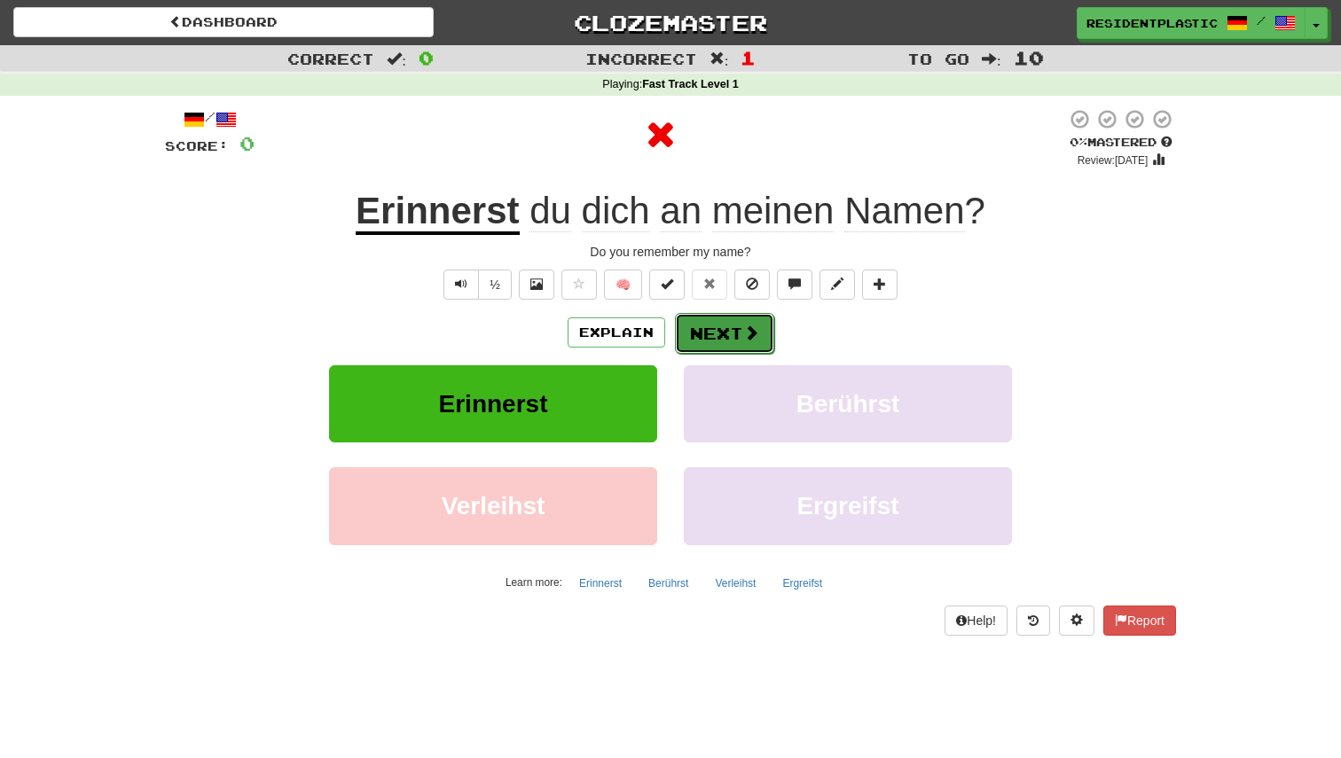
click at [724, 329] on button "Next" at bounding box center [724, 333] width 99 height 41
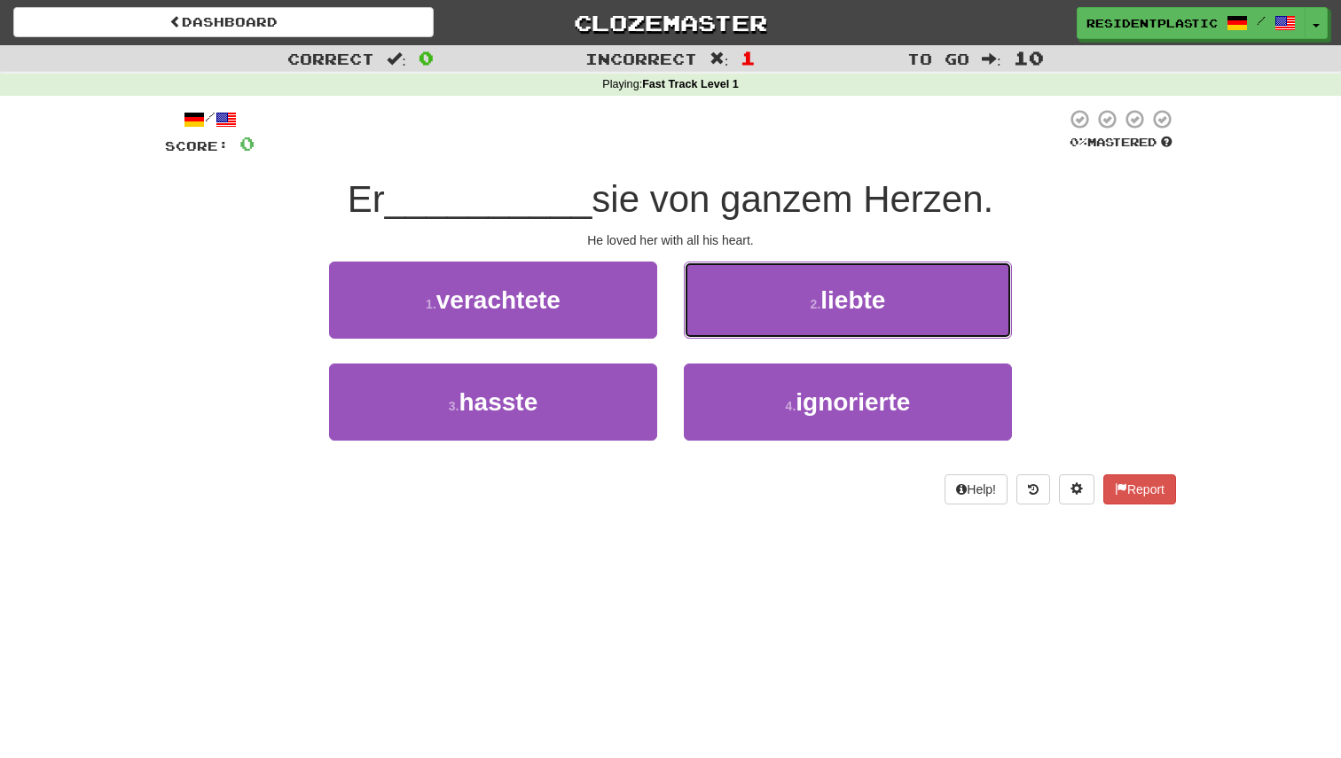
click at [724, 329] on button "2 . liebte" at bounding box center [848, 300] width 328 height 77
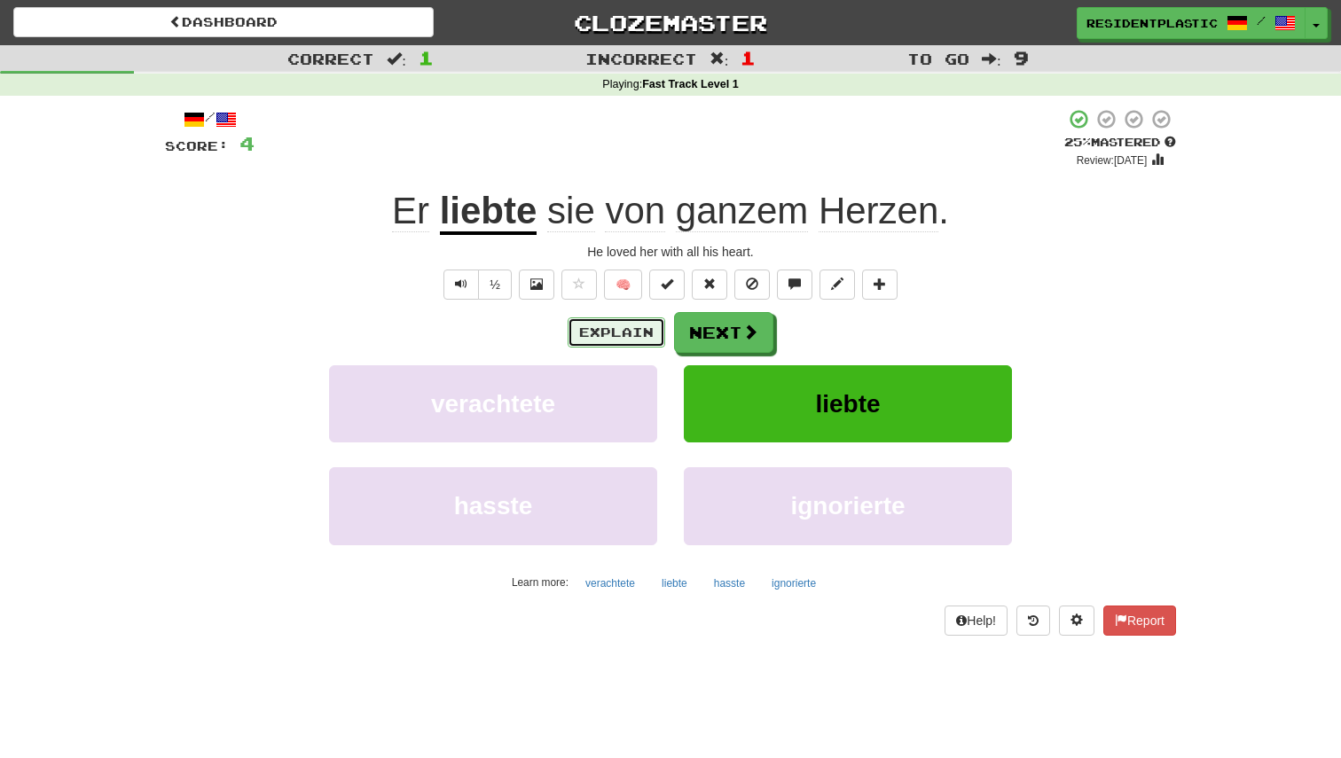
click at [640, 336] on button "Explain" at bounding box center [617, 332] width 98 height 30
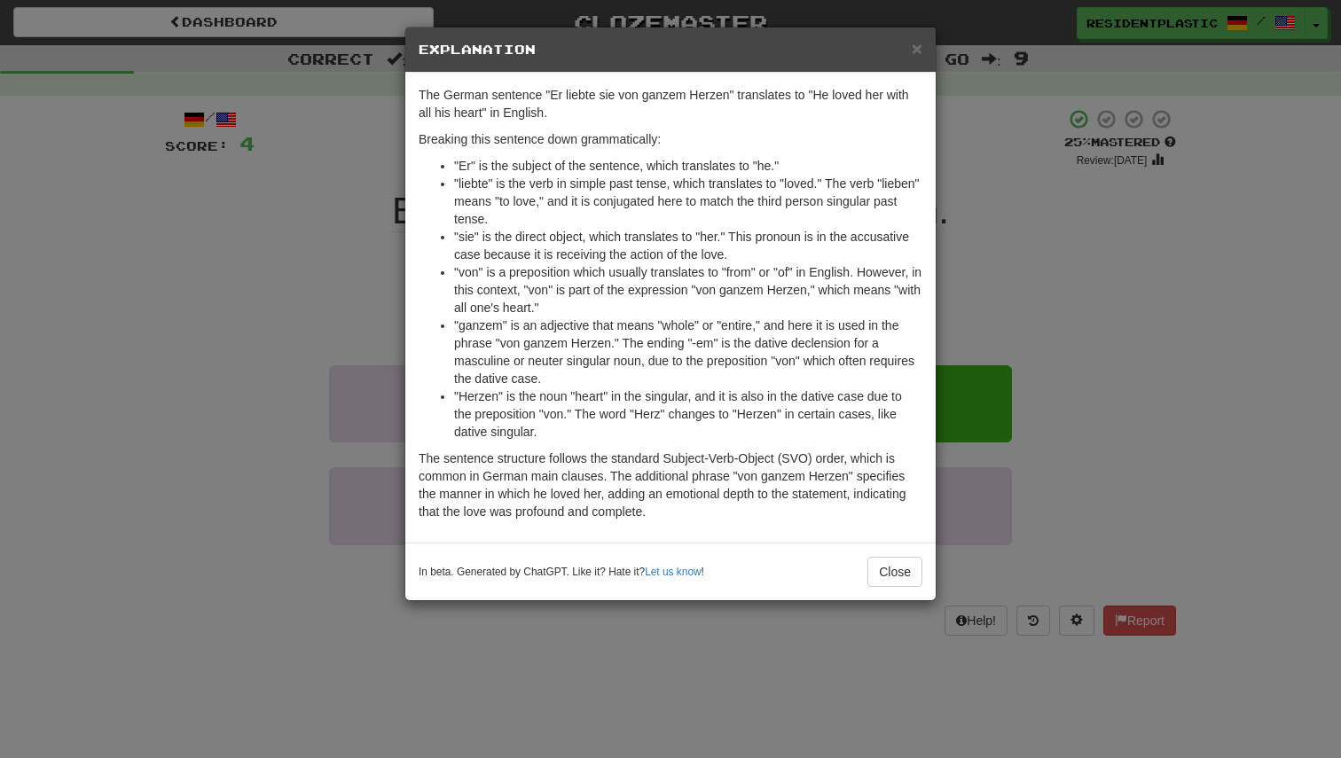
click at [1047, 407] on div "× Explanation The German sentence "Er liebte sie von ganzem Herzen" translates …" at bounding box center [670, 379] width 1341 height 758
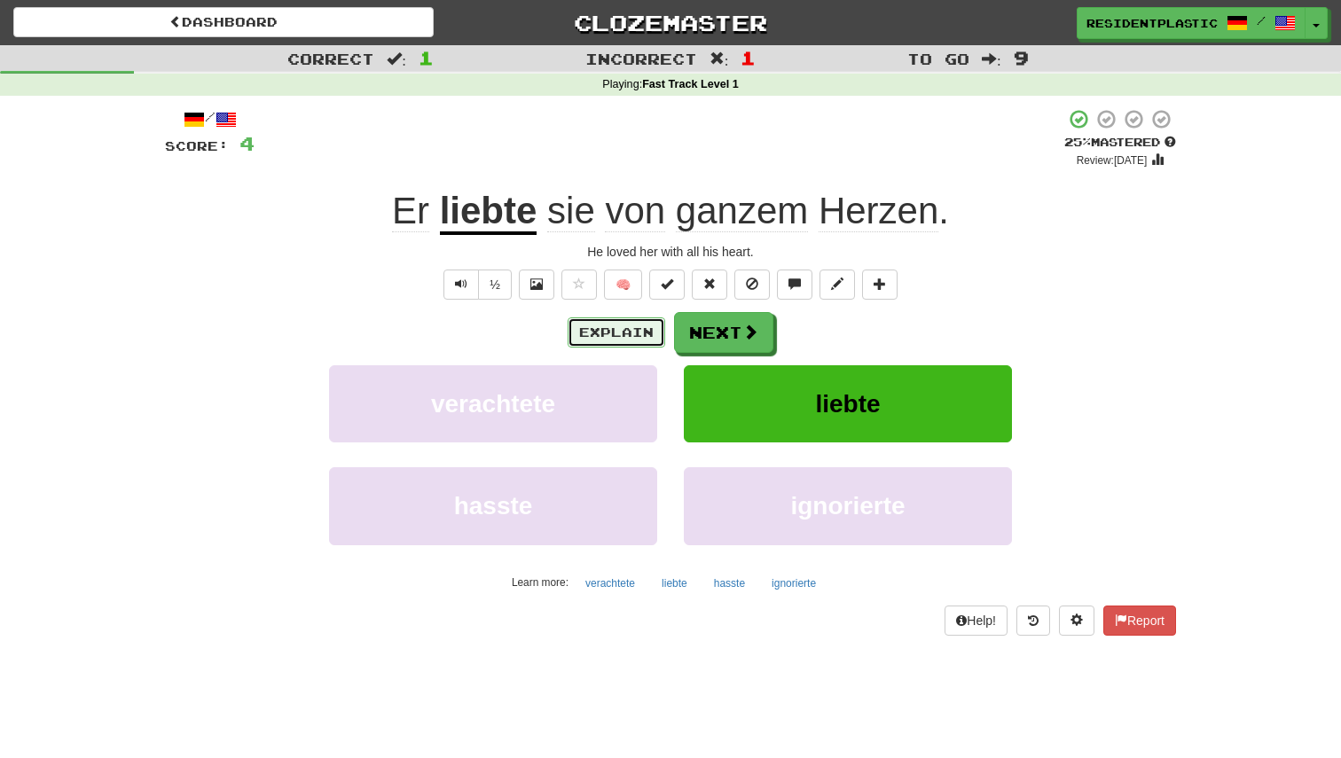
click at [592, 338] on button "Explain" at bounding box center [617, 332] width 98 height 30
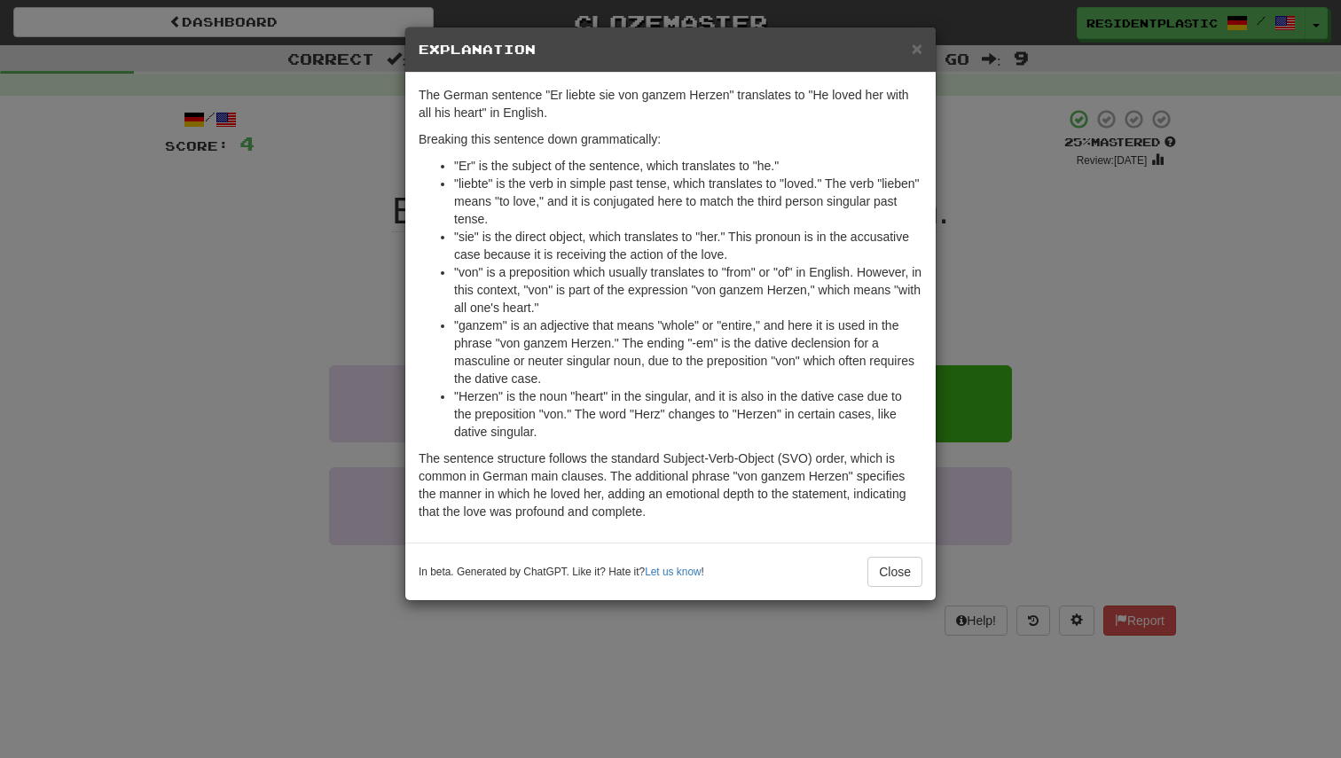
click at [1048, 407] on div "× Explanation The German sentence "Er liebte sie von ganzem Herzen" translates …" at bounding box center [670, 379] width 1341 height 758
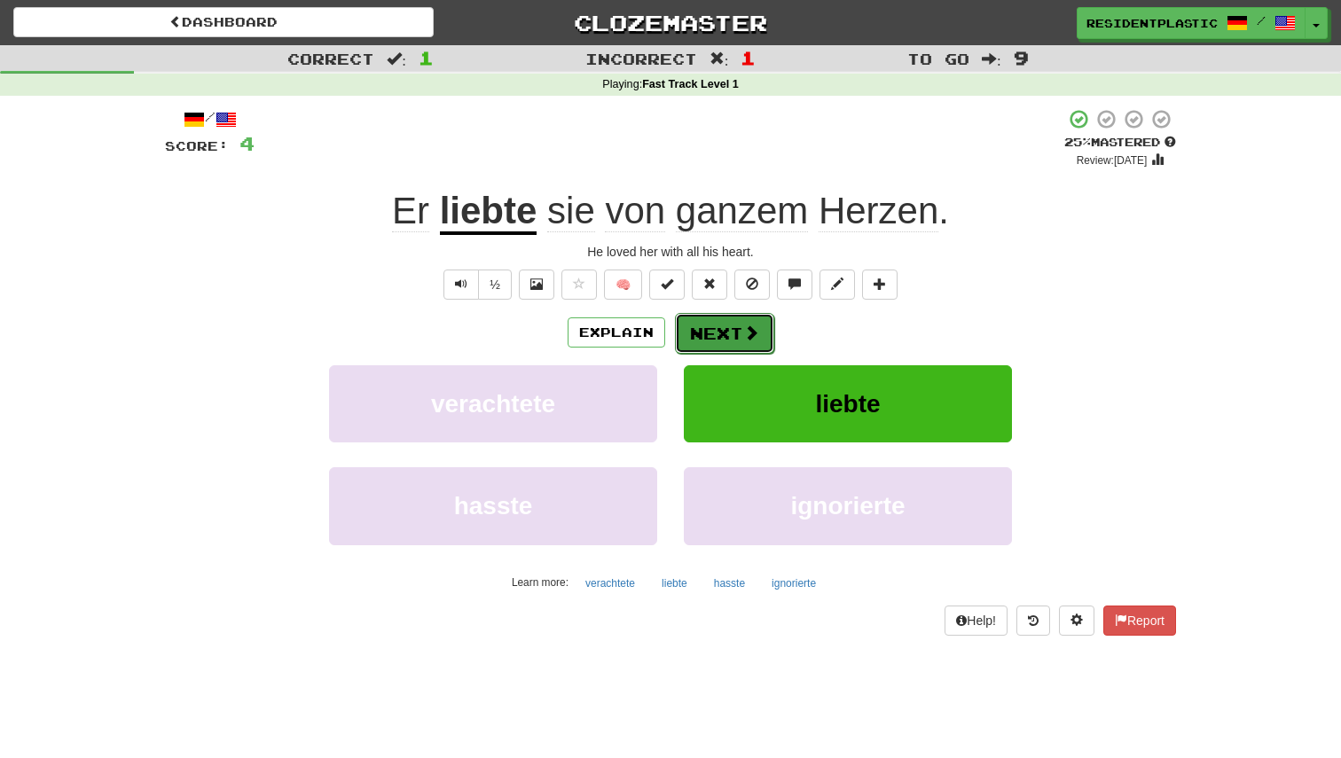
click at [708, 321] on button "Next" at bounding box center [724, 333] width 99 height 41
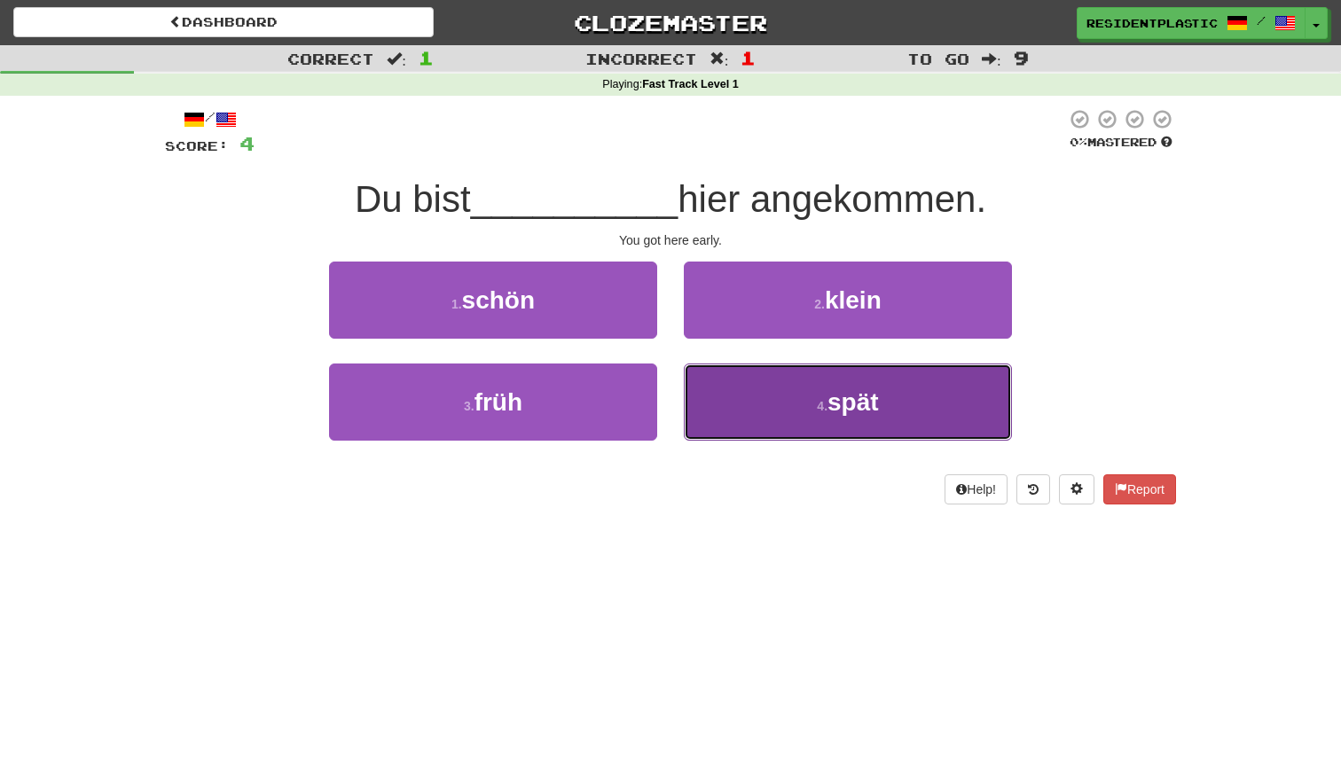
click at [724, 405] on button "4 . spät" at bounding box center [848, 402] width 328 height 77
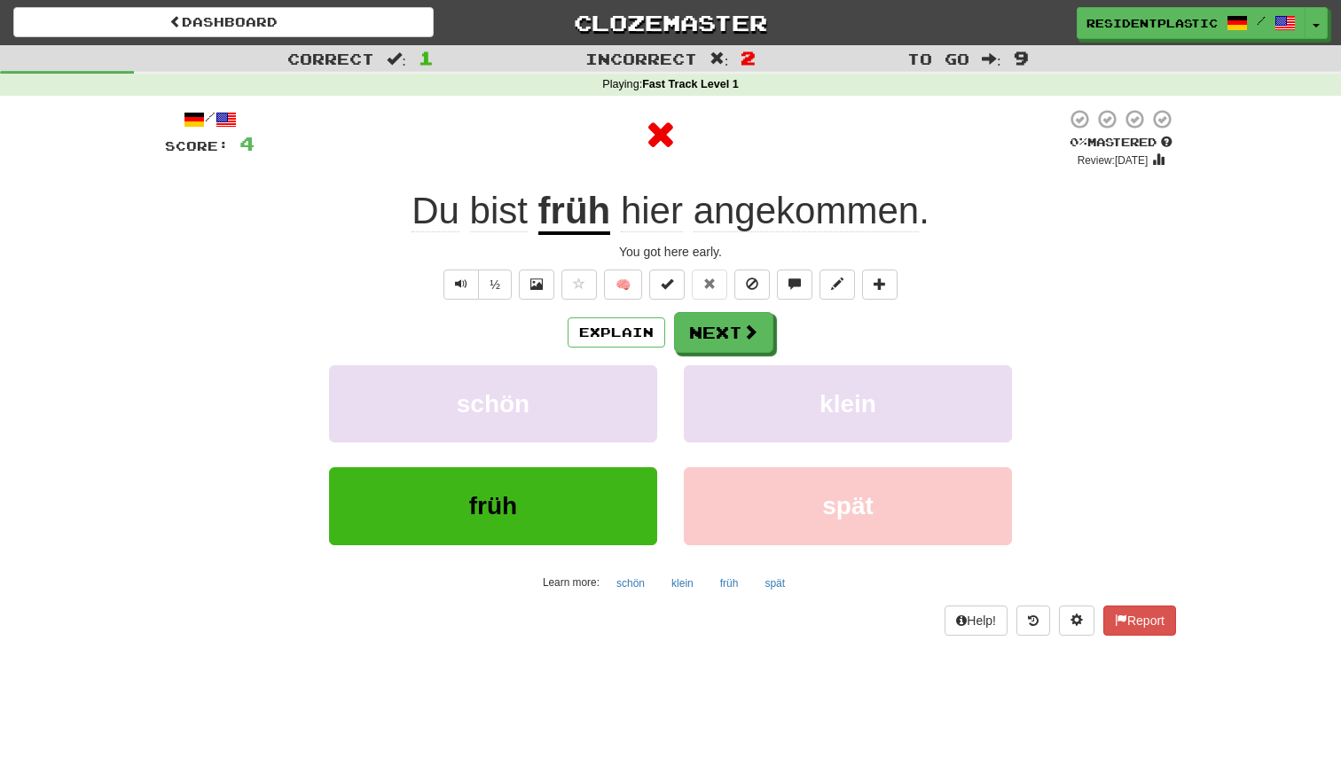
click at [622, 353] on div "Explain Next schön klein früh spät Learn more: schön klein früh spät" at bounding box center [670, 454] width 1011 height 285
click at [622, 327] on button "Explain" at bounding box center [617, 332] width 98 height 30
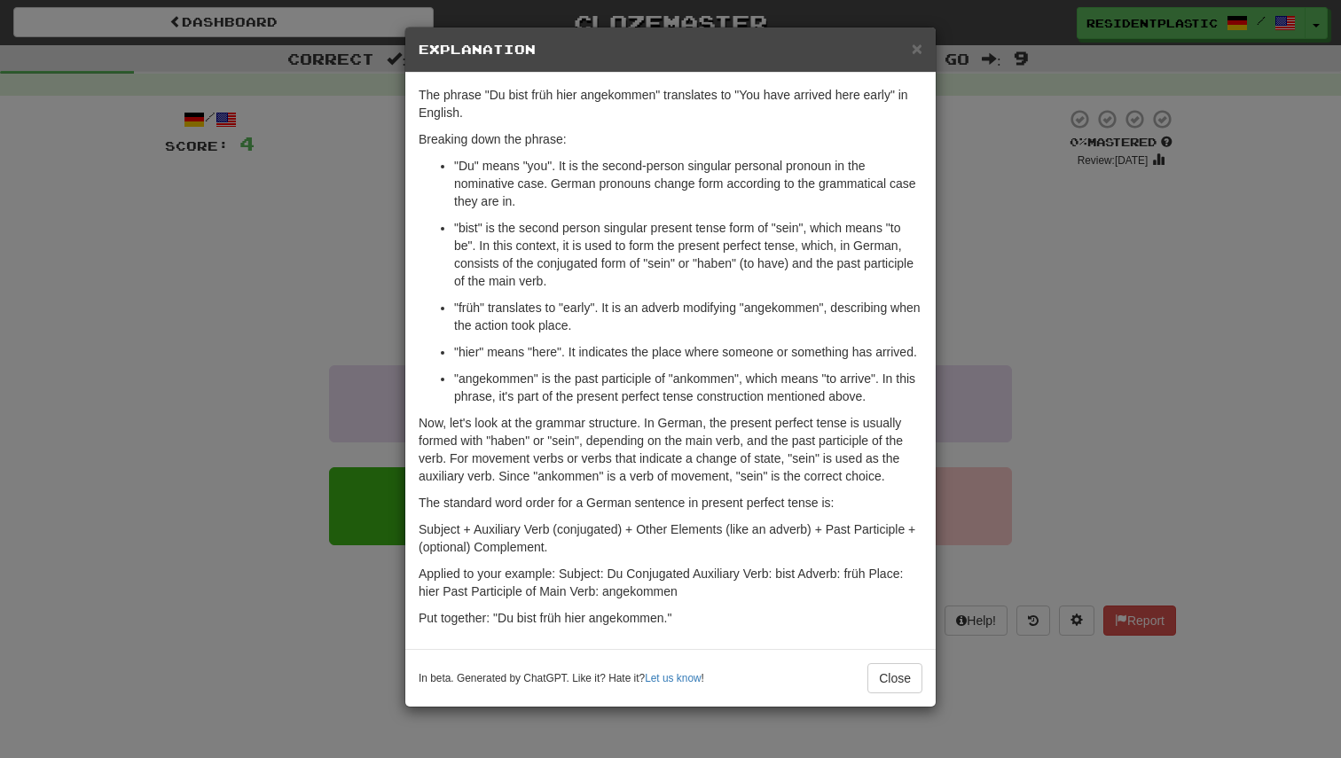
click at [1031, 357] on div "× Explanation The phrase "Du bist früh hier angekommen" translates to "You have…" at bounding box center [670, 379] width 1341 height 758
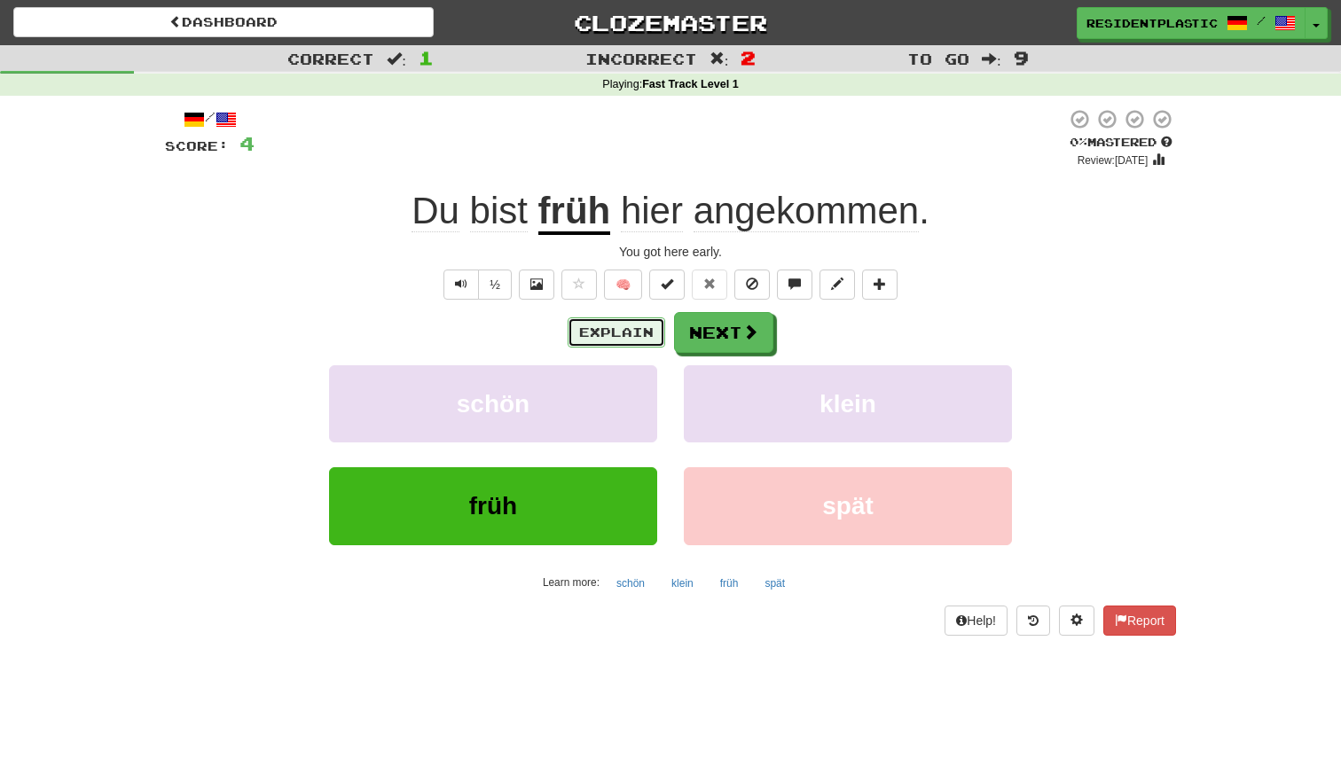
click at [610, 347] on button "Explain" at bounding box center [617, 332] width 98 height 30
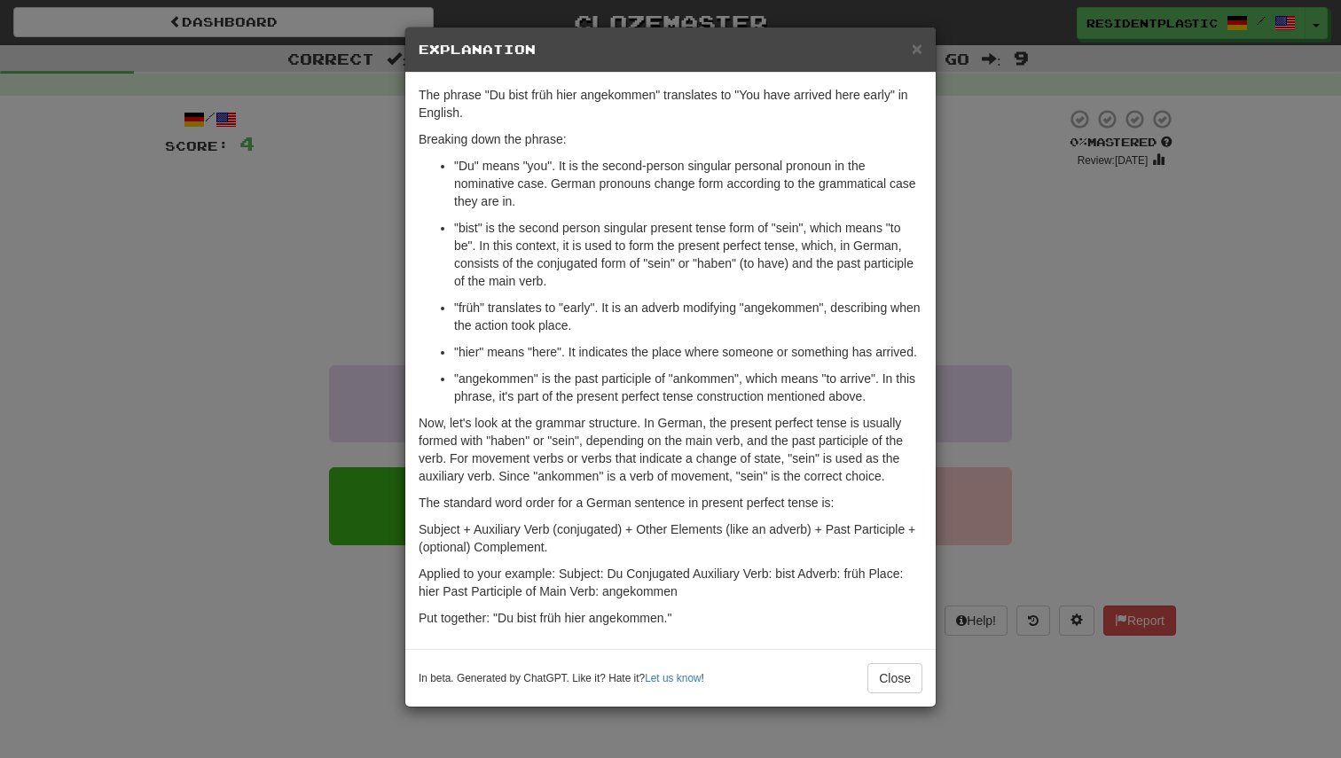
click at [301, 280] on div "× Explanation The phrase "Du bist früh hier angekommen" translates to "You have…" at bounding box center [670, 379] width 1341 height 758
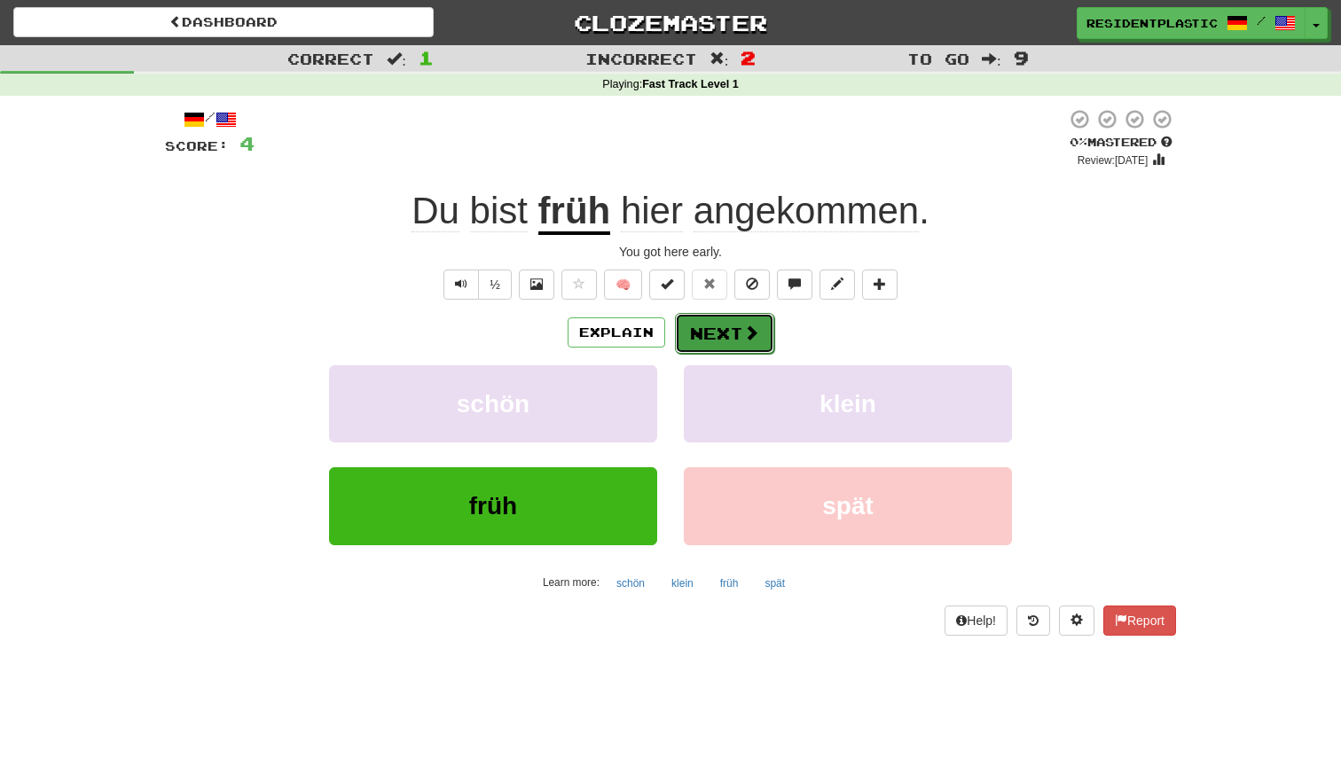
click at [712, 337] on button "Next" at bounding box center [724, 333] width 99 height 41
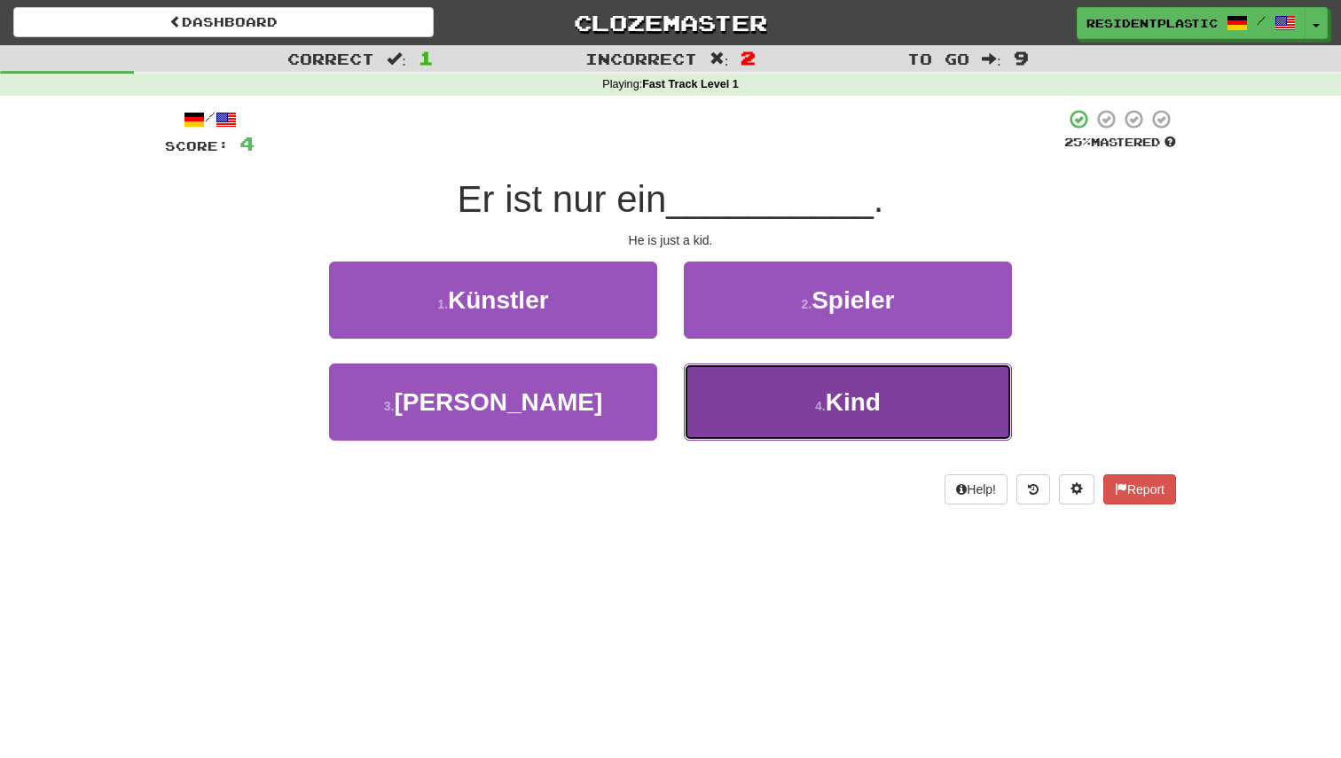
click at [779, 393] on button "4 . Kind" at bounding box center [848, 402] width 328 height 77
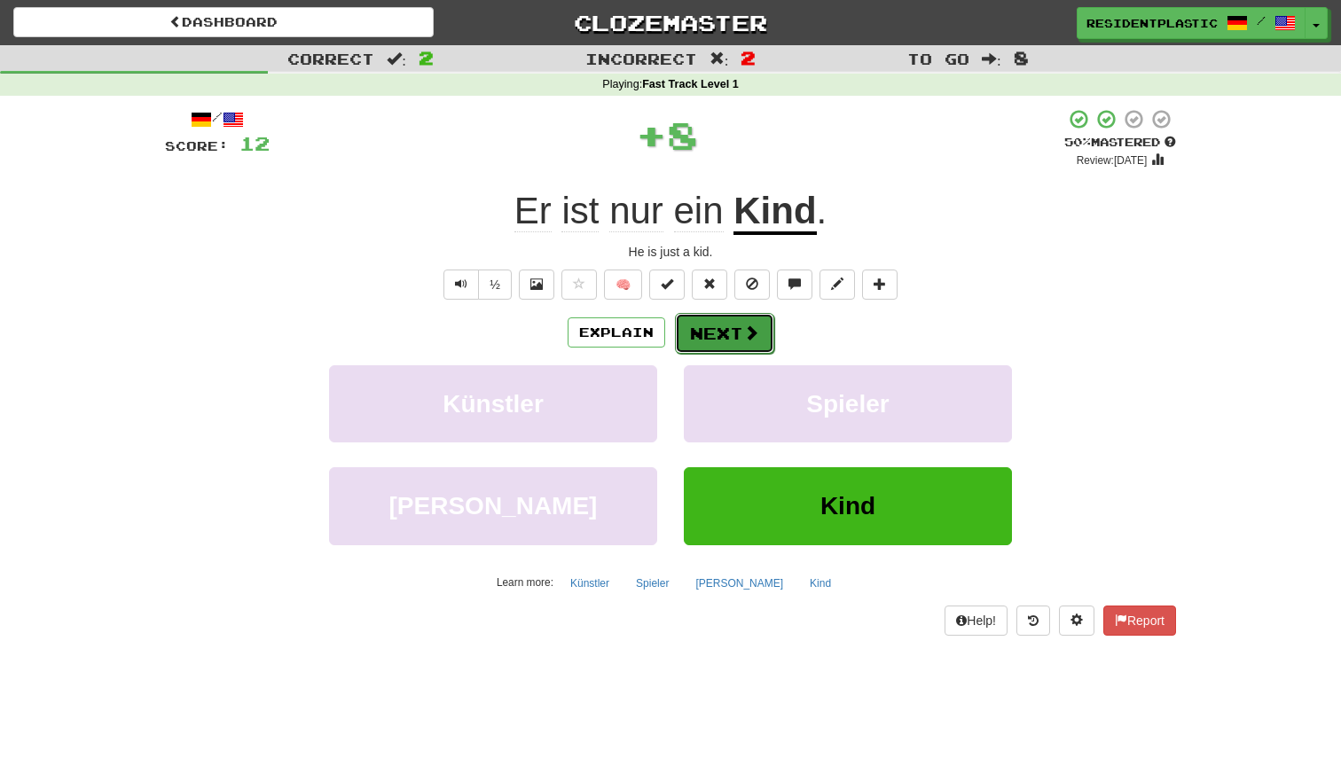
click at [724, 328] on button "Next" at bounding box center [724, 333] width 99 height 41
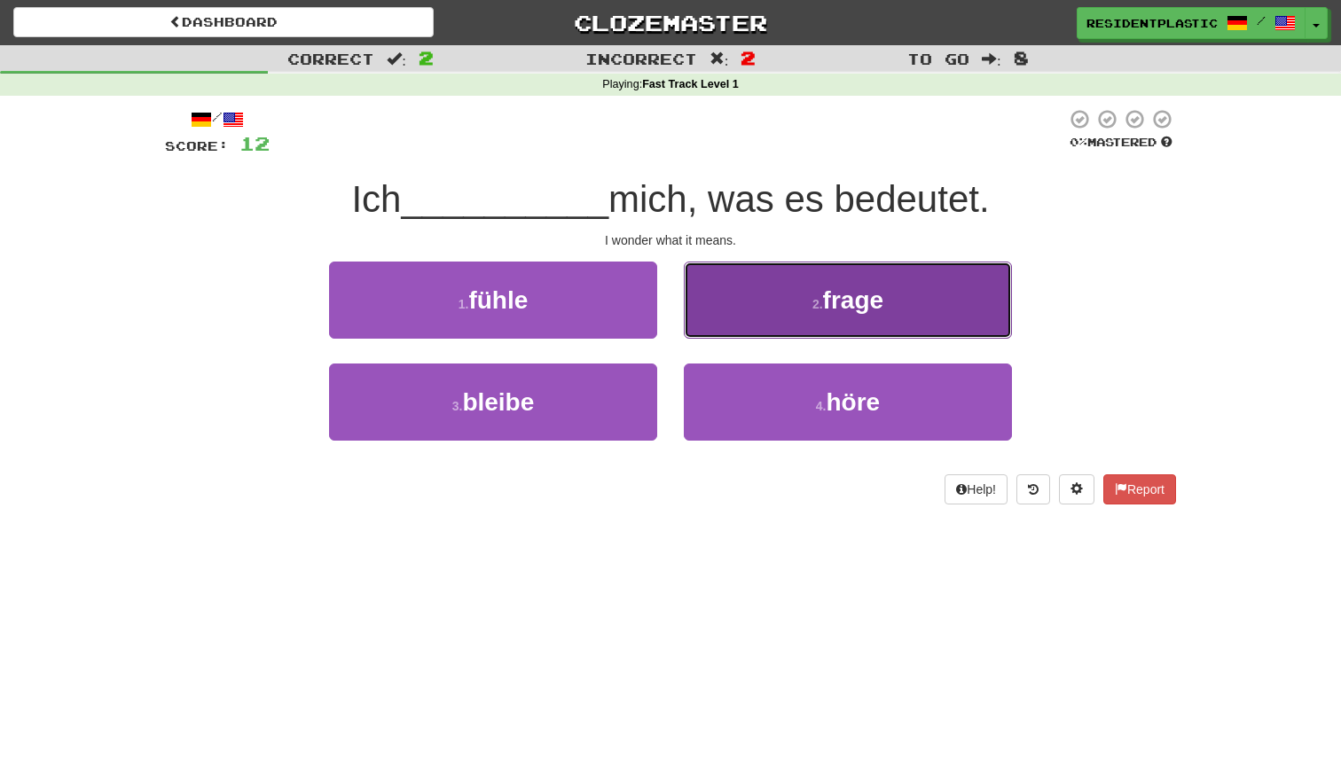
click at [728, 327] on button "2 . frage" at bounding box center [848, 300] width 328 height 77
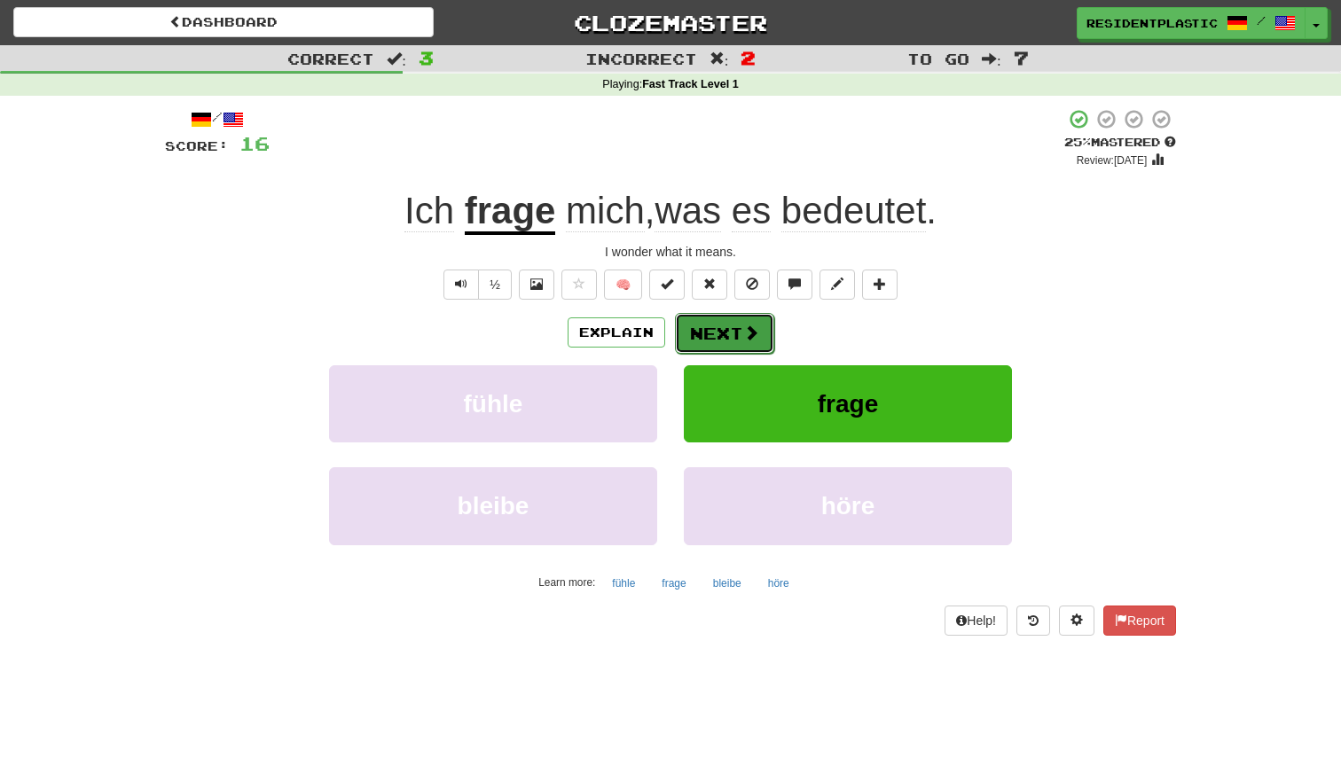
click at [716, 334] on button "Next" at bounding box center [724, 333] width 99 height 41
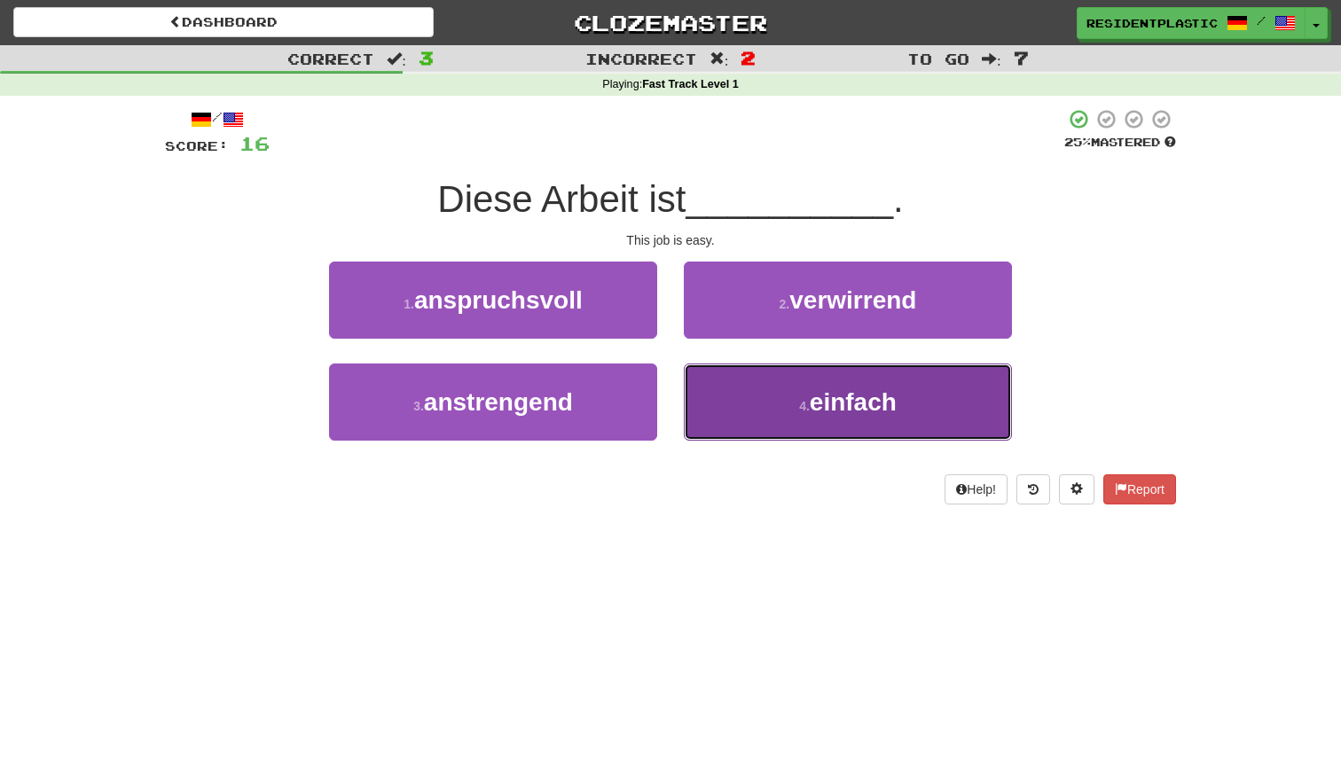
click at [733, 382] on button "4 . einfach" at bounding box center [848, 402] width 328 height 77
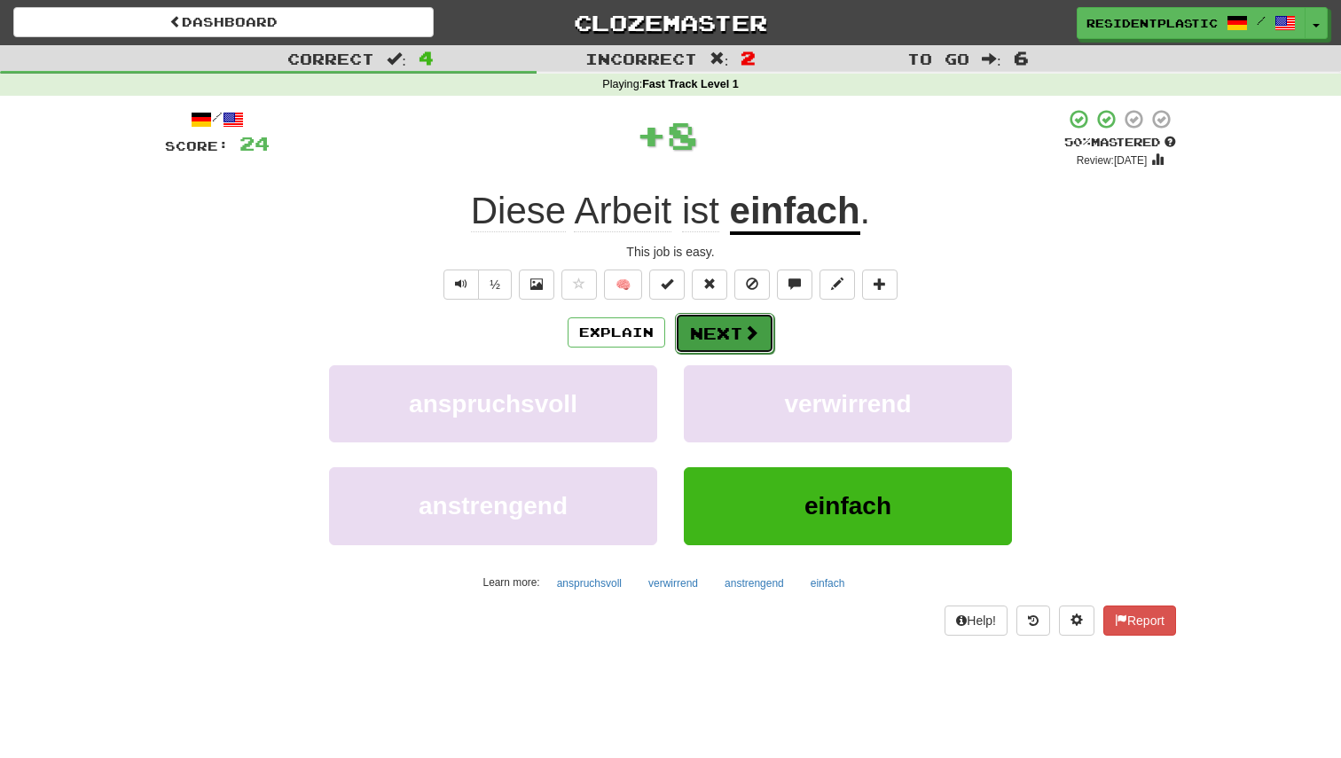
click at [723, 344] on button "Next" at bounding box center [724, 333] width 99 height 41
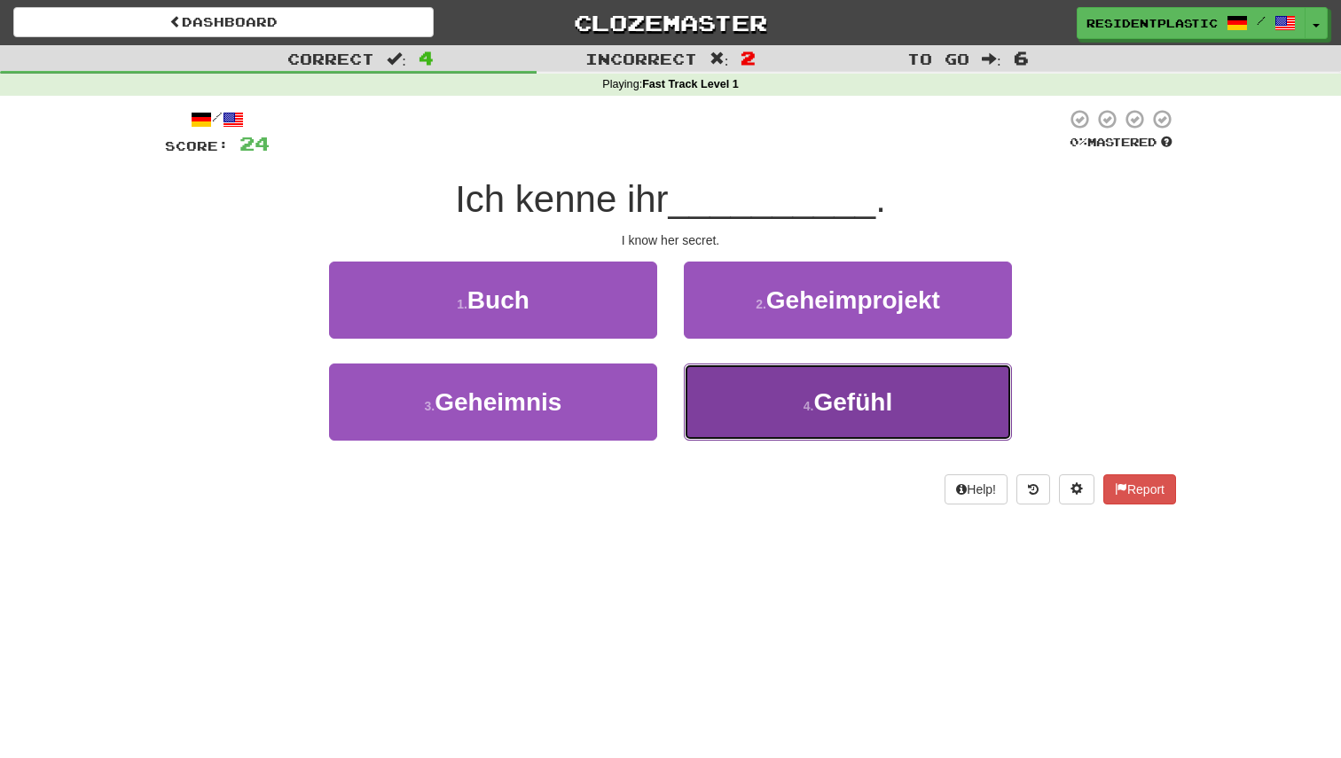
click at [708, 411] on button "4 . Gefühl" at bounding box center [848, 402] width 328 height 77
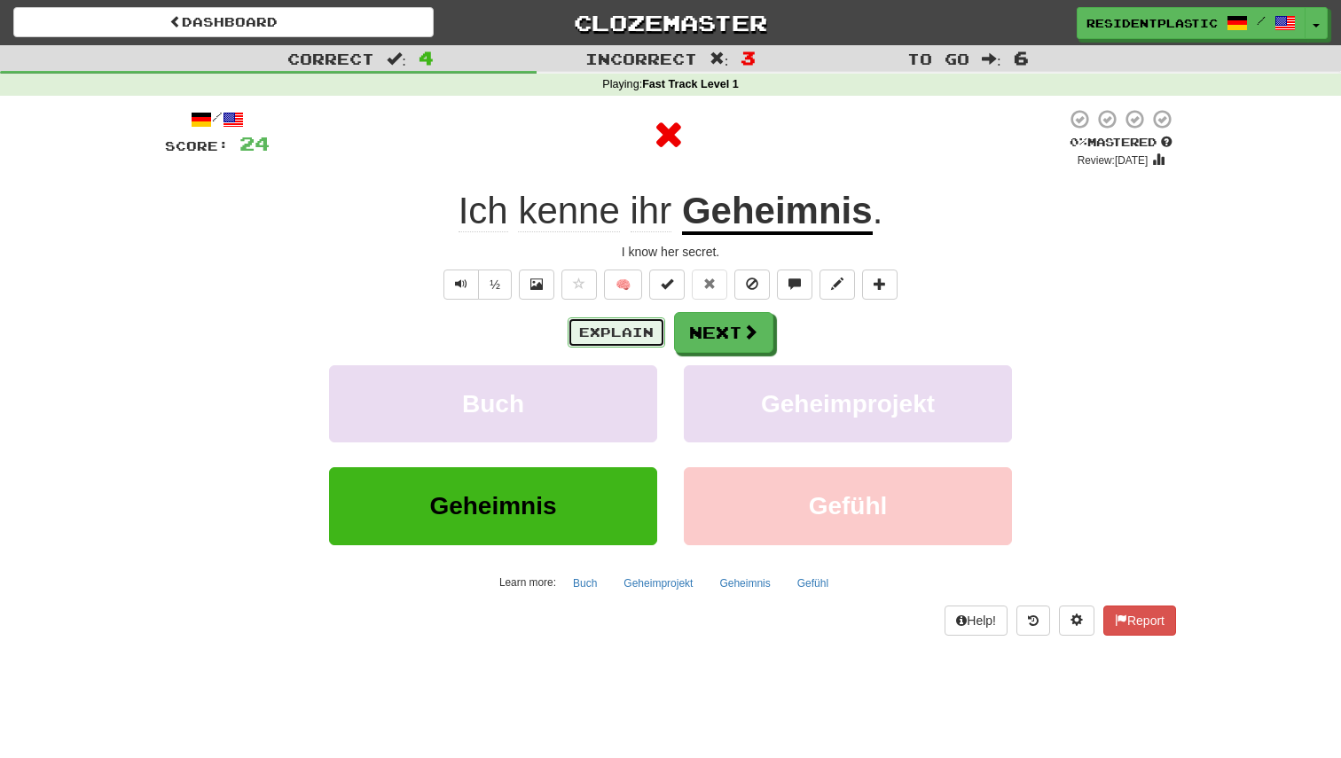
click at [634, 344] on button "Explain" at bounding box center [617, 332] width 98 height 30
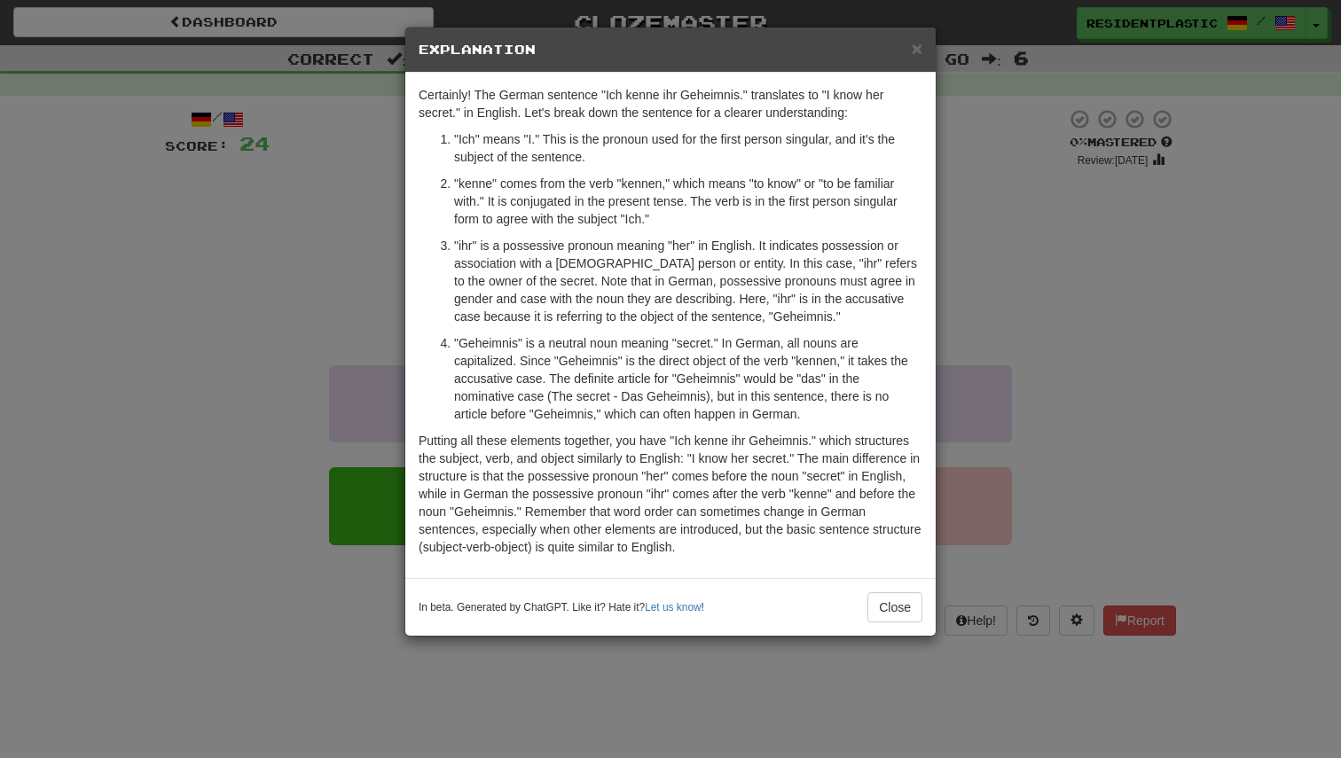
click at [1113, 348] on div "× Explanation Certainly! The German sentence "Ich kenne ihr Geheimnis." transla…" at bounding box center [670, 379] width 1341 height 758
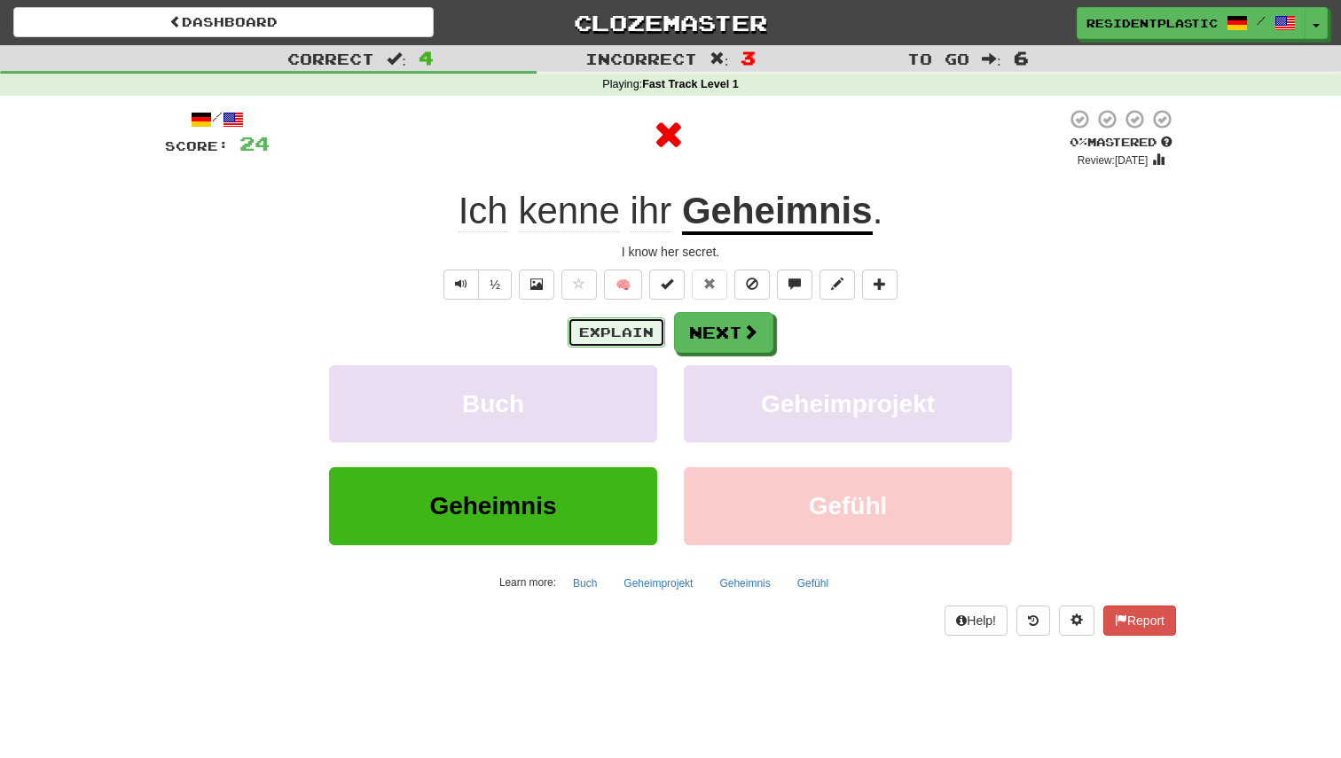
click at [615, 317] on button "Explain" at bounding box center [617, 332] width 98 height 30
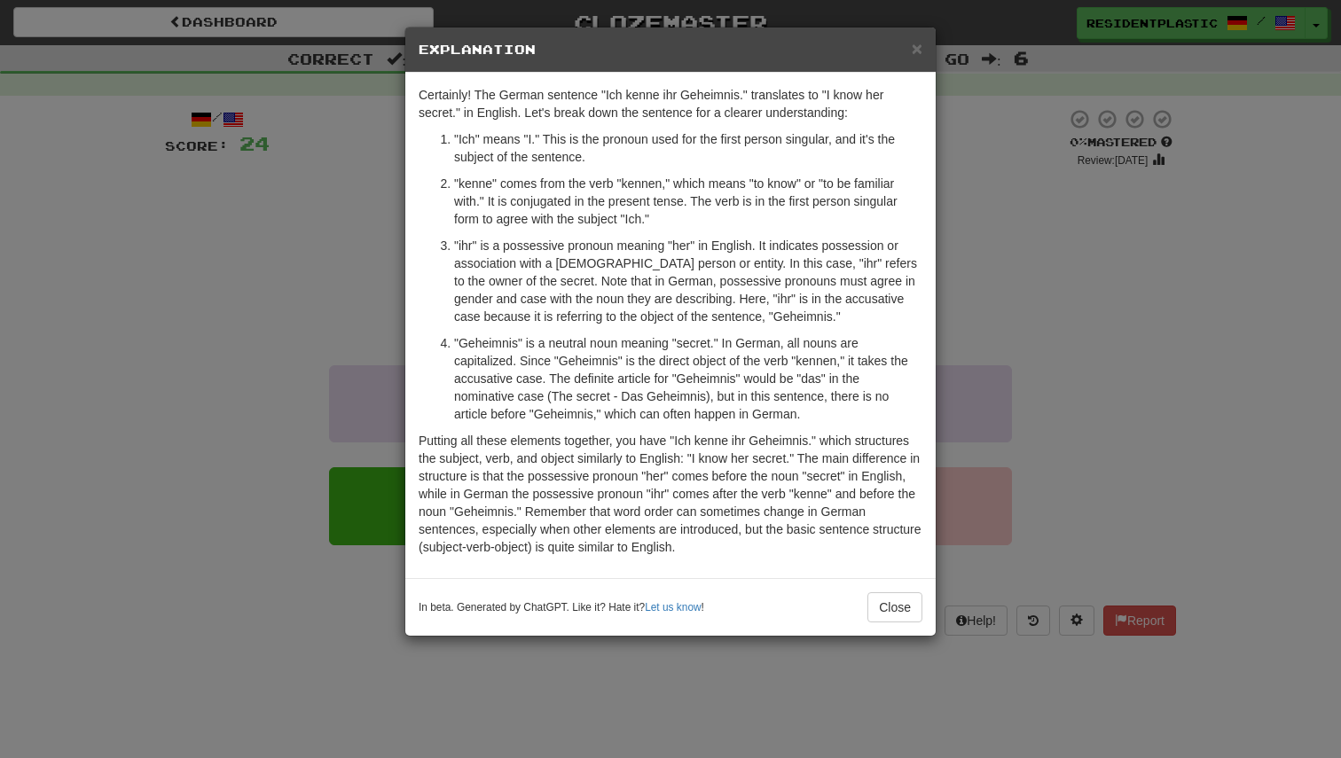
click at [1026, 421] on div "× Explanation Certainly! The German sentence "Ich kenne ihr Geheimnis." transla…" at bounding box center [670, 379] width 1341 height 758
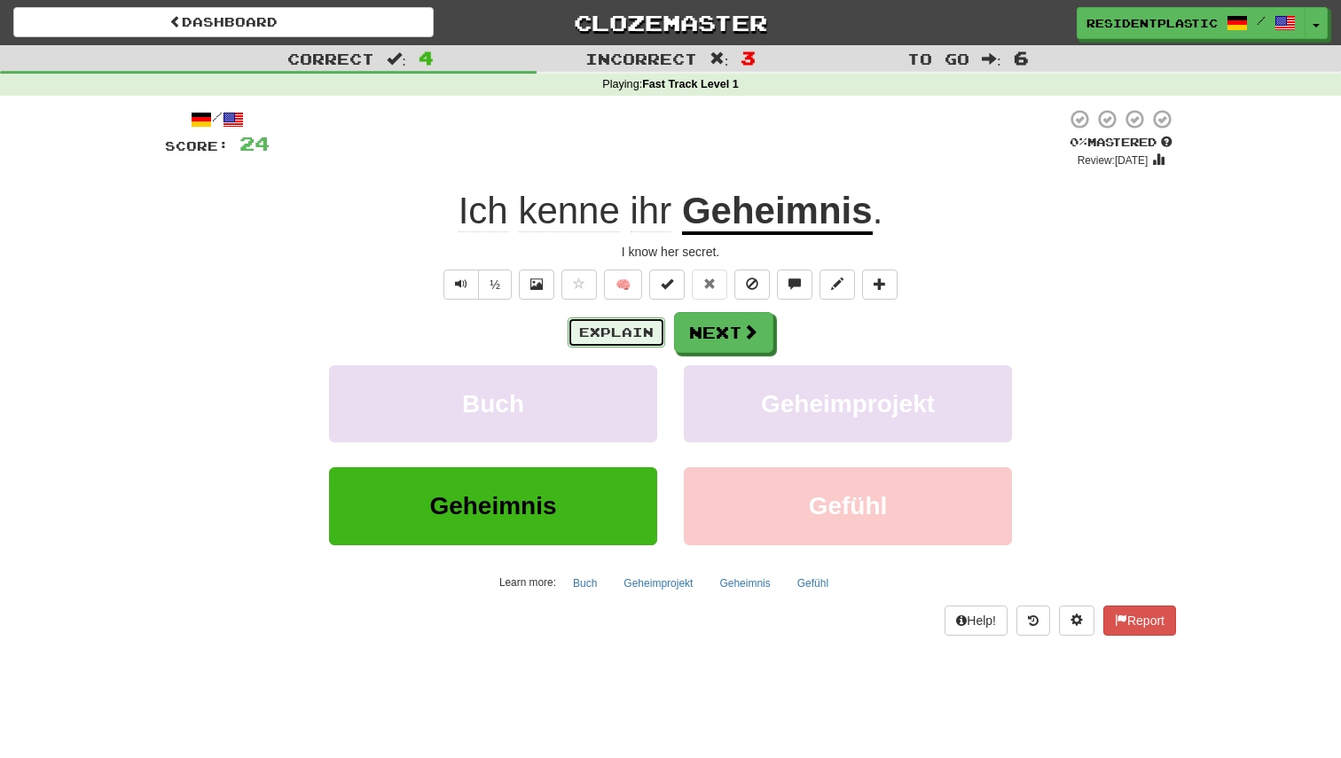
click at [594, 328] on button "Explain" at bounding box center [617, 332] width 98 height 30
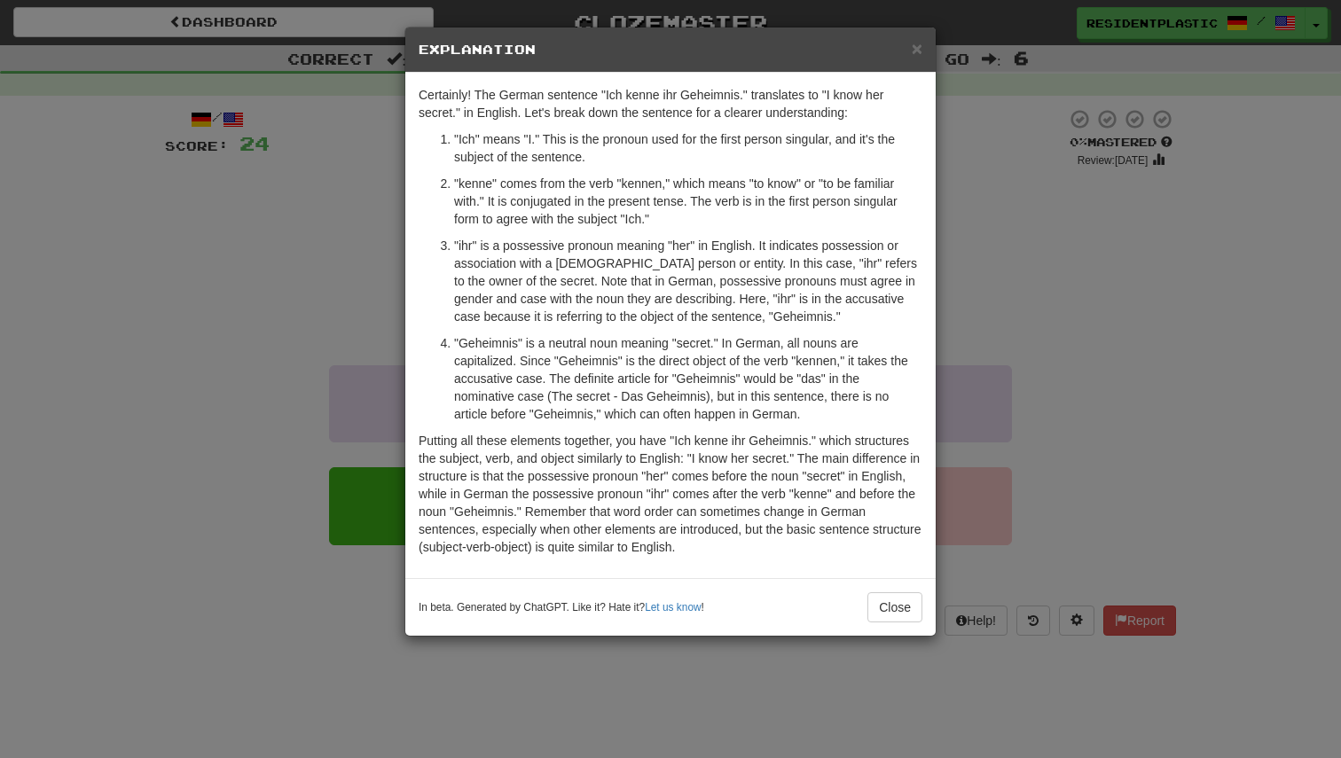
click at [1139, 397] on div "× Explanation Certainly! The German sentence "Ich kenne ihr Geheimnis." transla…" at bounding box center [670, 379] width 1341 height 758
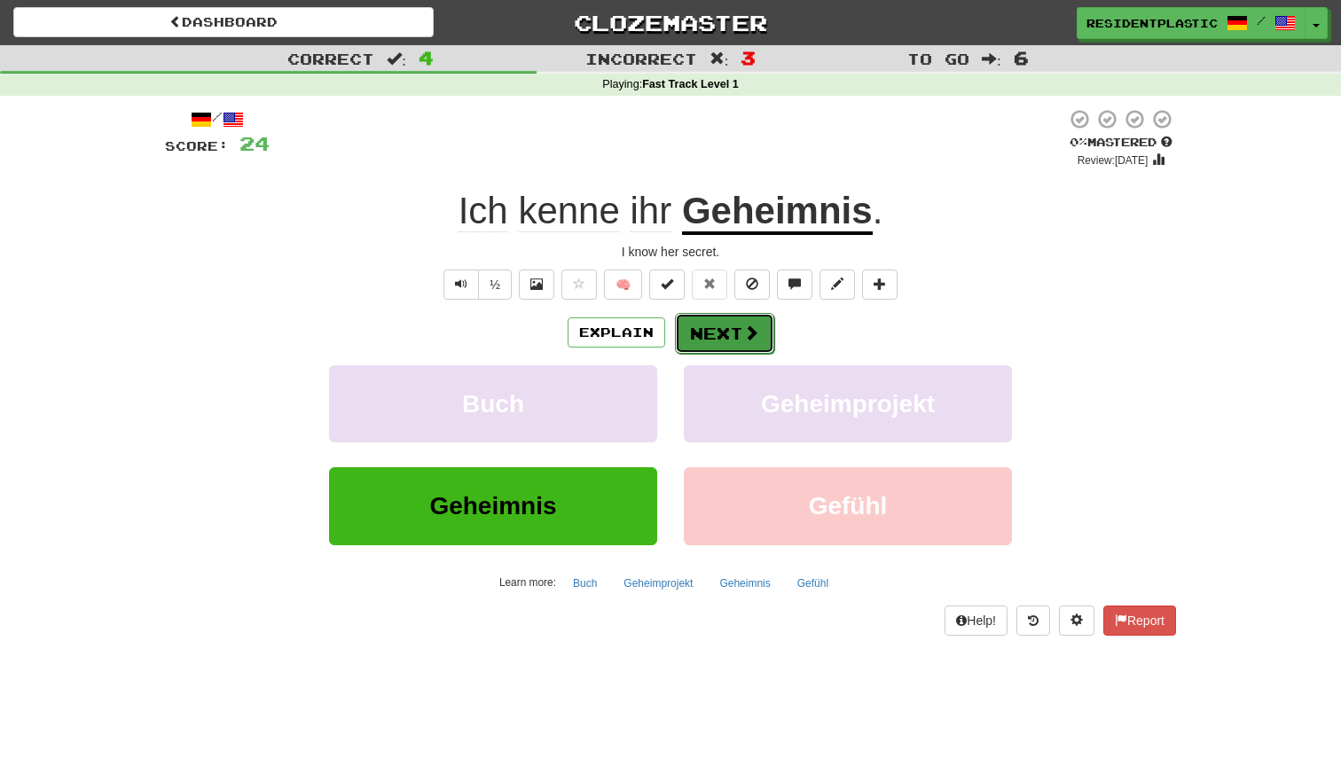
click at [760, 335] on button "Next" at bounding box center [724, 333] width 99 height 41
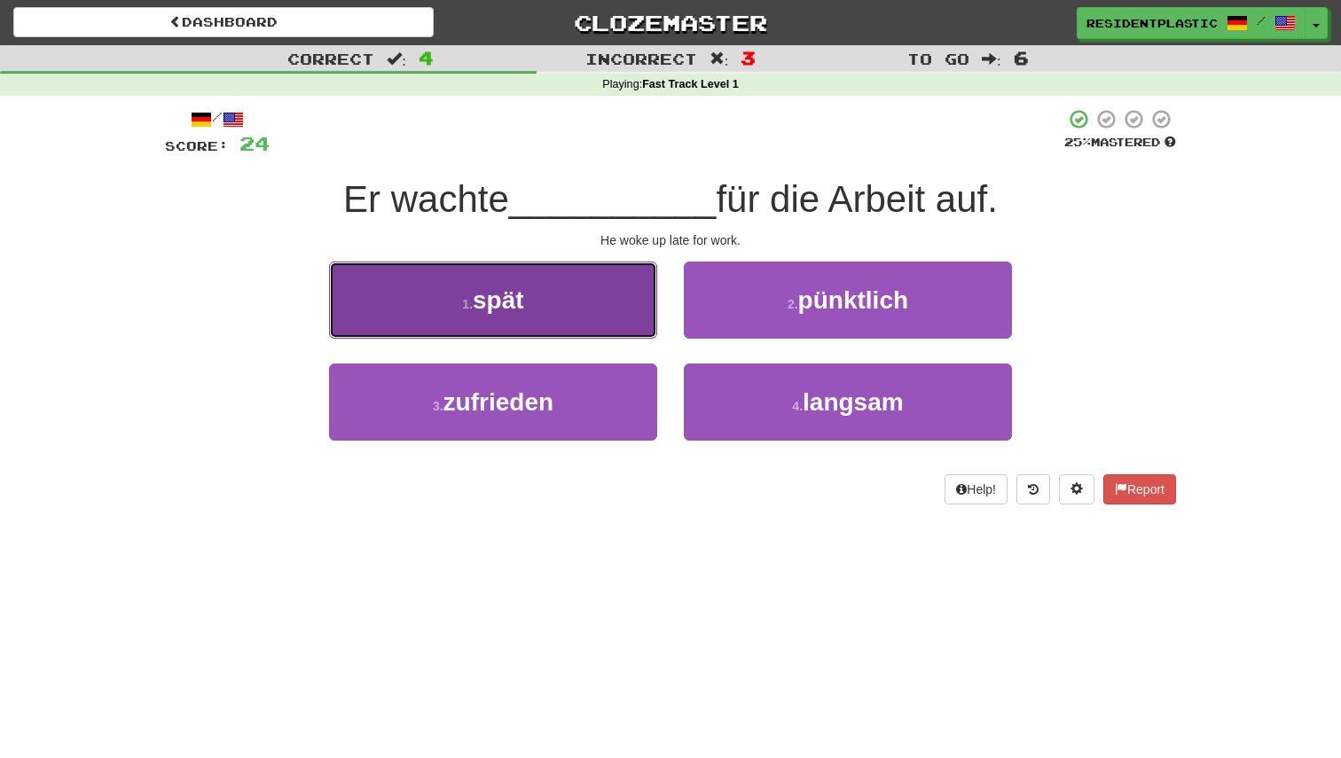
click at [593, 332] on button "1 . spät" at bounding box center [493, 300] width 328 height 77
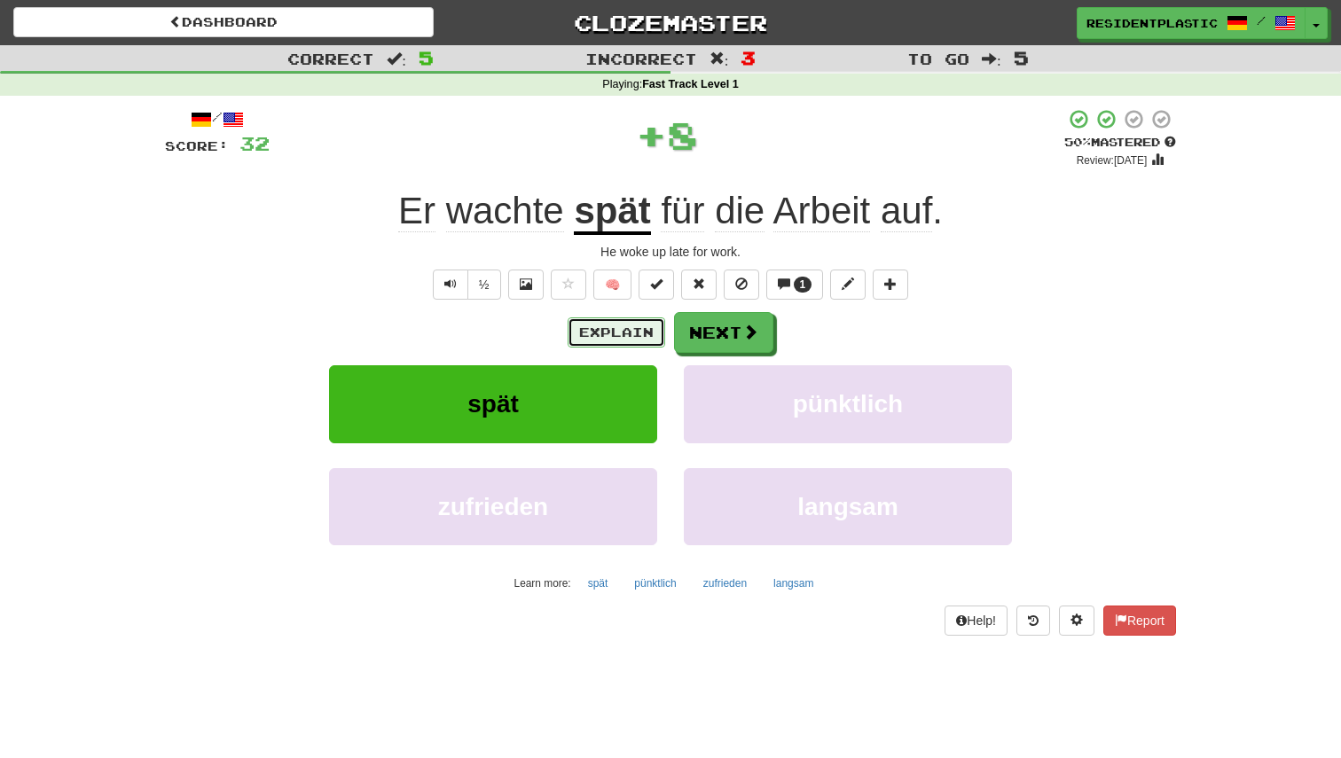
click at [599, 327] on button "Explain" at bounding box center [617, 332] width 98 height 30
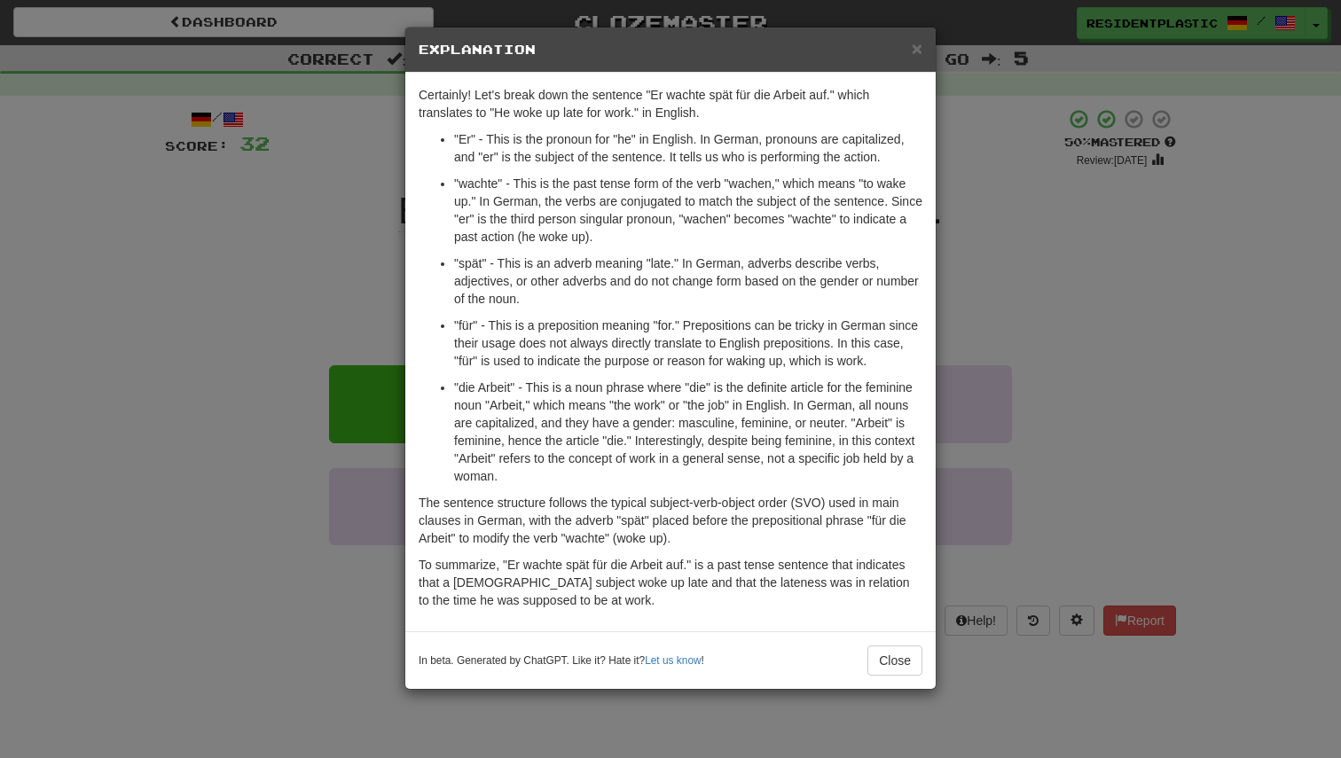
click at [264, 210] on div "× Explanation Certainly! Let's break down the sentence "Er wachte spät für die …" at bounding box center [670, 379] width 1341 height 758
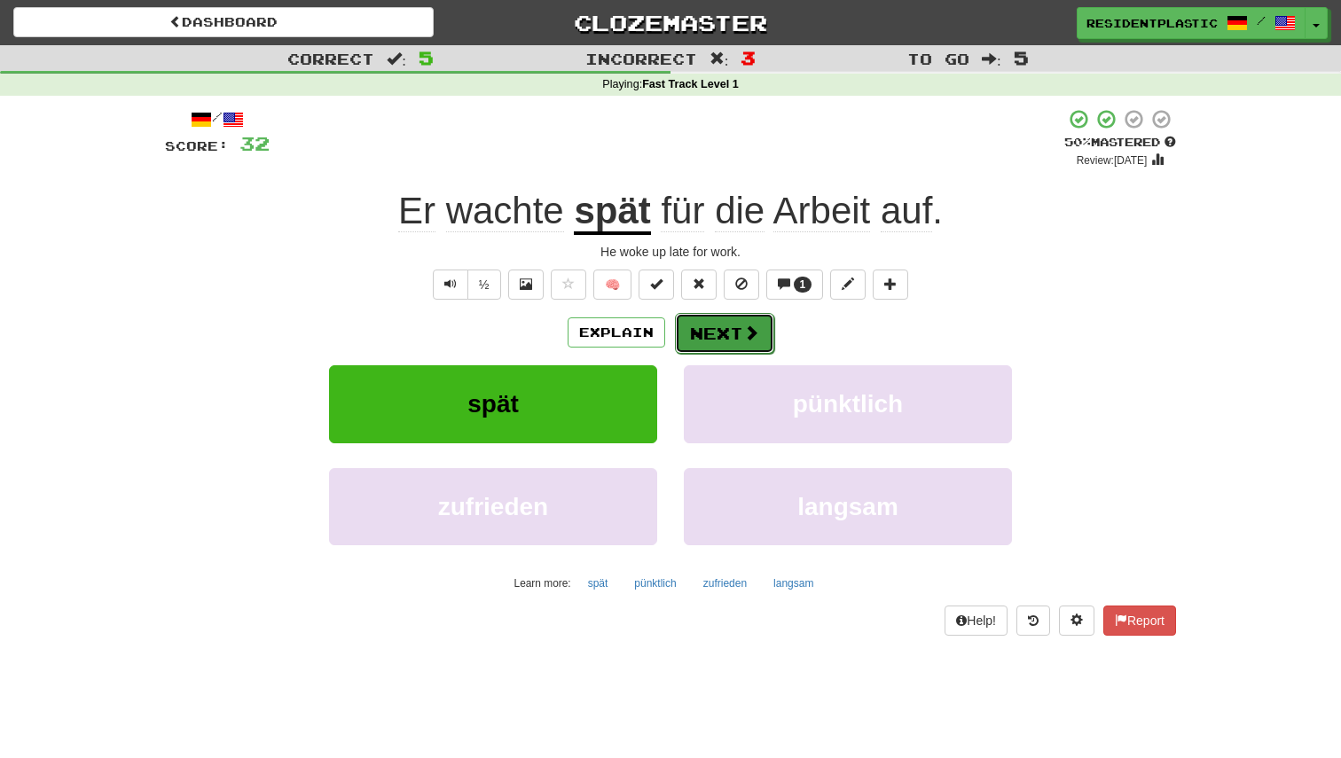
click at [735, 325] on button "Next" at bounding box center [724, 333] width 99 height 41
